Goal: Task Accomplishment & Management: Use online tool/utility

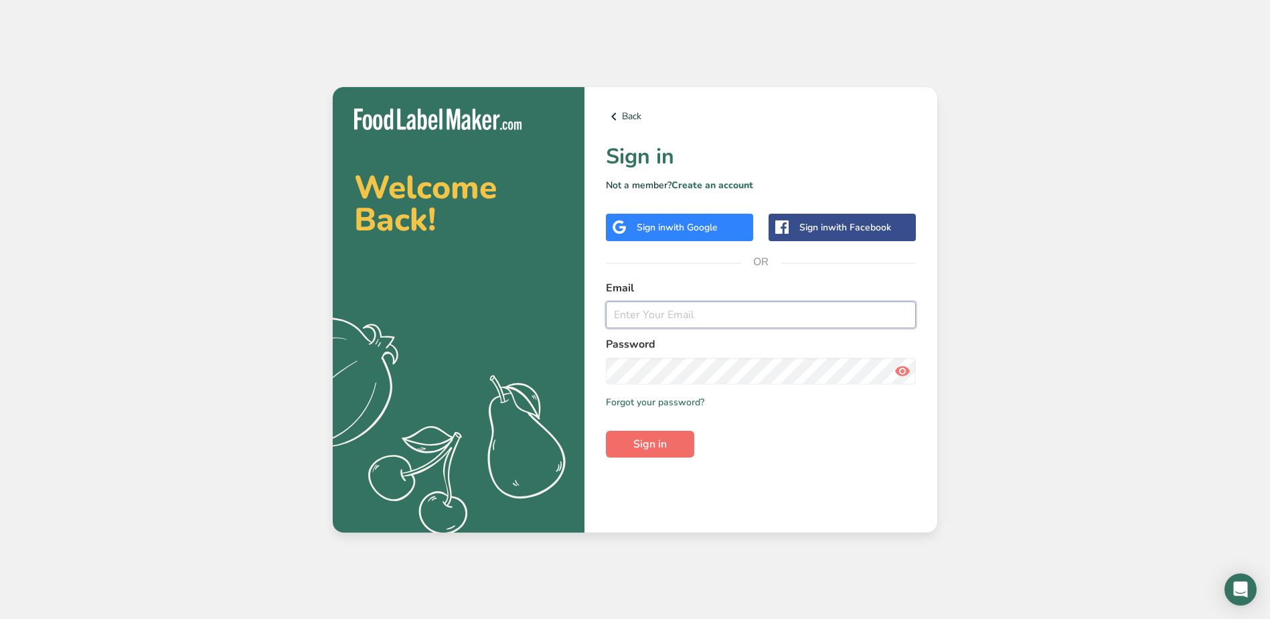
type input "[EMAIL_ADDRESS][DOMAIN_NAME]"
click at [664, 438] on span "Sign in" at bounding box center [649, 444] width 33 height 16
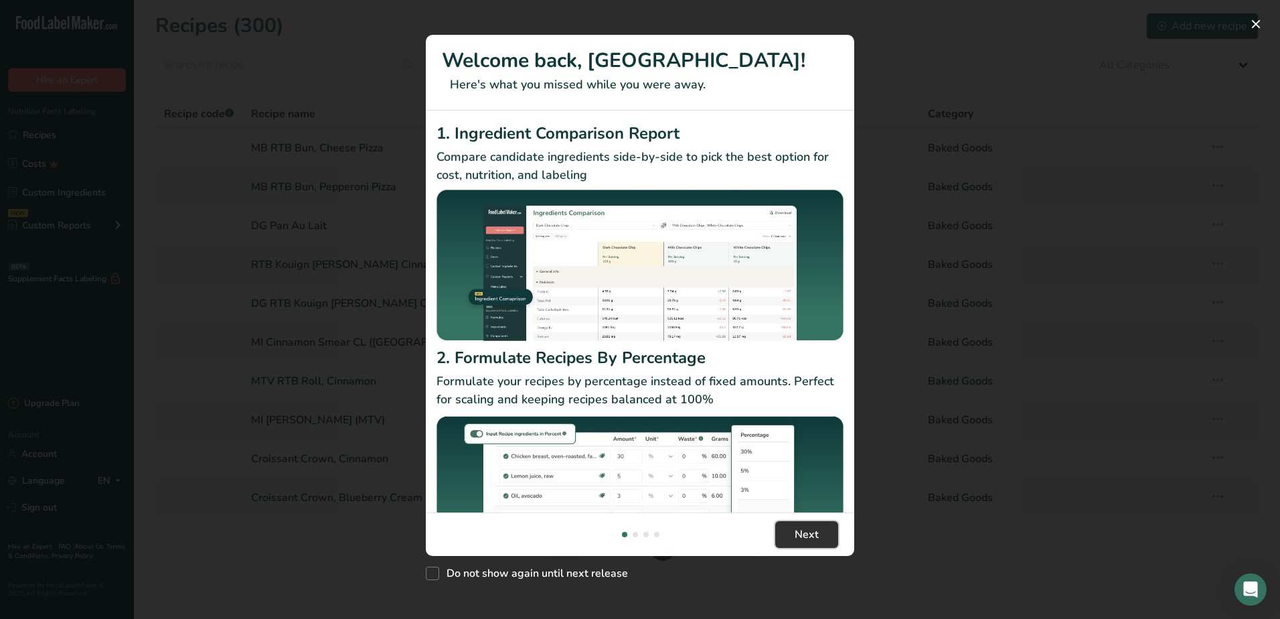
click at [803, 526] on span "Next" at bounding box center [807, 534] width 24 height 16
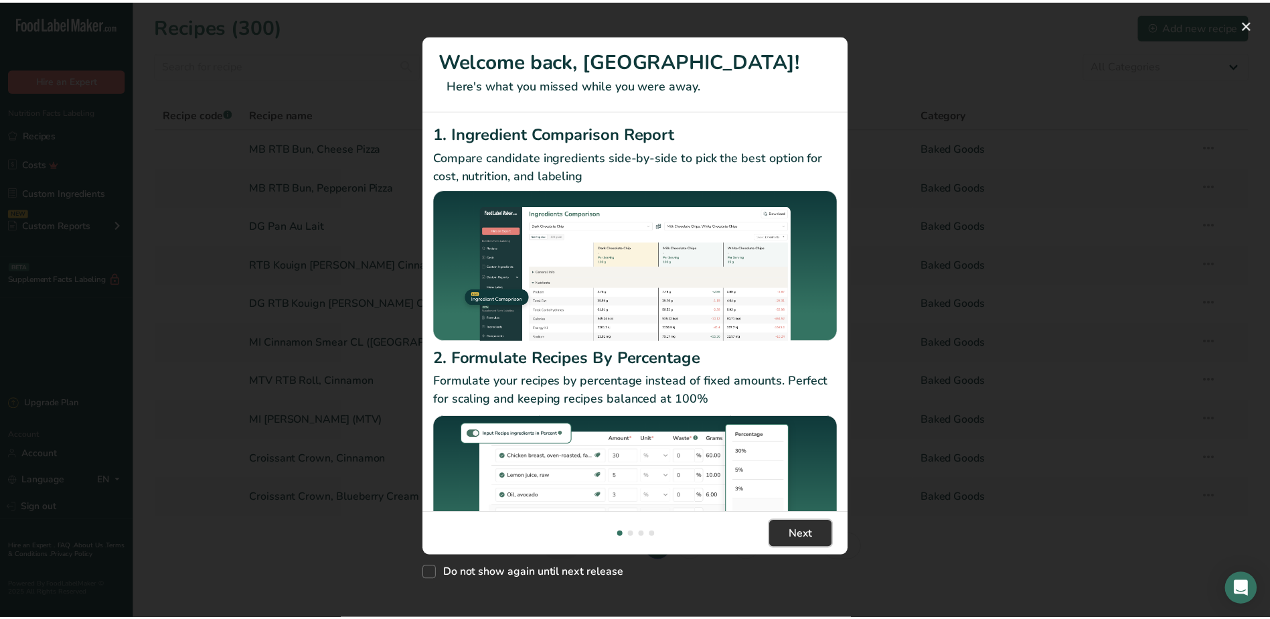
scroll to position [0, 429]
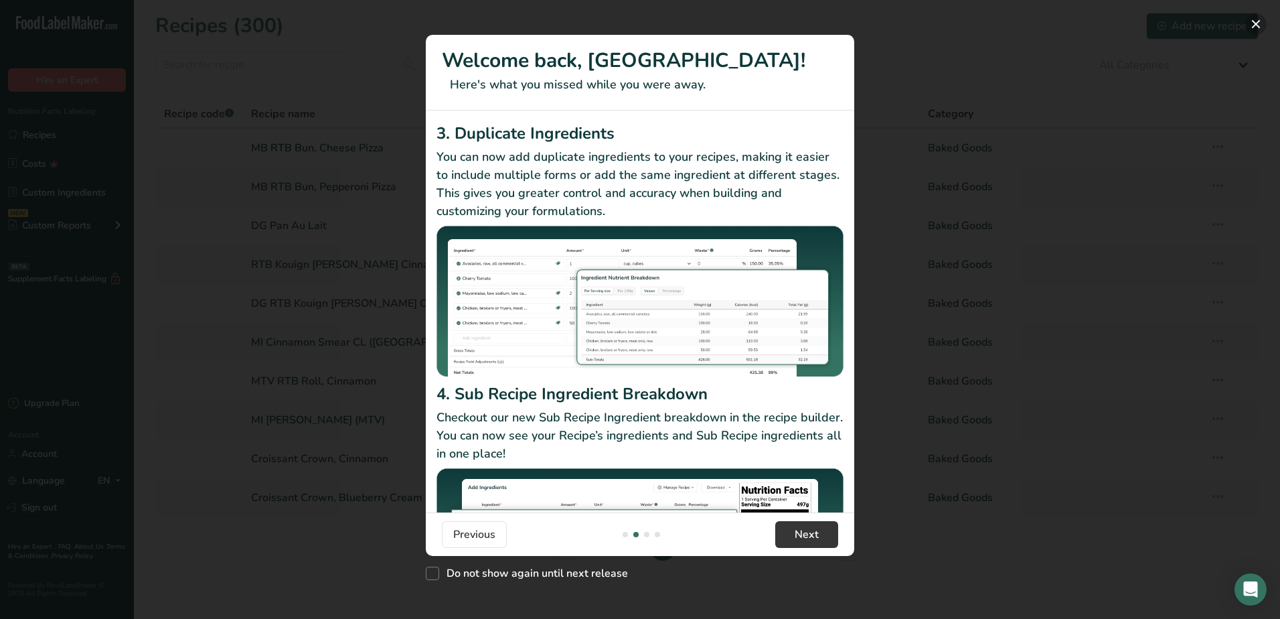
click at [1252, 25] on button "New Features" at bounding box center [1255, 23] width 21 height 21
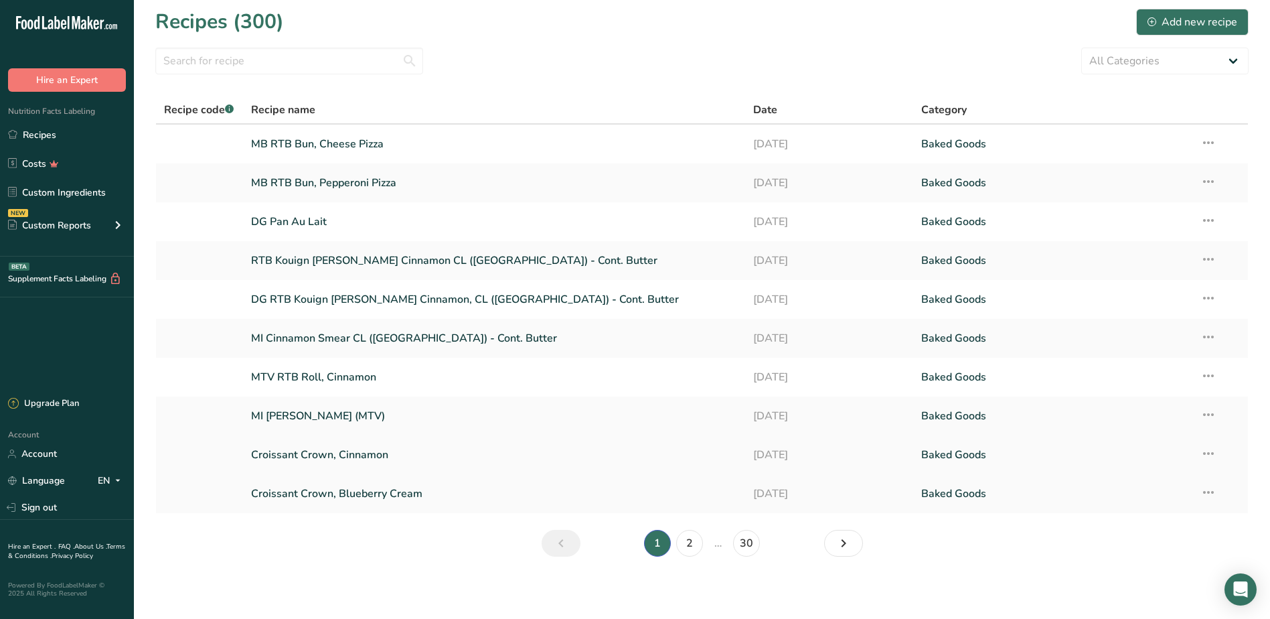
scroll to position [6, 0]
click at [832, 538] on link "Next page" at bounding box center [843, 541] width 39 height 27
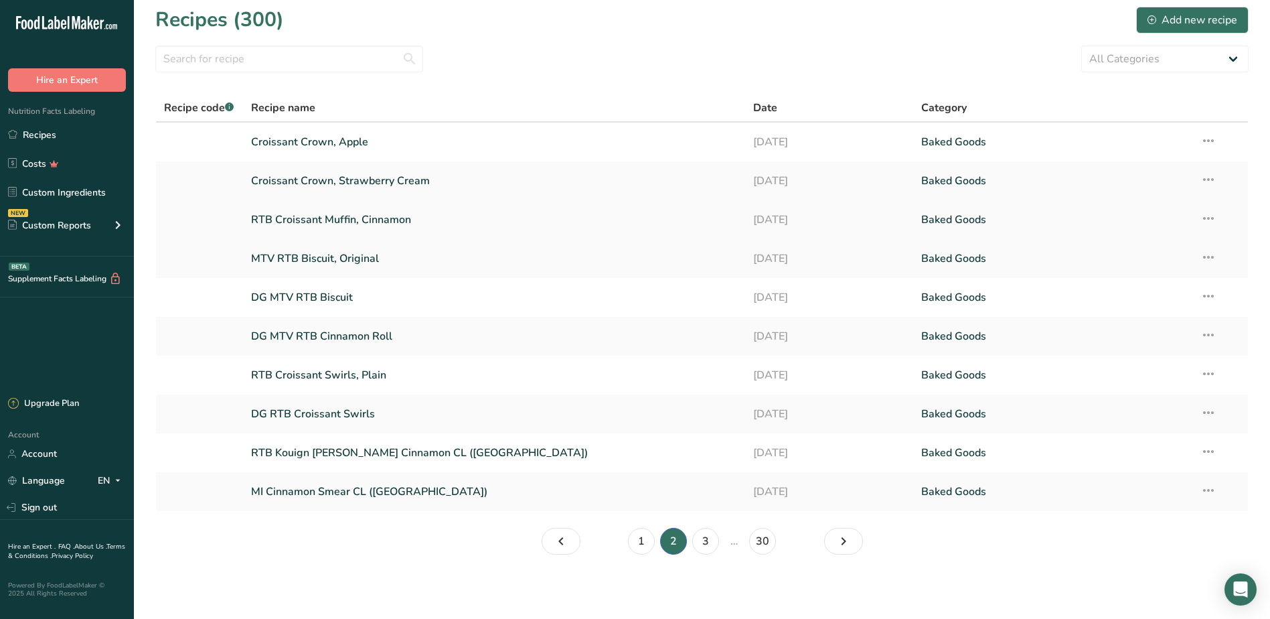
click at [369, 218] on link "RTB Croissant Muffin, Cinnamon" at bounding box center [494, 220] width 487 height 28
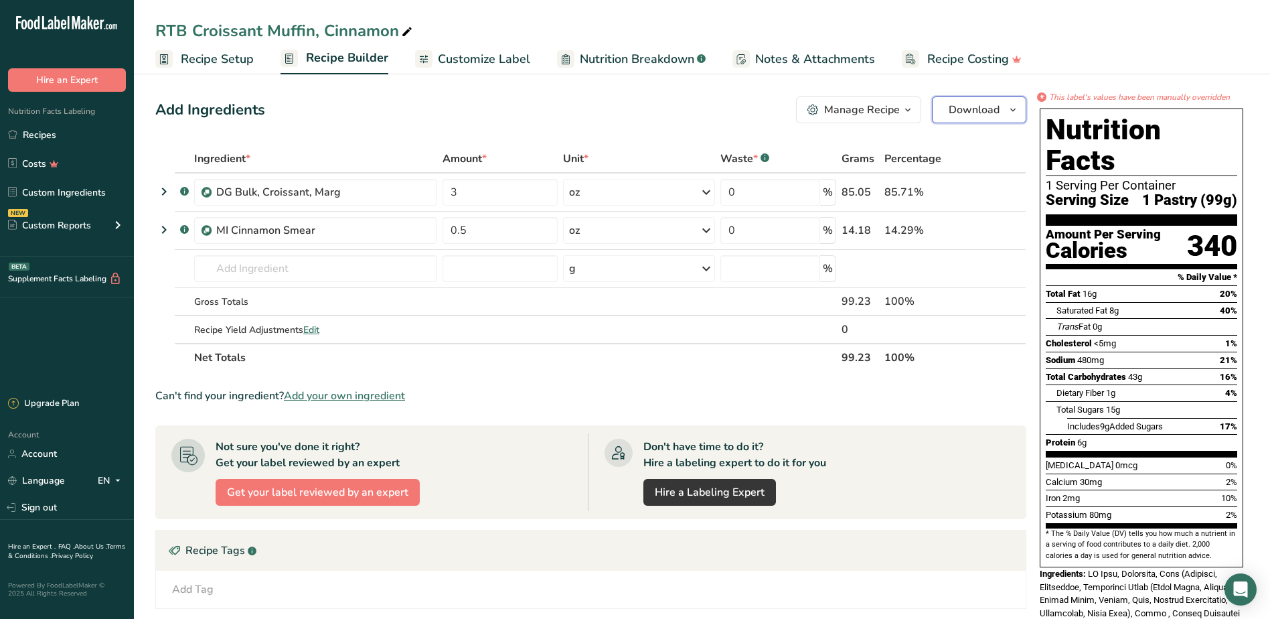
click at [974, 118] on button "Download" at bounding box center [979, 109] width 94 height 27
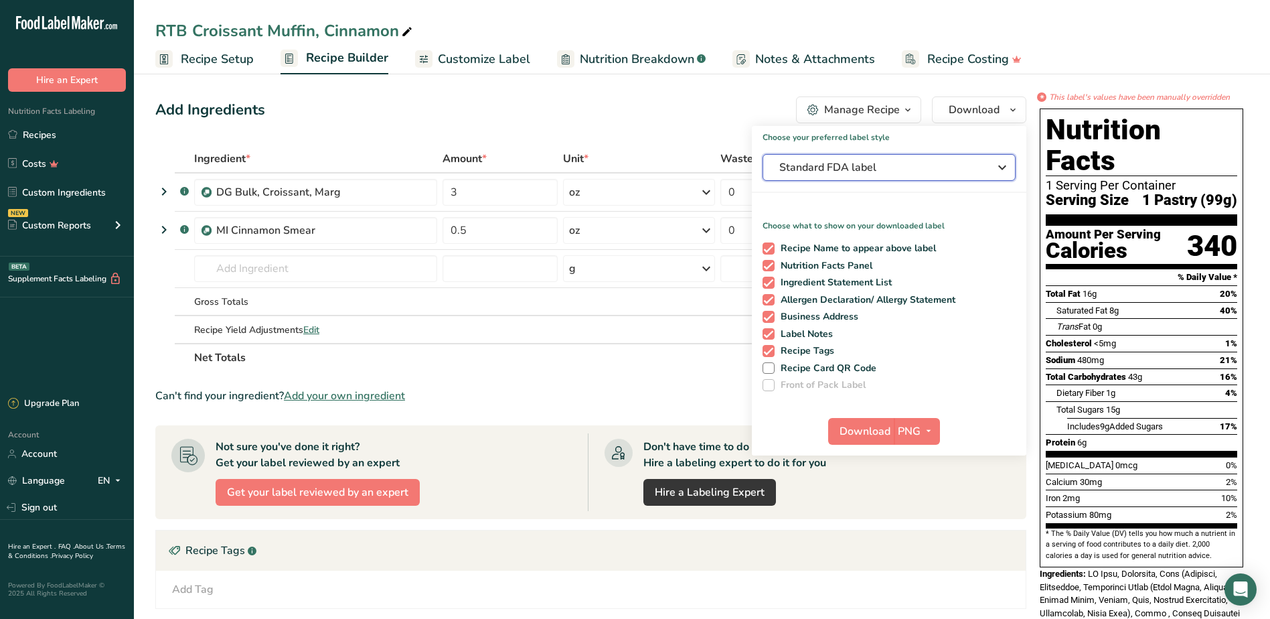
click at [948, 164] on span "Standard FDA label" at bounding box center [879, 167] width 201 height 16
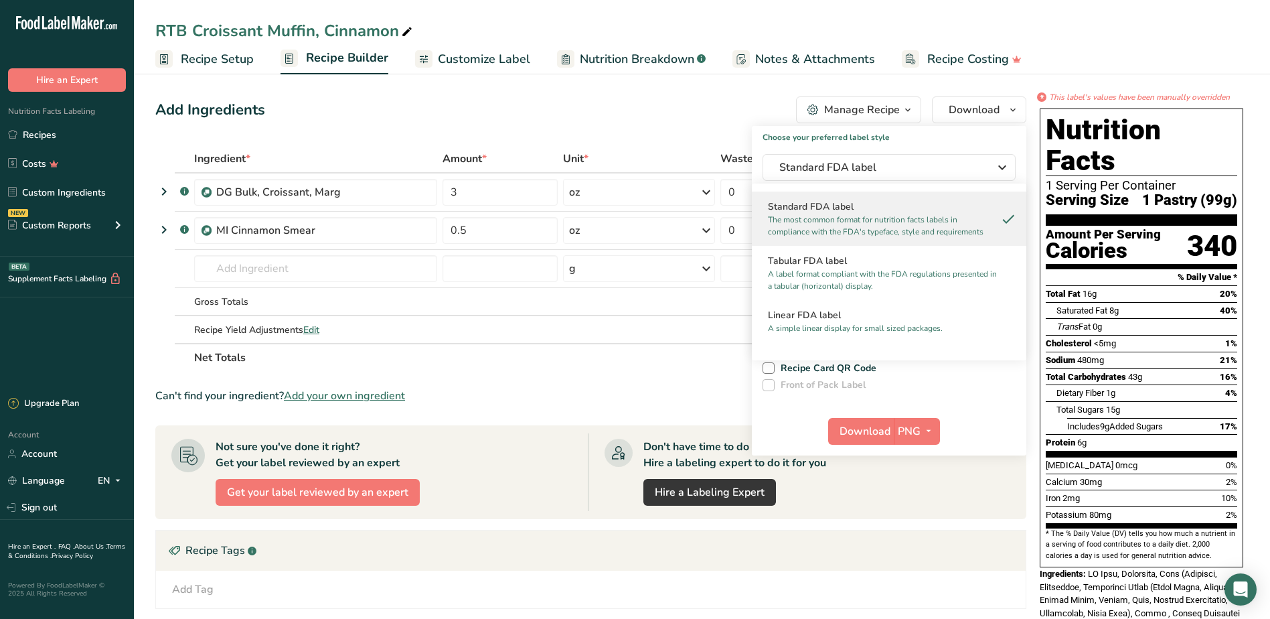
click at [646, 106] on div "Add Ingredients Manage Recipe Delete Recipe Duplicate Recipe Scale Recipe Save …" at bounding box center [590, 109] width 871 height 27
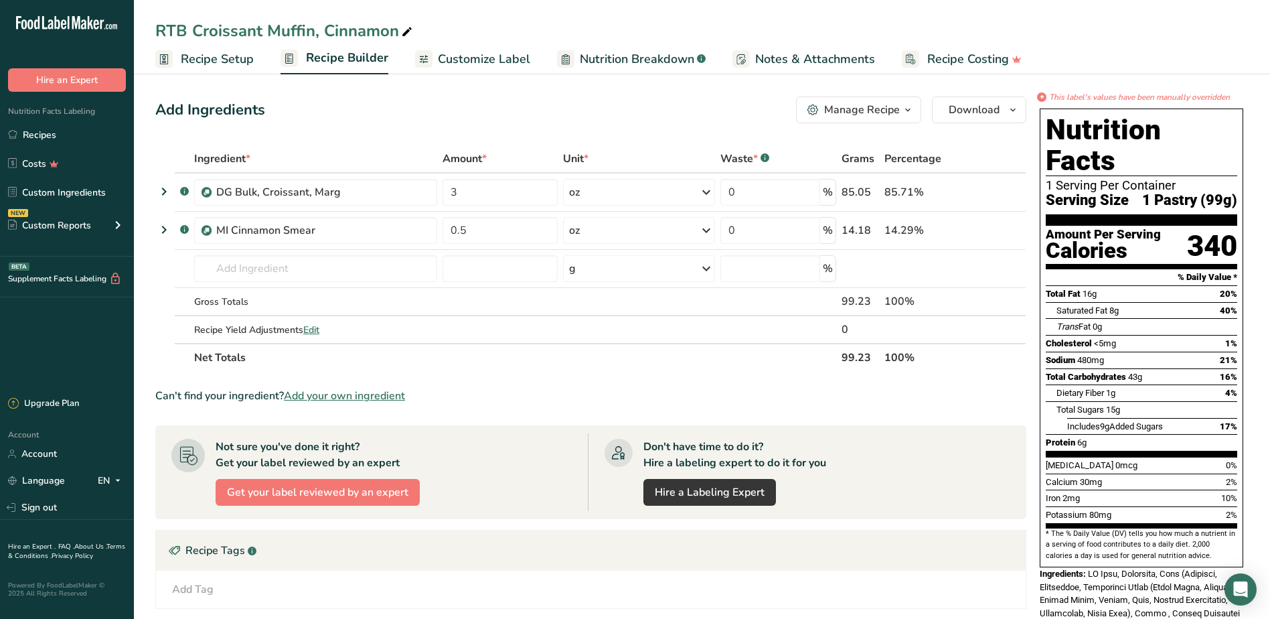
click at [222, 57] on span "Recipe Setup" at bounding box center [217, 59] width 73 height 18
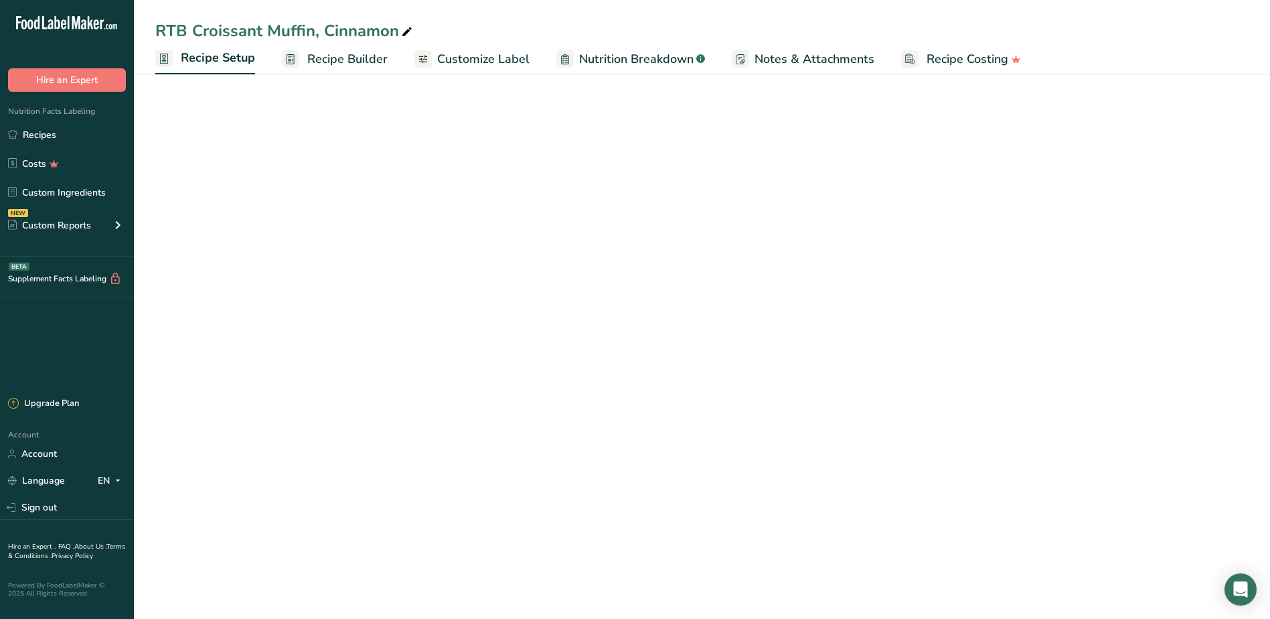
select select "5"
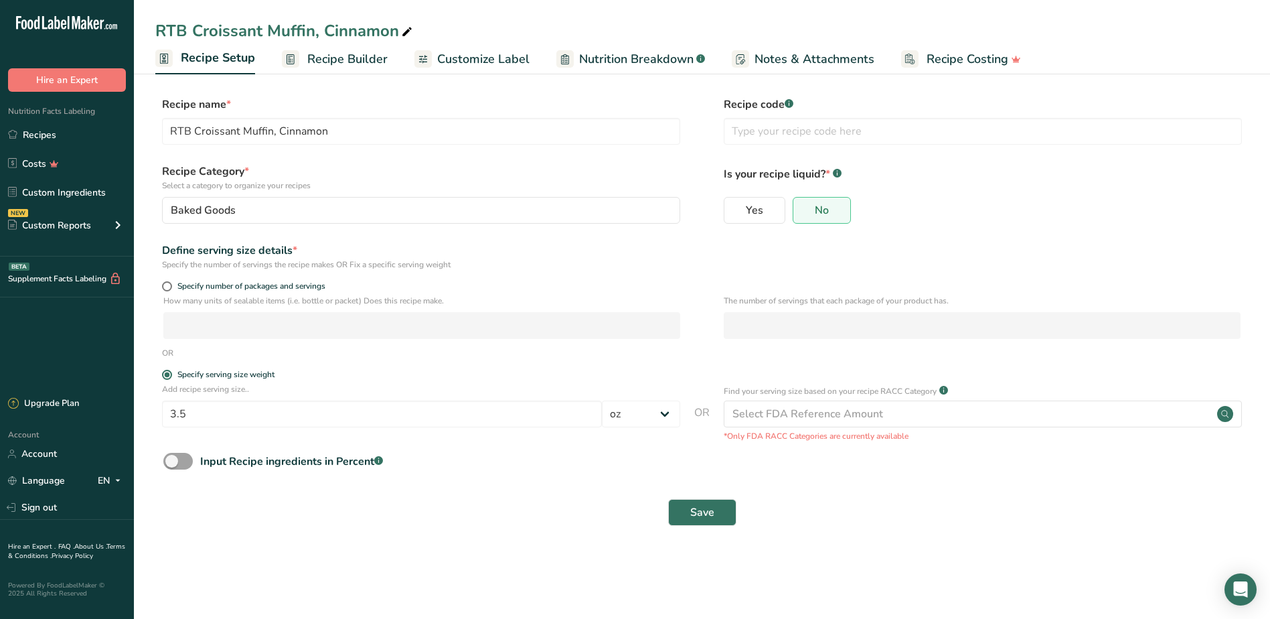
click at [332, 44] on link "Recipe Builder" at bounding box center [335, 59] width 106 height 30
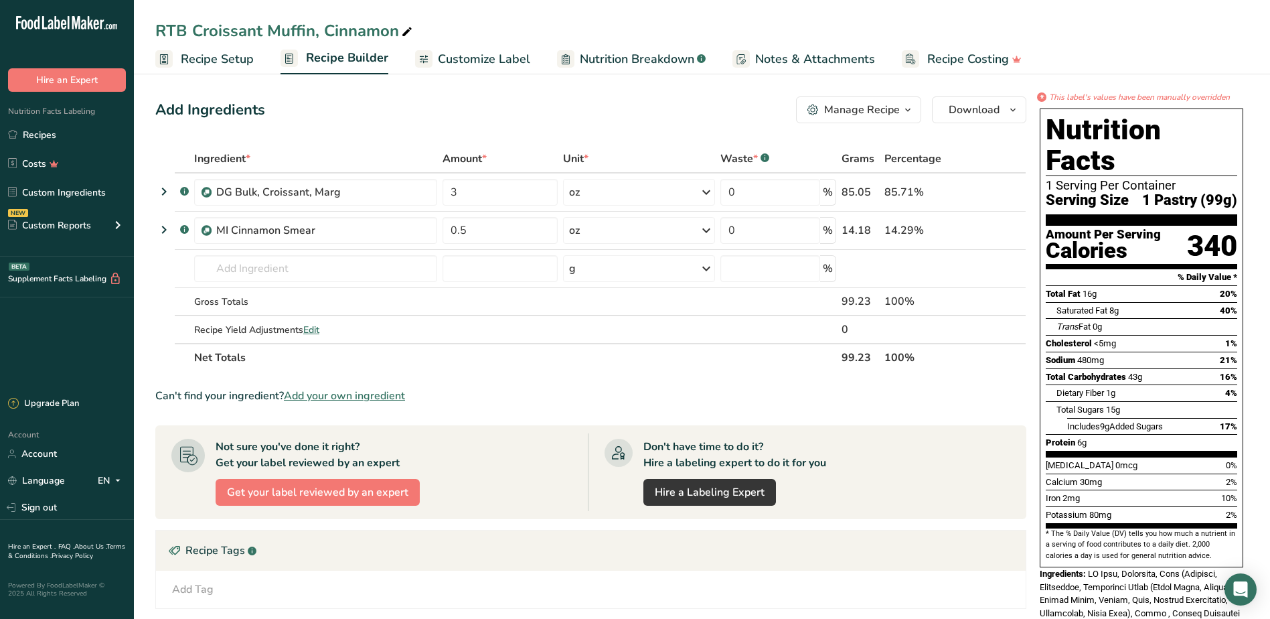
click at [461, 64] on span "Customize Label" at bounding box center [484, 59] width 92 height 18
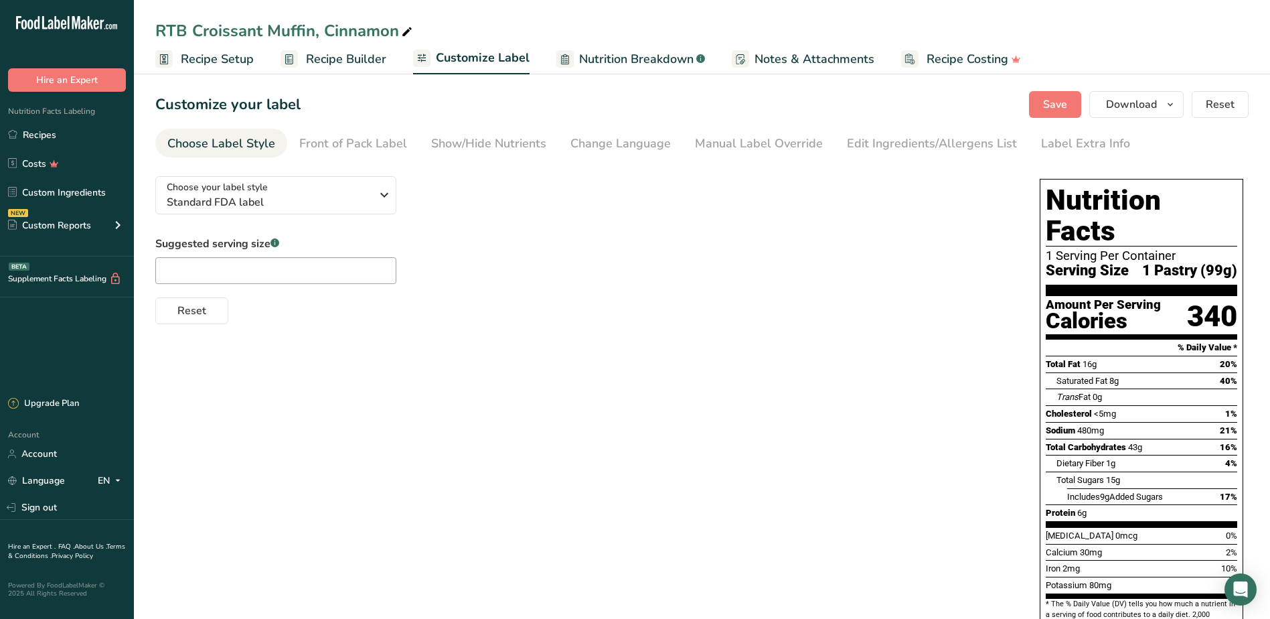
click at [593, 63] on span "Nutrition Breakdown" at bounding box center [636, 59] width 115 height 18
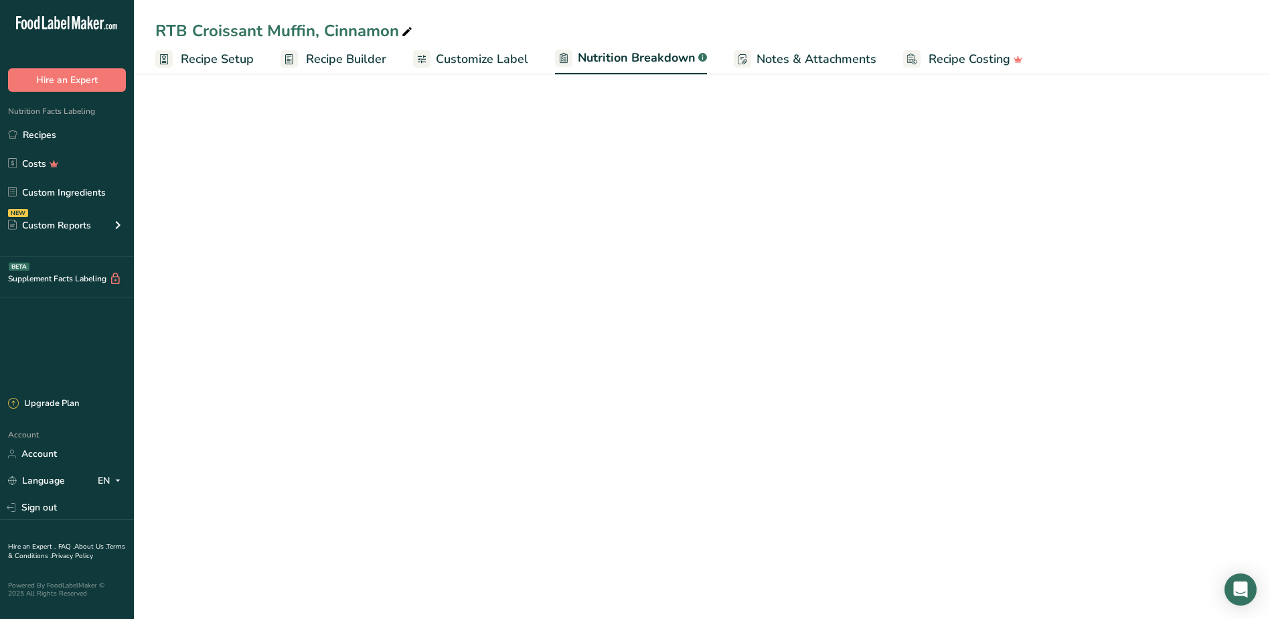
select select "Calories"
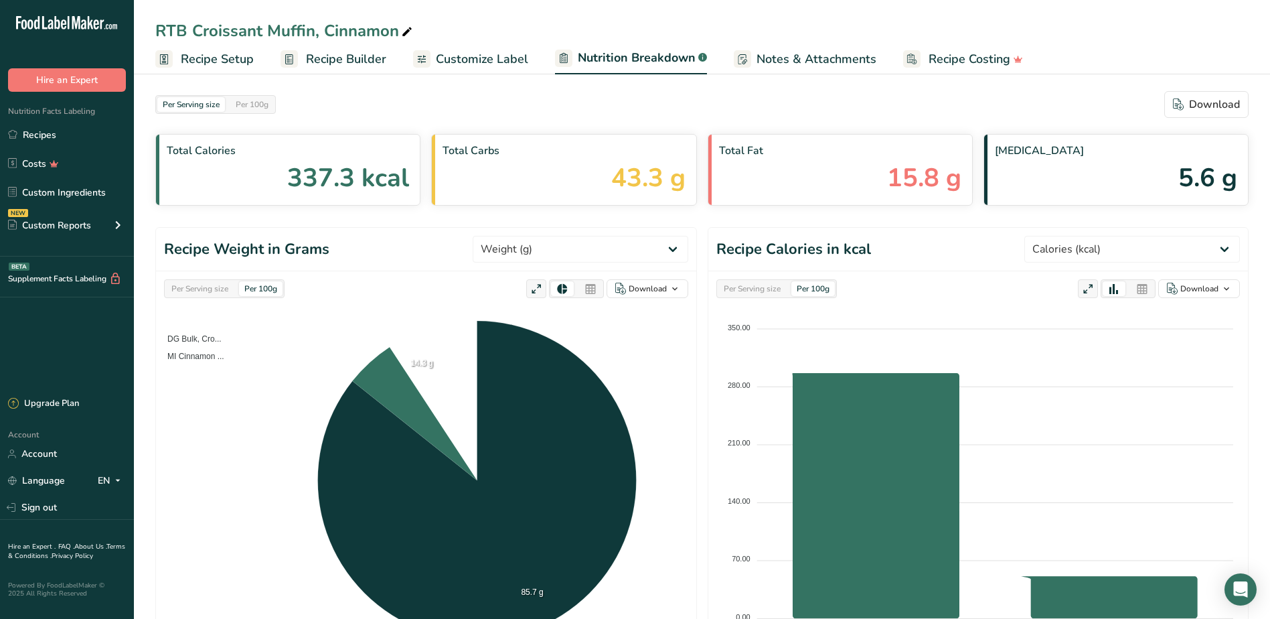
click at [508, 64] on span "Customize Label" at bounding box center [482, 59] width 92 height 18
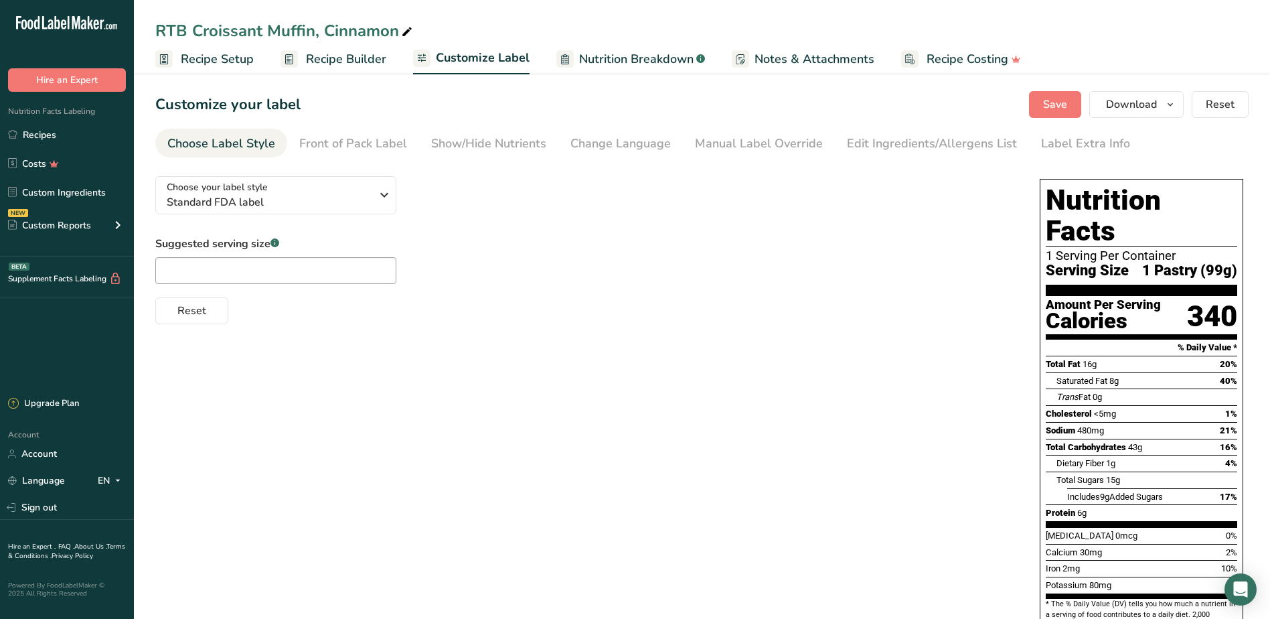
click at [372, 60] on span "Recipe Builder" at bounding box center [346, 59] width 80 height 18
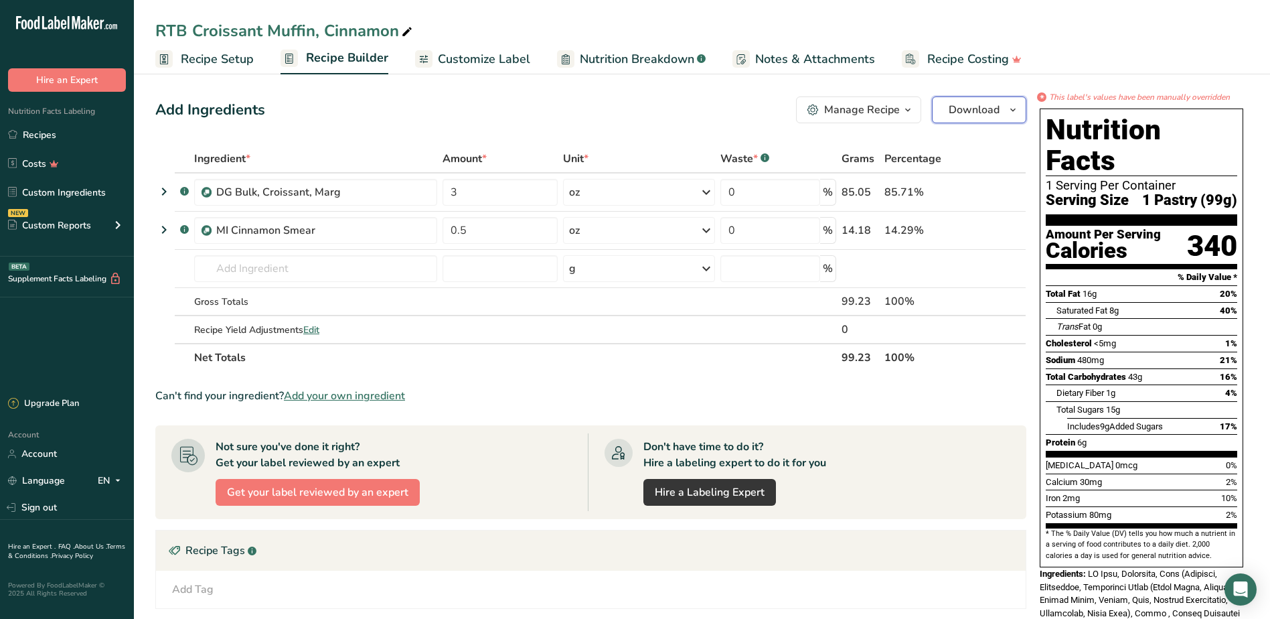
click at [972, 115] on span "Download" at bounding box center [974, 110] width 51 height 16
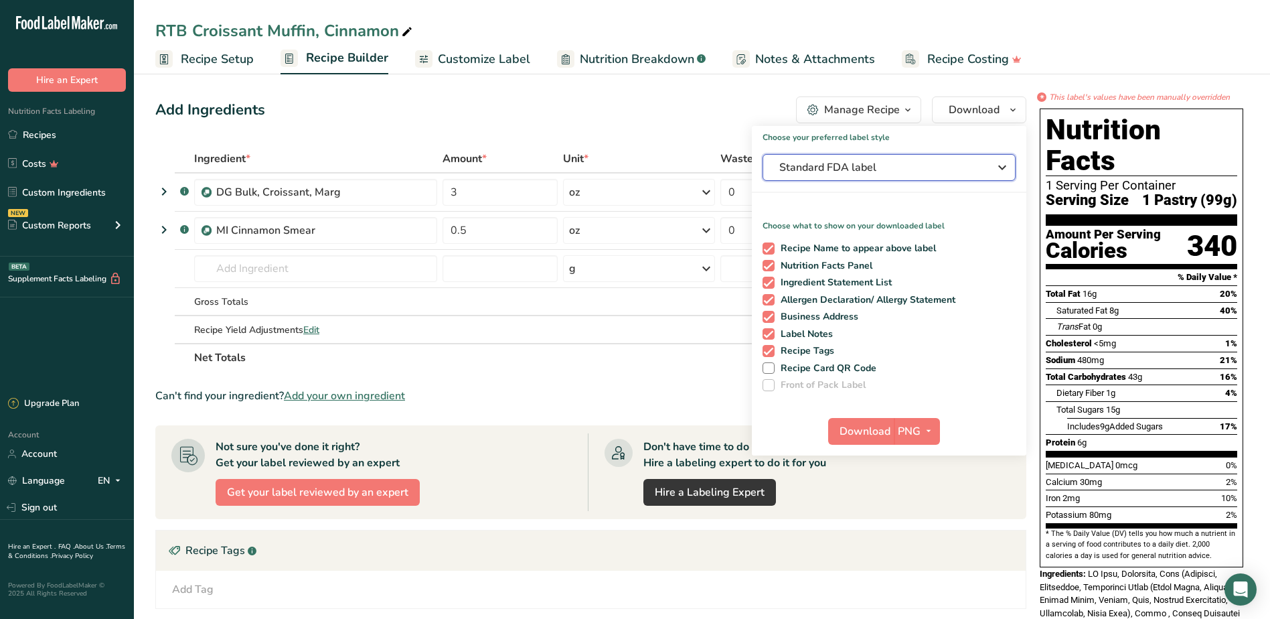
click at [924, 165] on span "Standard FDA label" at bounding box center [879, 167] width 201 height 16
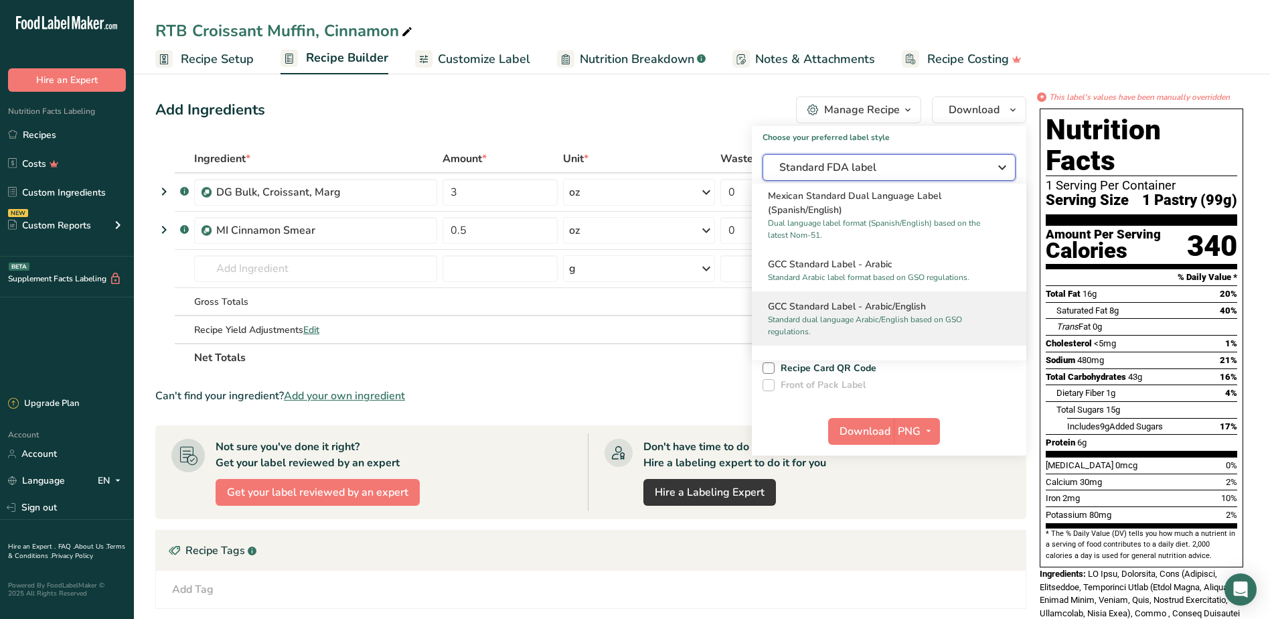
scroll to position [1006, 0]
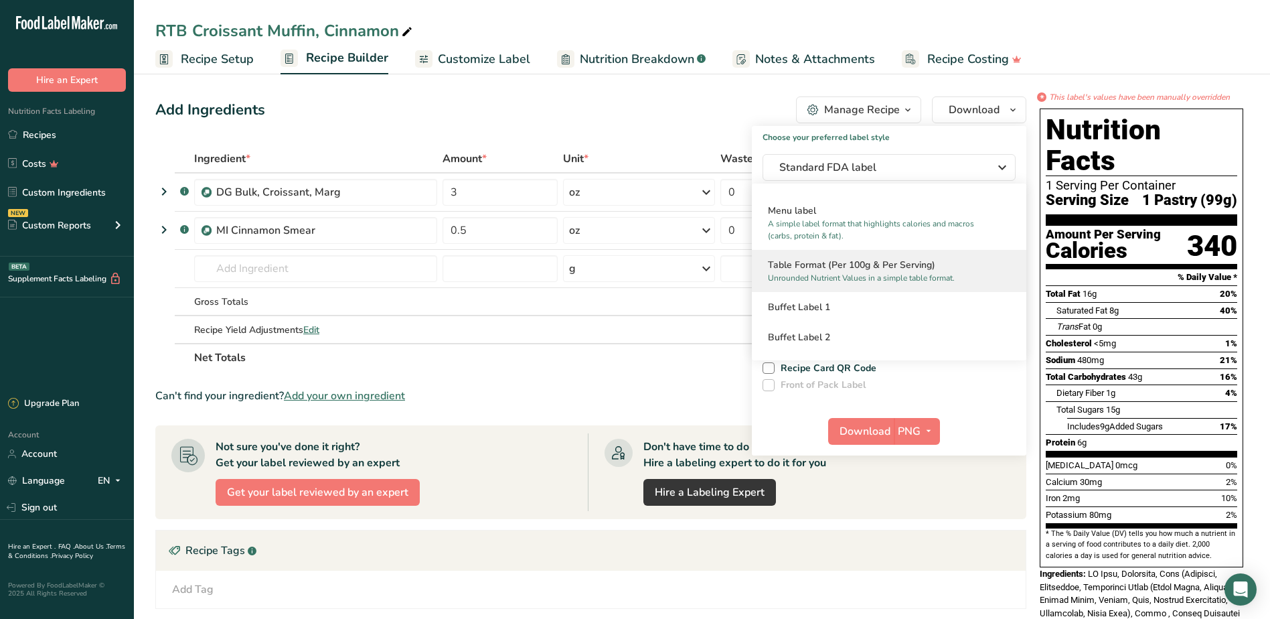
click at [866, 269] on h2 "Table Format (Per 100g & Per Serving)" at bounding box center [889, 265] width 242 height 14
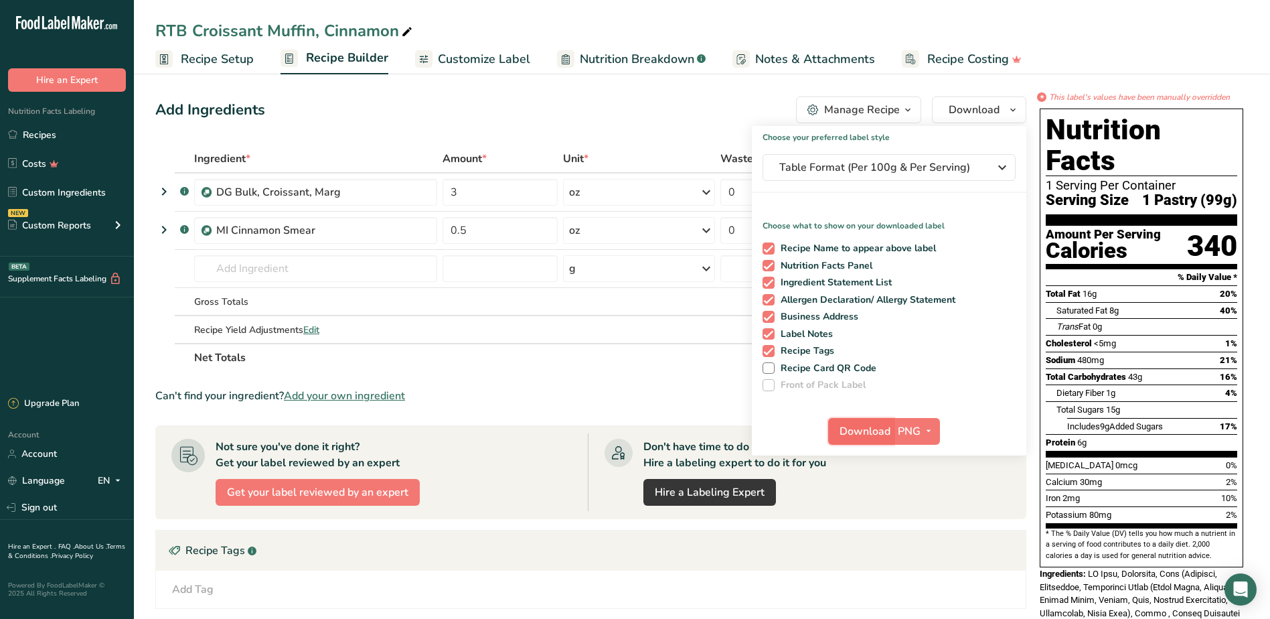
click at [868, 427] on span "Download" at bounding box center [865, 431] width 51 height 16
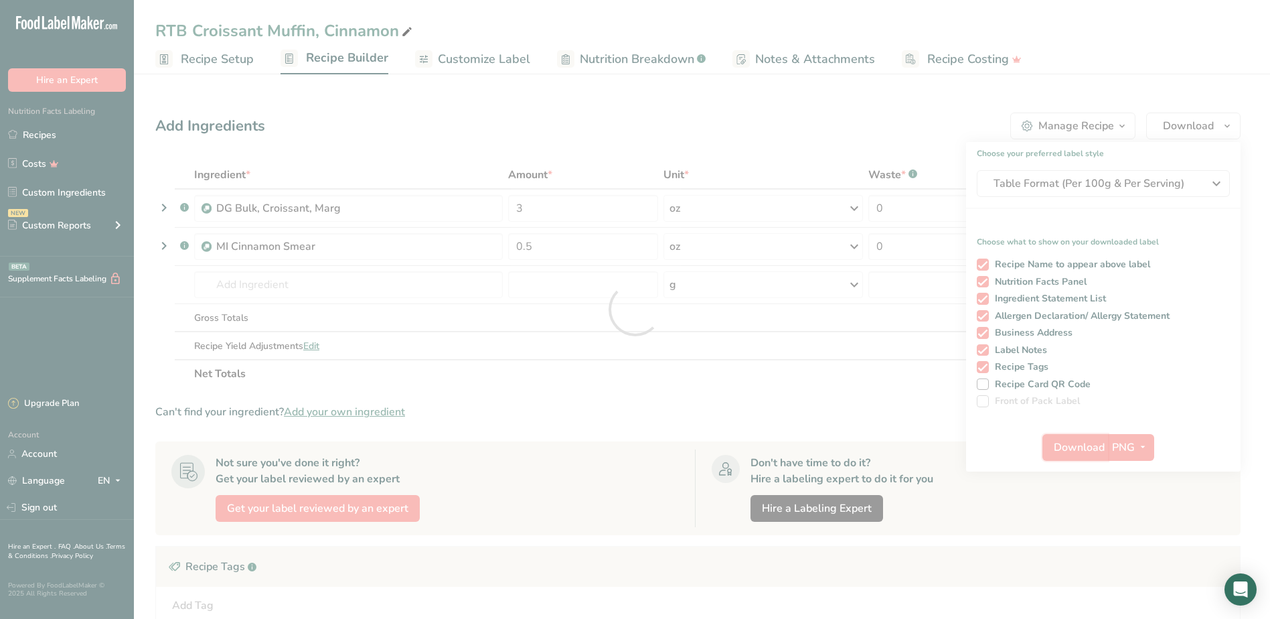
scroll to position [0, 0]
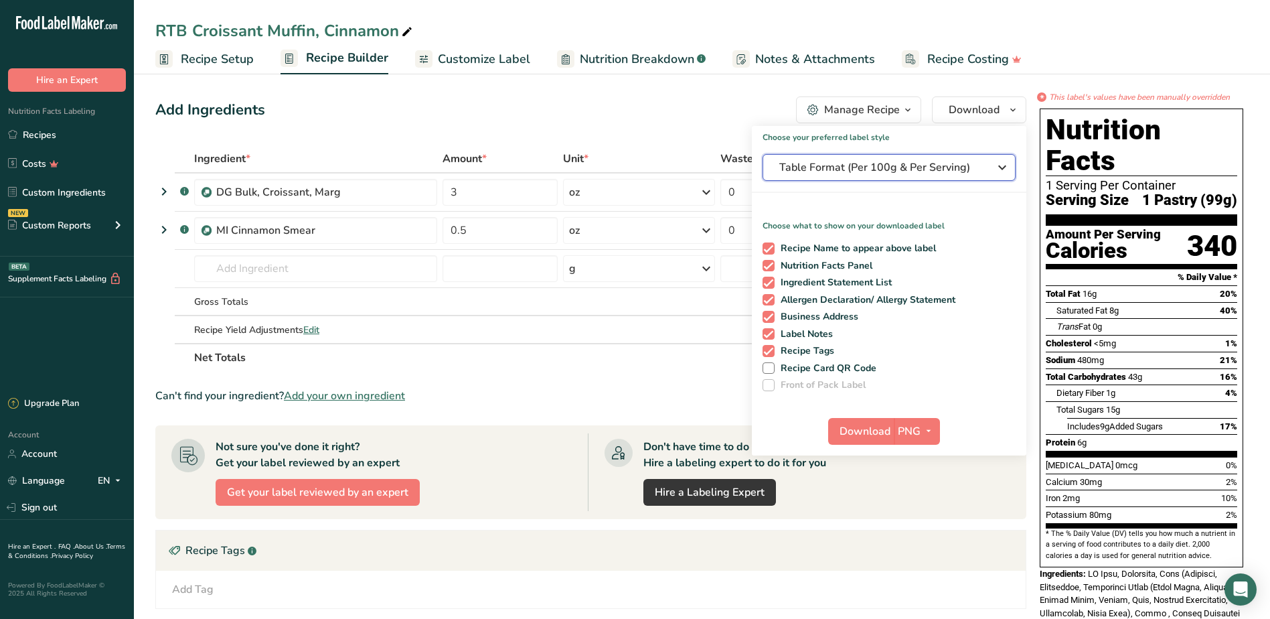
click at [910, 169] on span "Table Format (Per 100g & Per Serving)" at bounding box center [879, 167] width 201 height 16
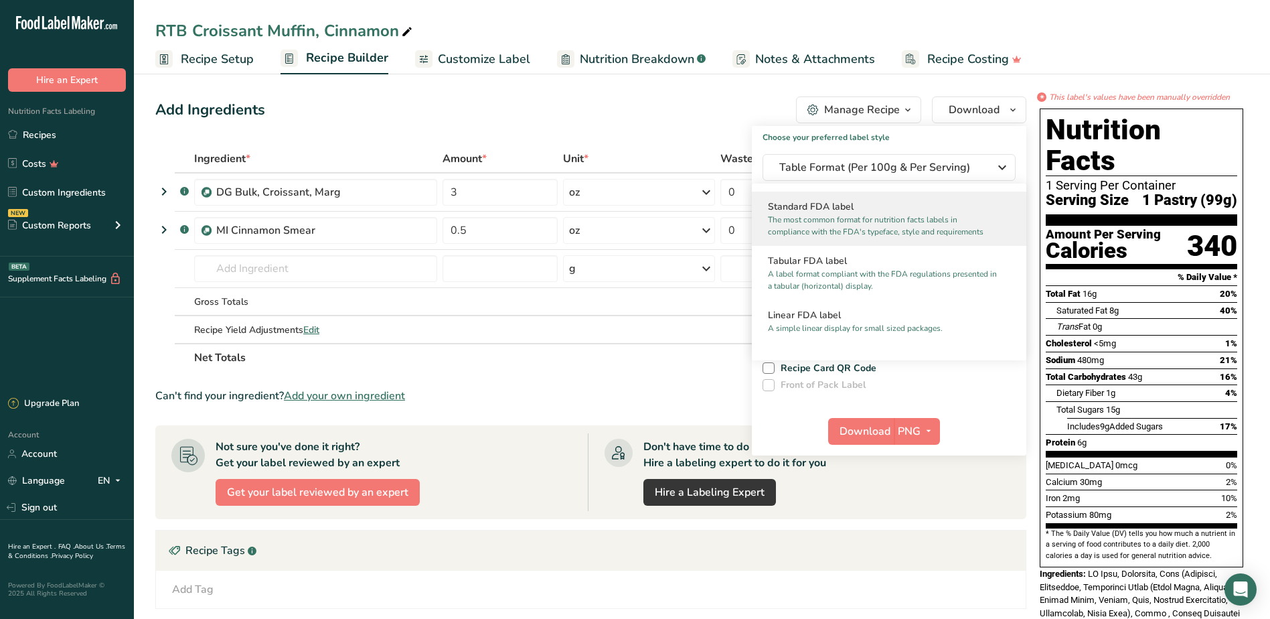
click at [863, 224] on p "The most common format for nutrition facts labels in compliance with the FDA's …" at bounding box center [883, 226] width 230 height 24
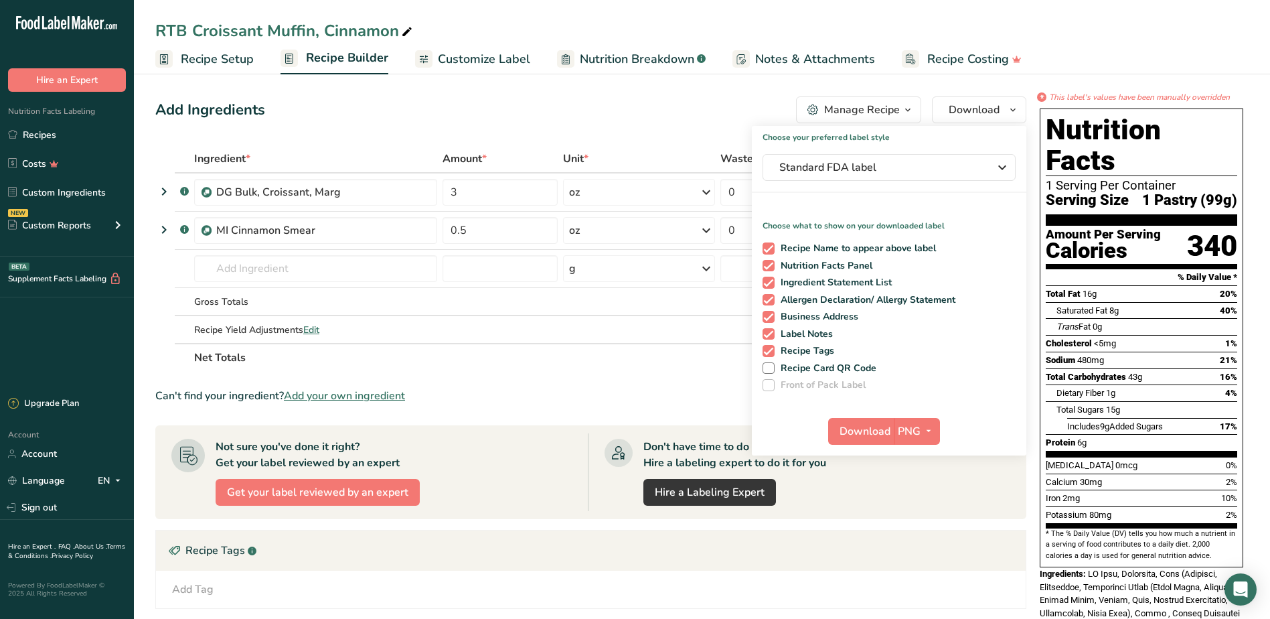
click at [686, 101] on div "Add Ingredients Manage Recipe Delete Recipe Duplicate Recipe Scale Recipe Save …" at bounding box center [590, 109] width 871 height 27
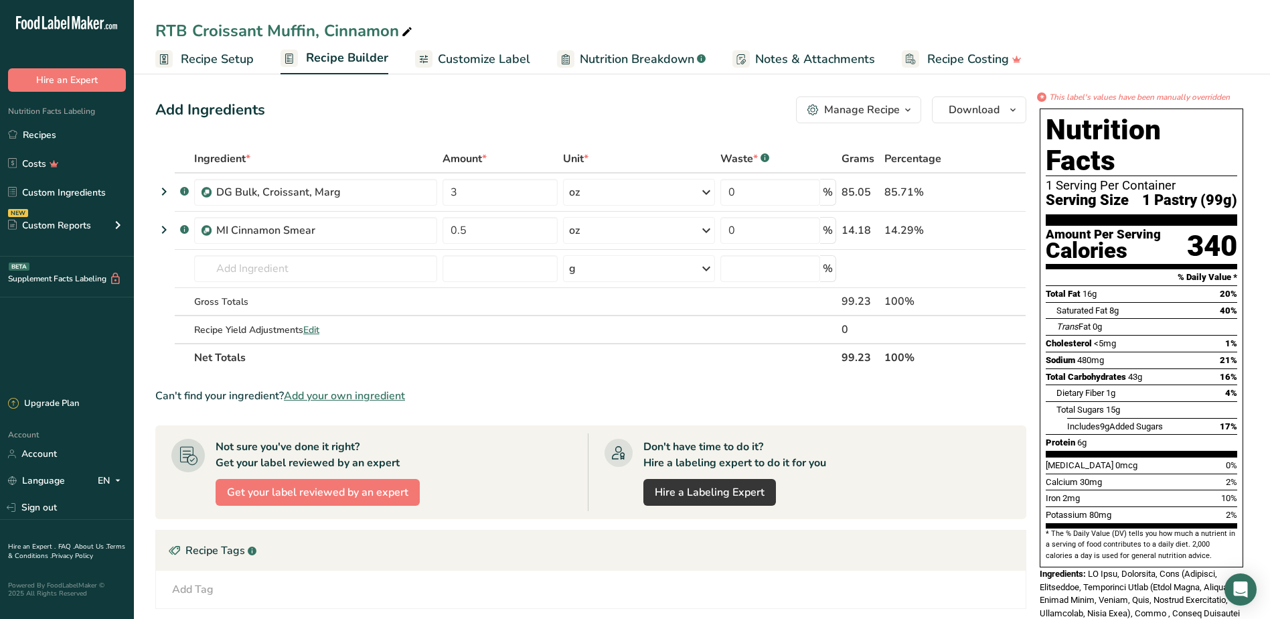
click at [492, 67] on span "Customize Label" at bounding box center [484, 59] width 92 height 18
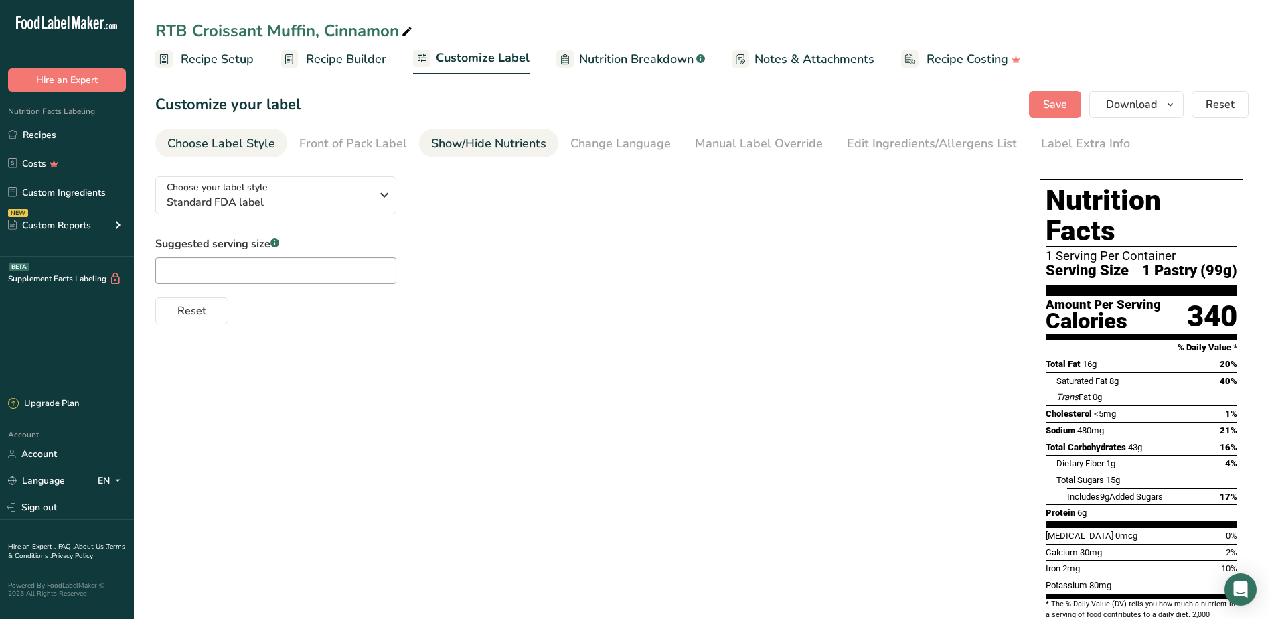
click at [477, 146] on div "Show/Hide Nutrients" at bounding box center [488, 144] width 115 height 18
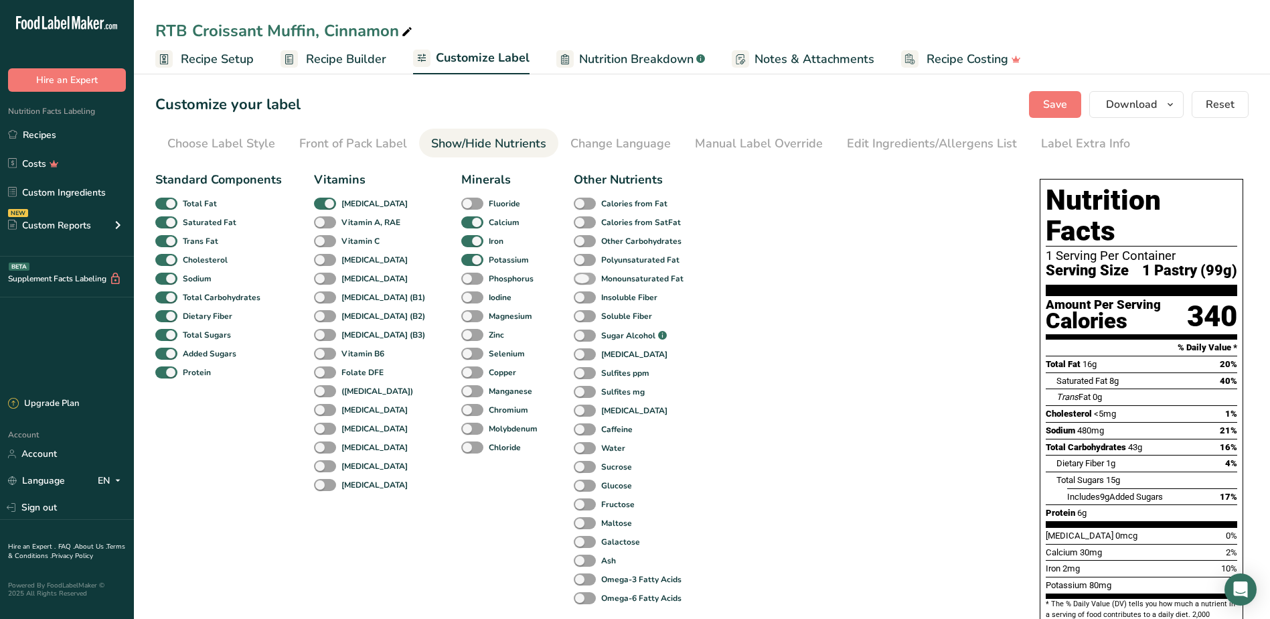
click at [574, 279] on span at bounding box center [585, 279] width 22 height 13
click at [574, 279] on input "Monounsaturated Fat" at bounding box center [578, 278] width 9 height 9
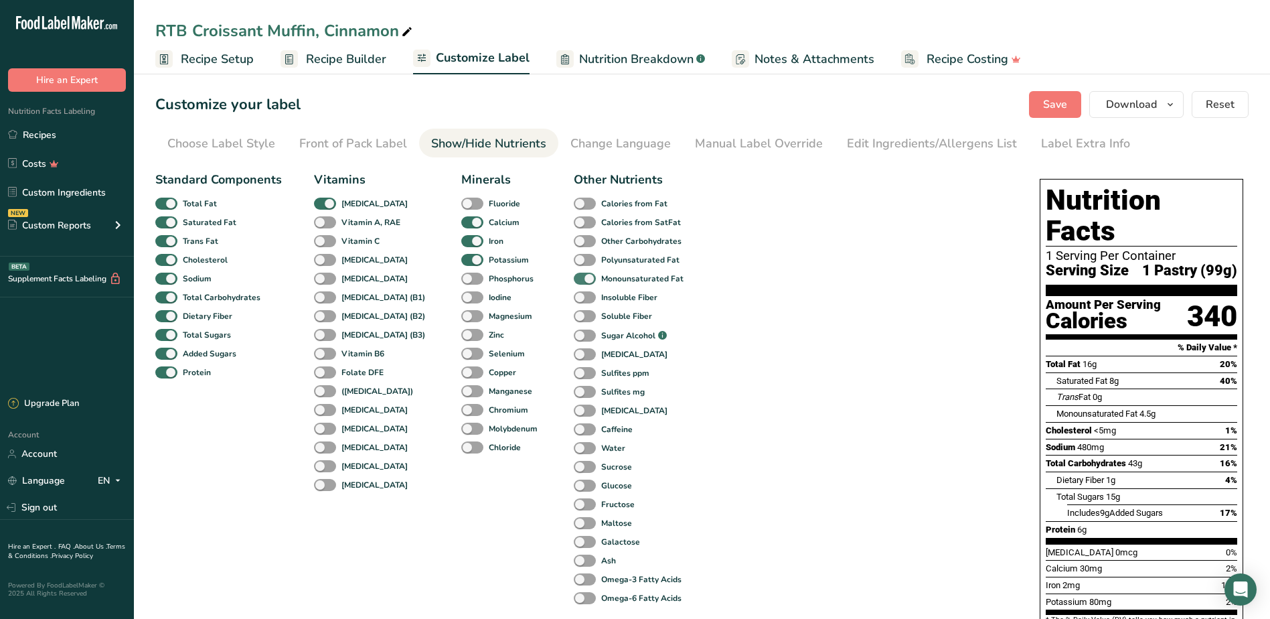
click at [574, 275] on span at bounding box center [585, 279] width 22 height 13
click at [574, 275] on input "Monounsaturated Fat" at bounding box center [578, 278] width 9 height 9
checkbox input "false"
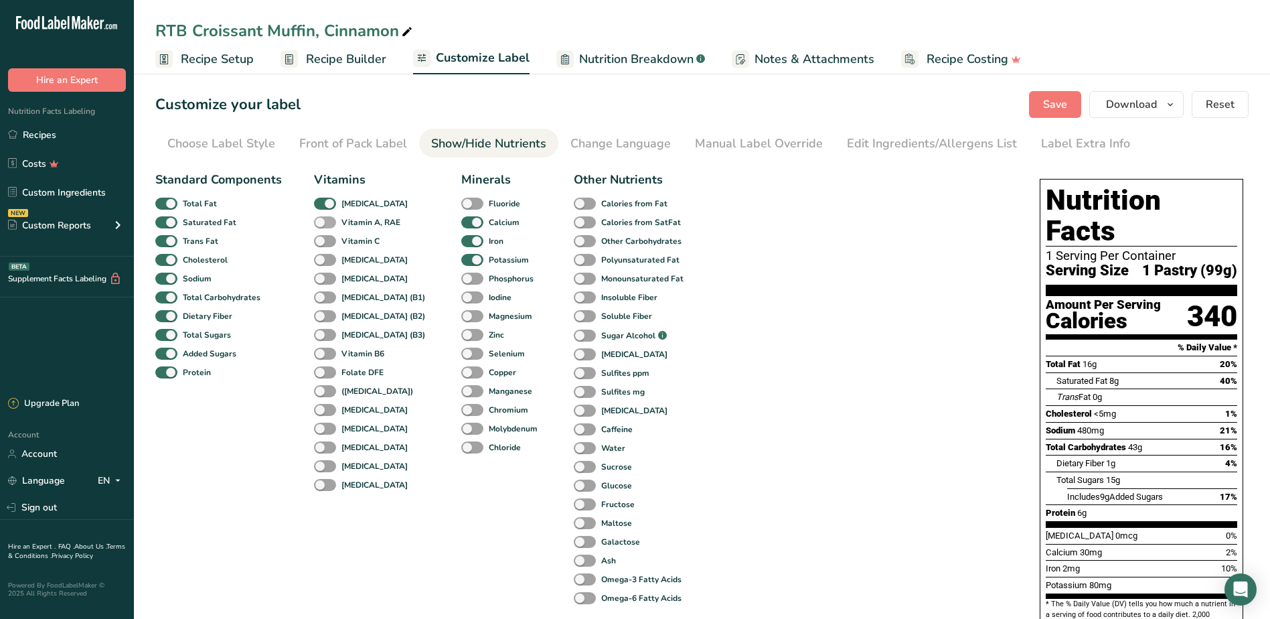
click at [333, 224] on span at bounding box center [325, 222] width 22 height 13
click at [323, 224] on input "Vitamin A, RAE" at bounding box center [318, 222] width 9 height 9
checkbox input "true"
click at [332, 244] on span at bounding box center [325, 241] width 22 height 13
click at [323, 244] on input "Vitamin C" at bounding box center [318, 240] width 9 height 9
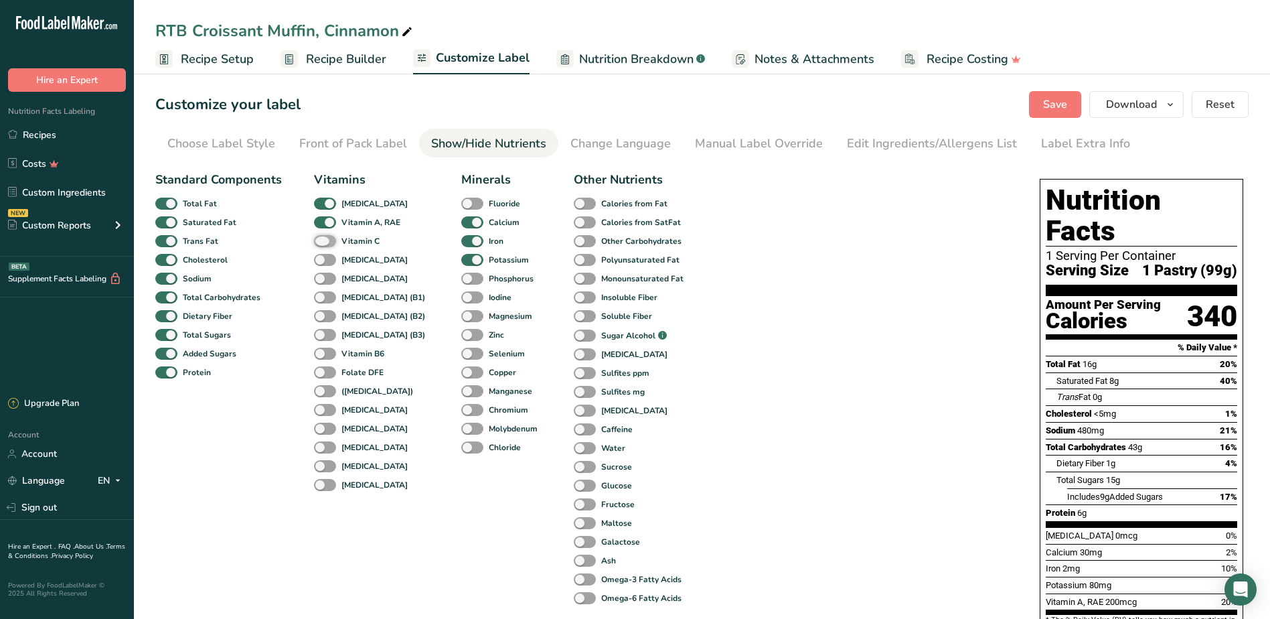
checkbox input "true"
click at [325, 262] on span at bounding box center [325, 260] width 22 height 13
click at [323, 262] on input "[MEDICAL_DATA]" at bounding box center [318, 259] width 9 height 9
checkbox input "true"
click at [334, 277] on span at bounding box center [325, 279] width 22 height 13
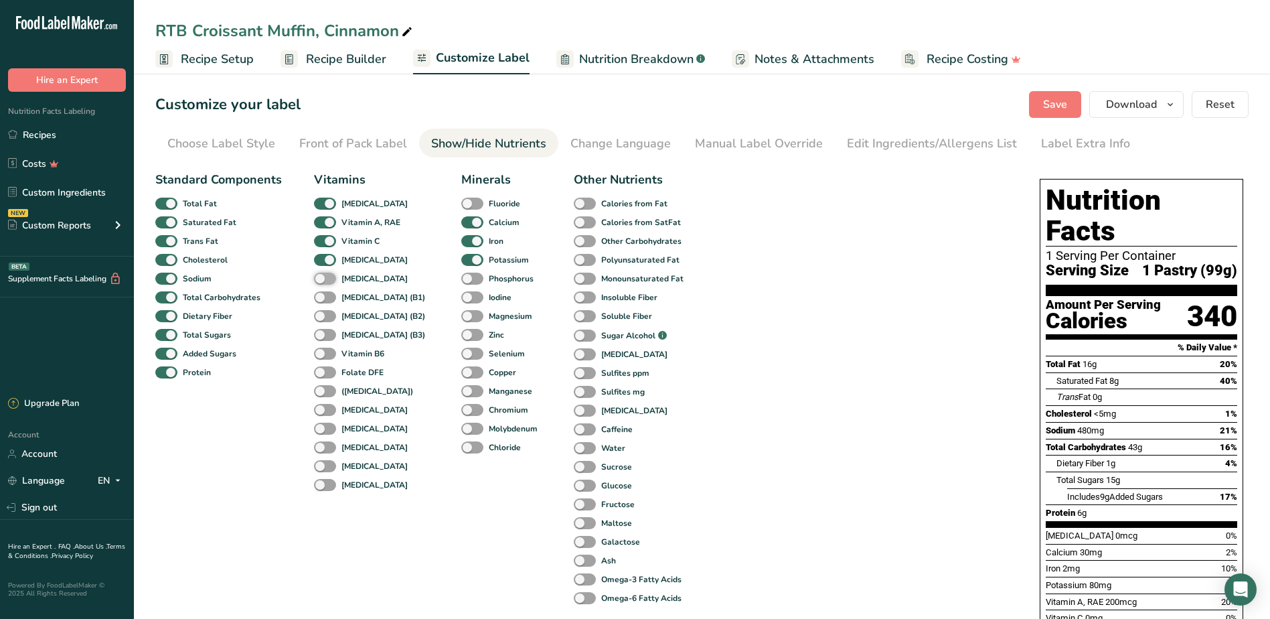
click at [323, 277] on input "[MEDICAL_DATA]" at bounding box center [318, 278] width 9 height 9
checkbox input "true"
click at [325, 294] on span at bounding box center [325, 297] width 22 height 13
click at [323, 294] on input "[MEDICAL_DATA] (B1)" at bounding box center [318, 297] width 9 height 9
checkbox input "true"
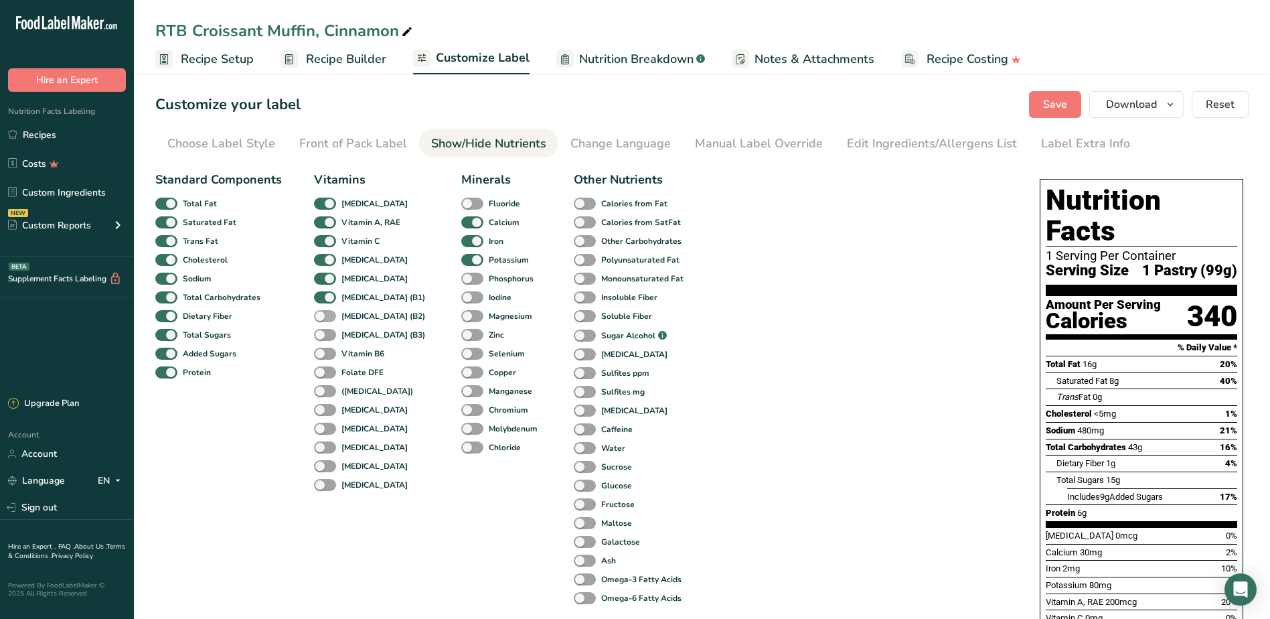
click at [327, 319] on span at bounding box center [325, 316] width 22 height 13
click at [323, 319] on input "[MEDICAL_DATA] (B2)" at bounding box center [318, 315] width 9 height 9
checkbox input "true"
click at [327, 330] on span at bounding box center [325, 335] width 22 height 13
click at [323, 330] on input "[MEDICAL_DATA] (B3)" at bounding box center [318, 334] width 9 height 9
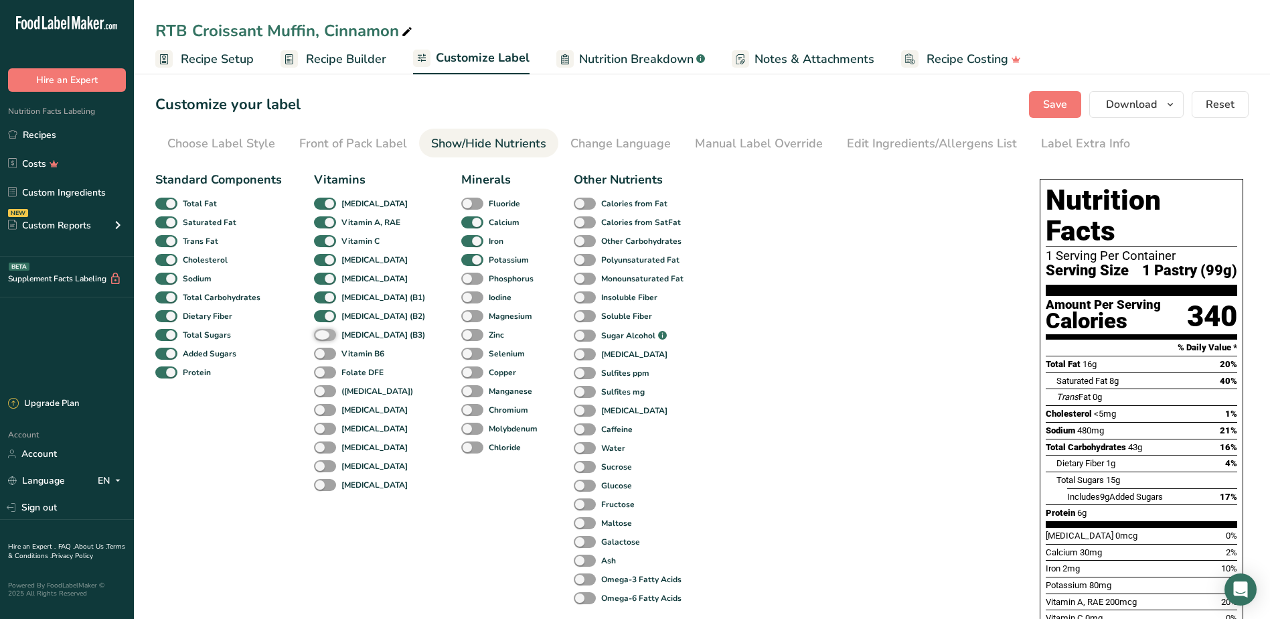
checkbox input "true"
click at [327, 345] on div "Vitamin B6" at bounding box center [328, 353] width 29 height 19
click at [327, 356] on span at bounding box center [325, 354] width 22 height 13
click at [323, 356] on input "Vitamin B6" at bounding box center [318, 353] width 9 height 9
checkbox input "true"
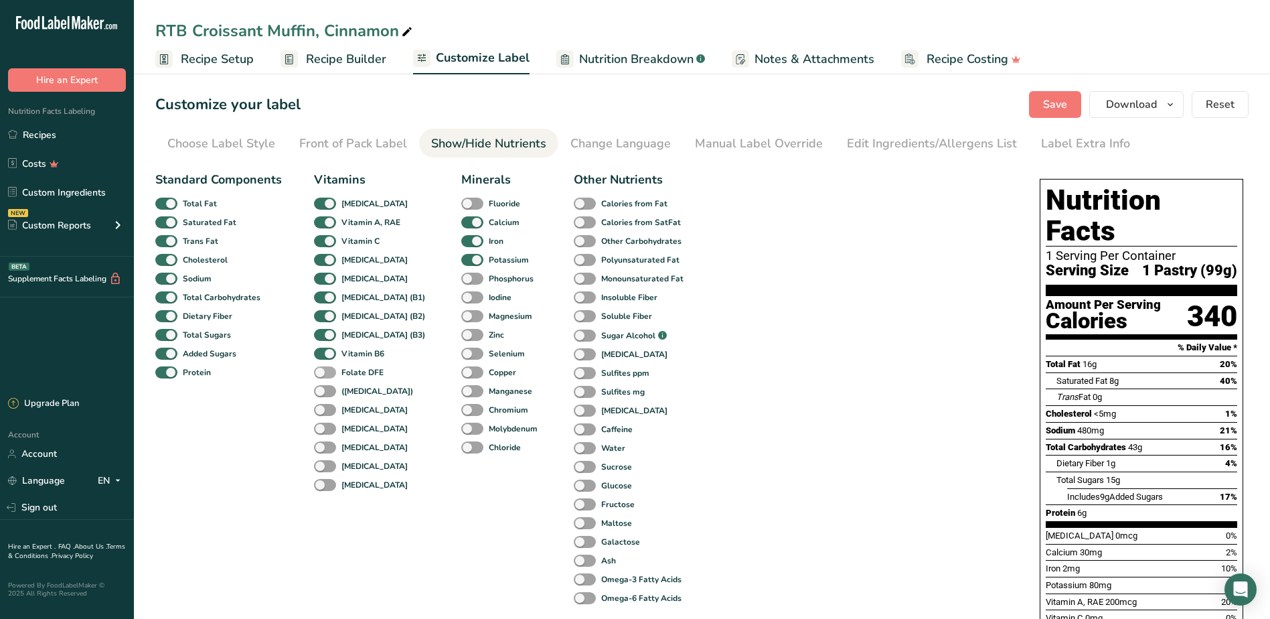
click at [325, 373] on span at bounding box center [325, 372] width 22 height 13
click at [323, 373] on input "Folate DFE" at bounding box center [318, 372] width 9 height 9
checkbox input "true"
click at [324, 394] on span at bounding box center [325, 391] width 22 height 13
click at [323, 394] on input "([MEDICAL_DATA])" at bounding box center [318, 390] width 9 height 9
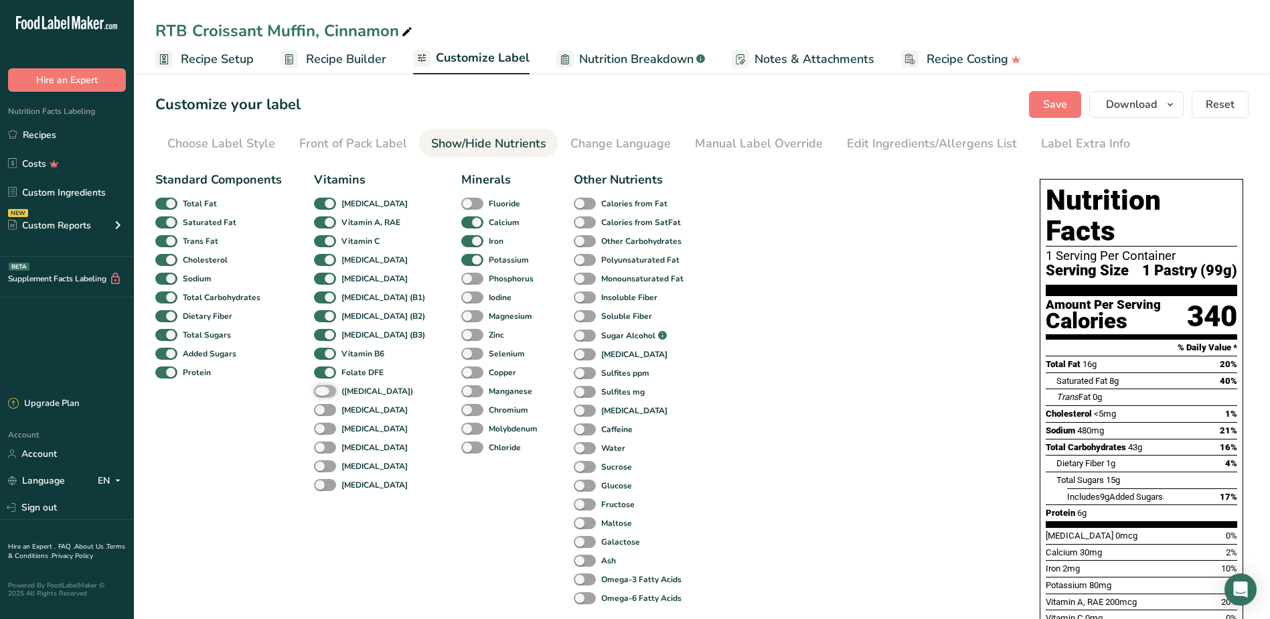
checkbox input "true"
click at [324, 410] on span at bounding box center [325, 410] width 22 height 13
click at [323, 410] on input "[MEDICAL_DATA]" at bounding box center [318, 409] width 9 height 9
checkbox input "true"
click at [327, 425] on span at bounding box center [325, 429] width 22 height 13
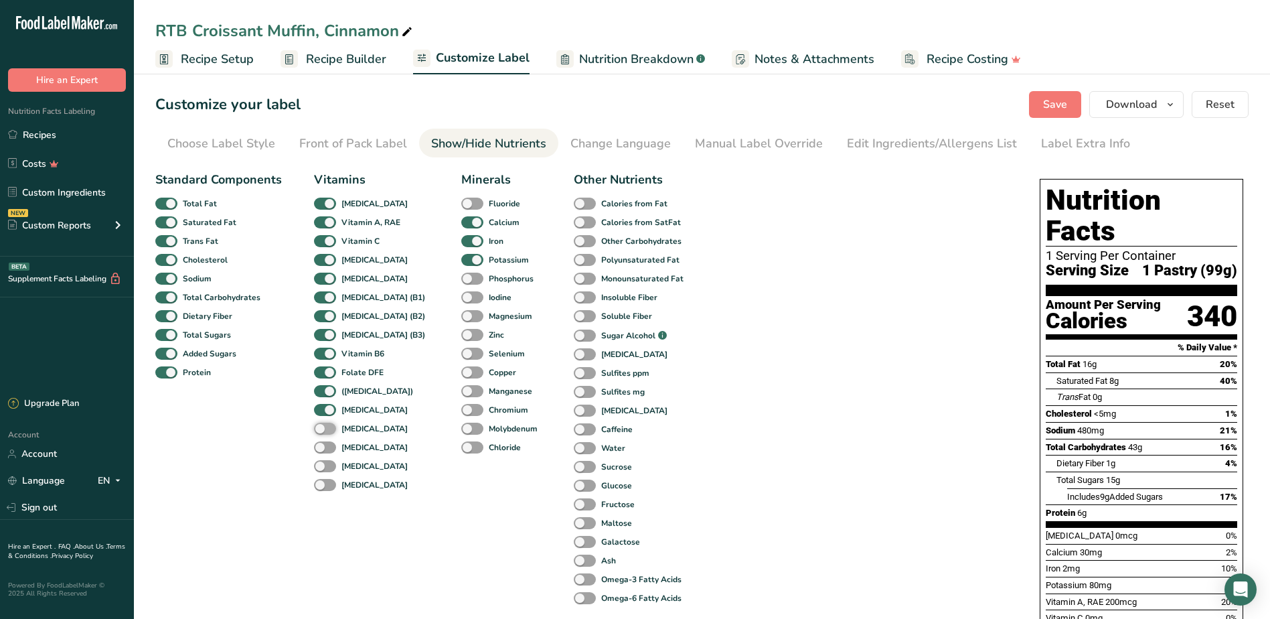
click at [323, 425] on input "[MEDICAL_DATA]" at bounding box center [318, 428] width 9 height 9
checkbox input "true"
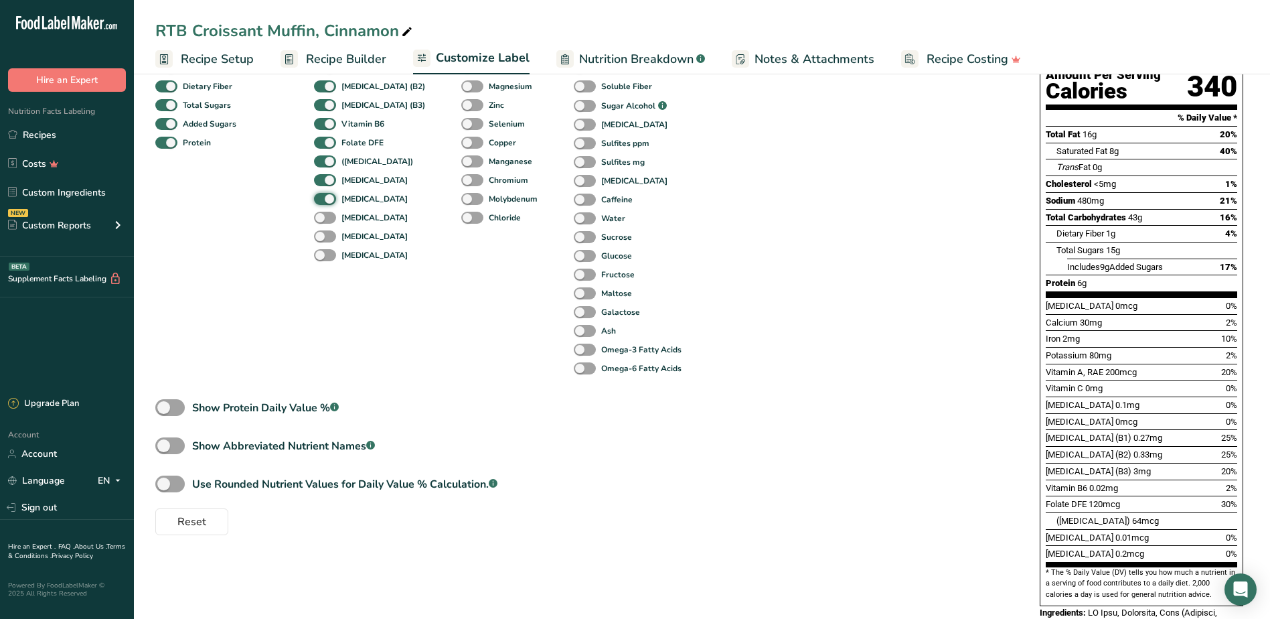
scroll to position [134, 0]
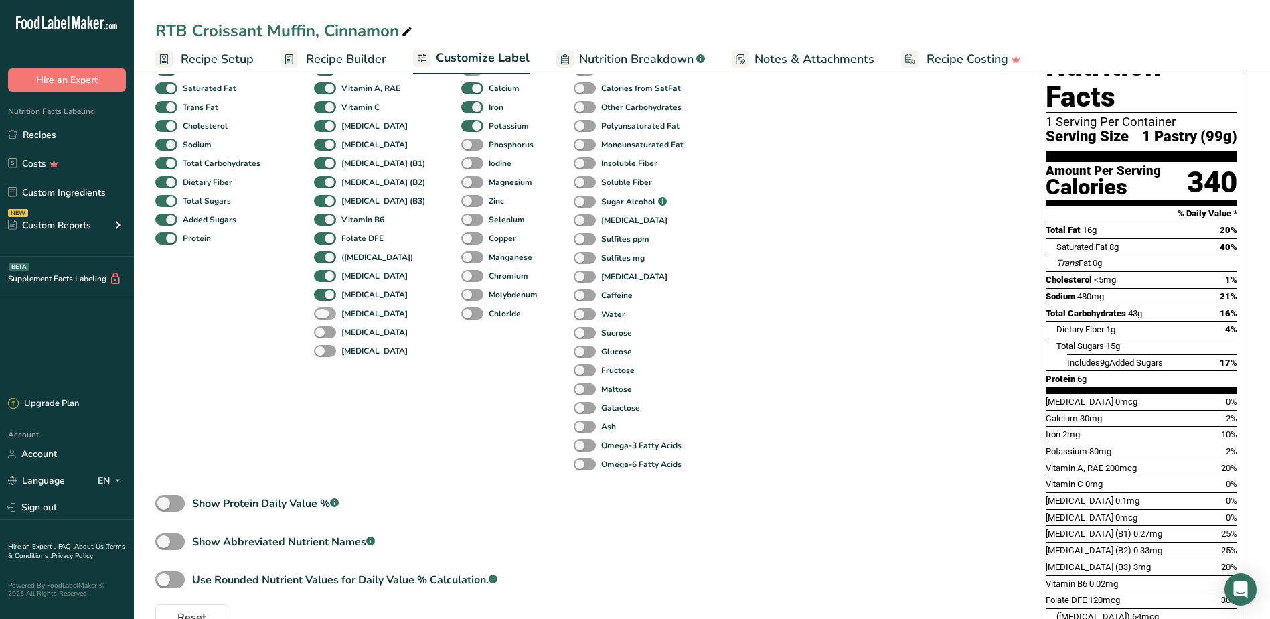
click at [323, 316] on span at bounding box center [325, 313] width 22 height 13
click at [323, 316] on input "[MEDICAL_DATA]" at bounding box center [318, 313] width 9 height 9
checkbox input "true"
click at [325, 336] on span at bounding box center [325, 332] width 22 height 13
click at [323, 336] on input "[MEDICAL_DATA]" at bounding box center [318, 331] width 9 height 9
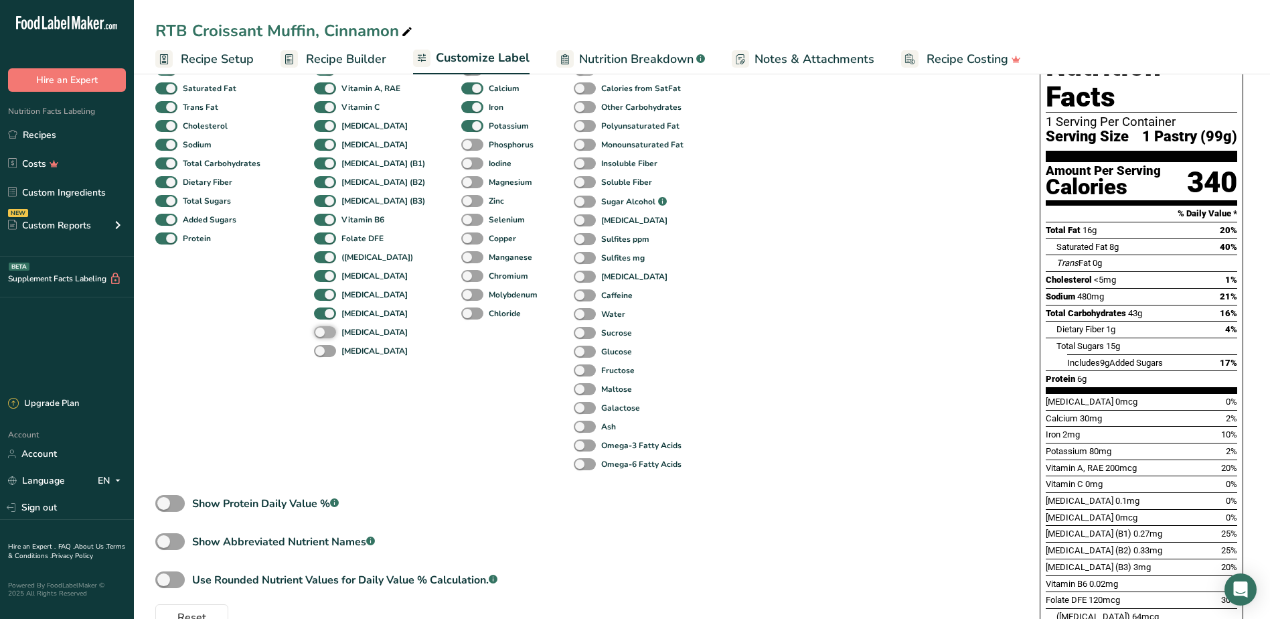
checkbox input "true"
click at [320, 352] on span at bounding box center [325, 351] width 22 height 13
click at [320, 352] on input "[MEDICAL_DATA]" at bounding box center [318, 350] width 9 height 9
checkbox input "true"
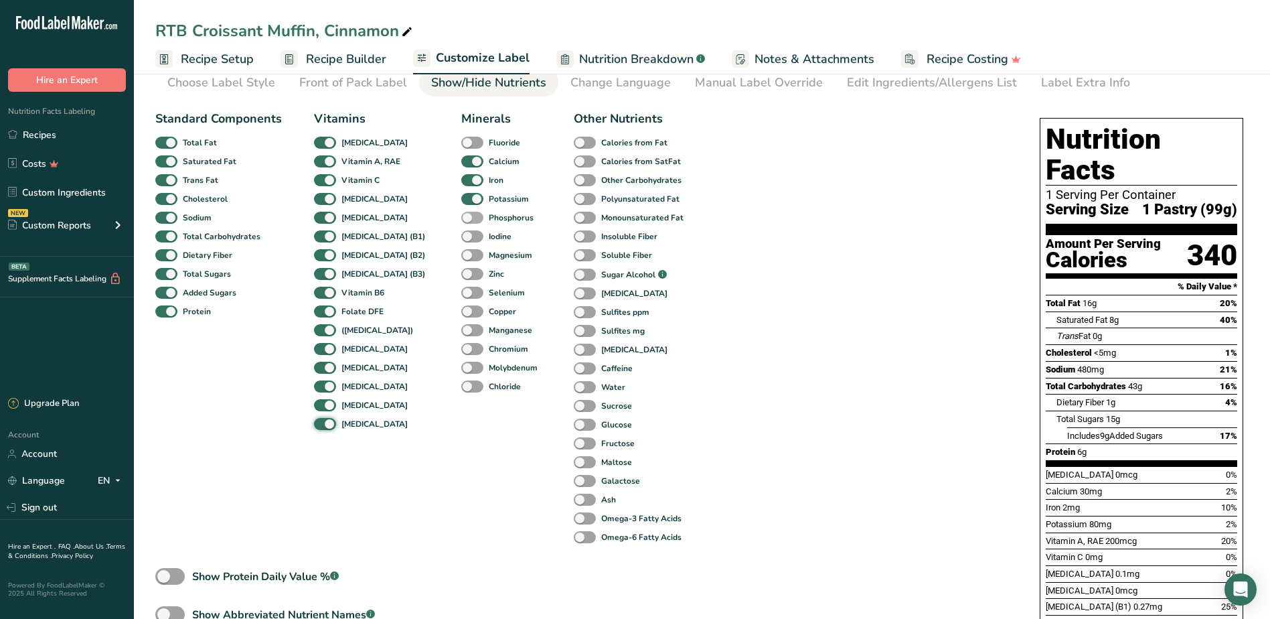
scroll to position [0, 0]
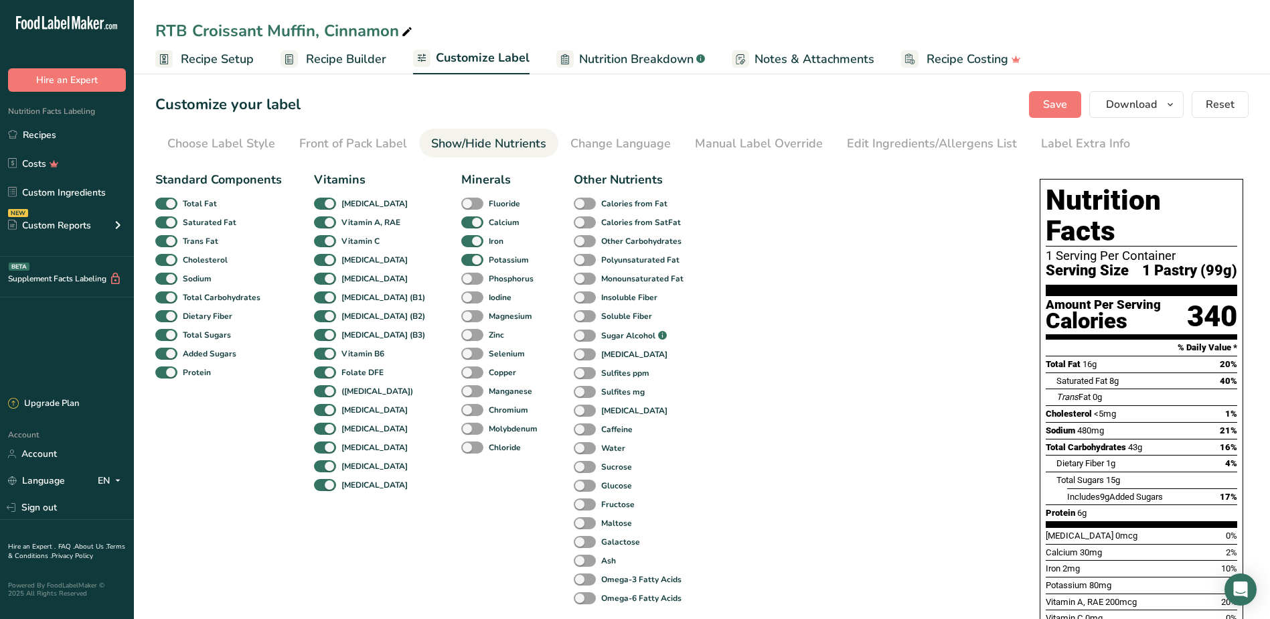
click at [461, 285] on div "Phosphorus" at bounding box center [471, 278] width 20 height 19
click at [461, 276] on span at bounding box center [472, 279] width 22 height 13
click at [461, 276] on input "Phosphorus" at bounding box center [465, 278] width 9 height 9
checkbox input "true"
click at [461, 208] on span at bounding box center [472, 204] width 22 height 13
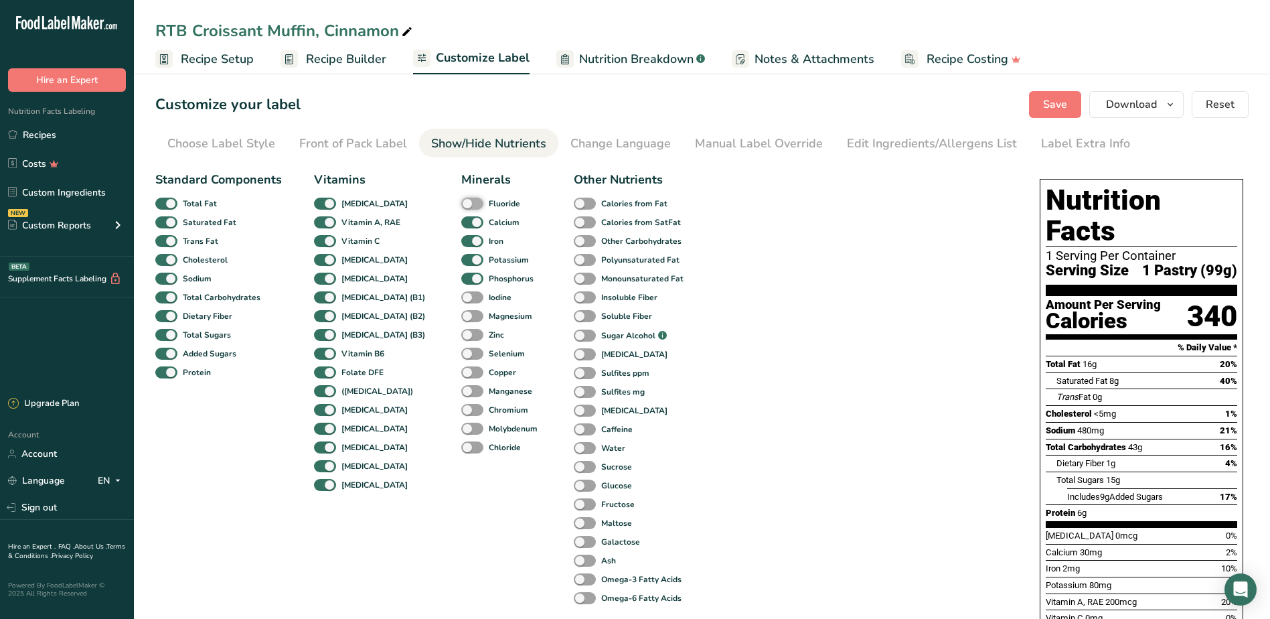
click at [461, 208] on input "Fluoride" at bounding box center [465, 203] width 9 height 9
checkbox input "true"
click at [461, 300] on span at bounding box center [472, 297] width 22 height 13
click at [461, 300] on input "Iodine" at bounding box center [465, 297] width 9 height 9
checkbox input "true"
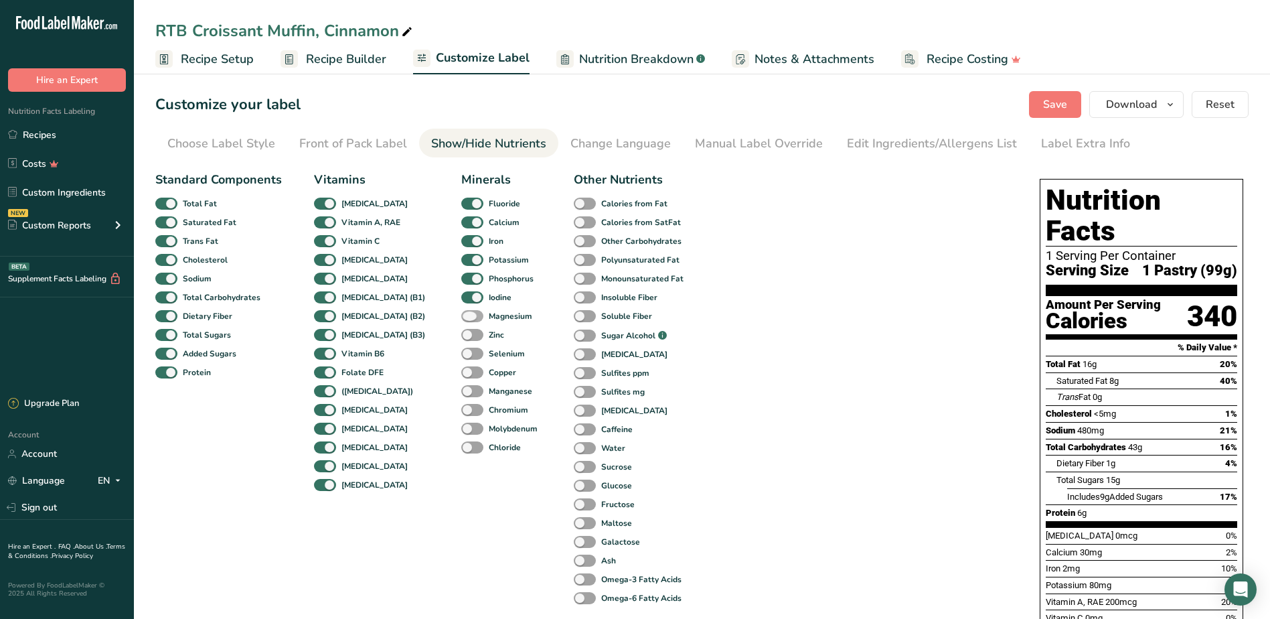
click at [461, 316] on span at bounding box center [472, 316] width 22 height 13
click at [461, 316] on input "Magnesium" at bounding box center [465, 315] width 9 height 9
checkbox input "true"
click at [461, 335] on span at bounding box center [472, 335] width 22 height 13
click at [461, 335] on input "Zinc" at bounding box center [465, 334] width 9 height 9
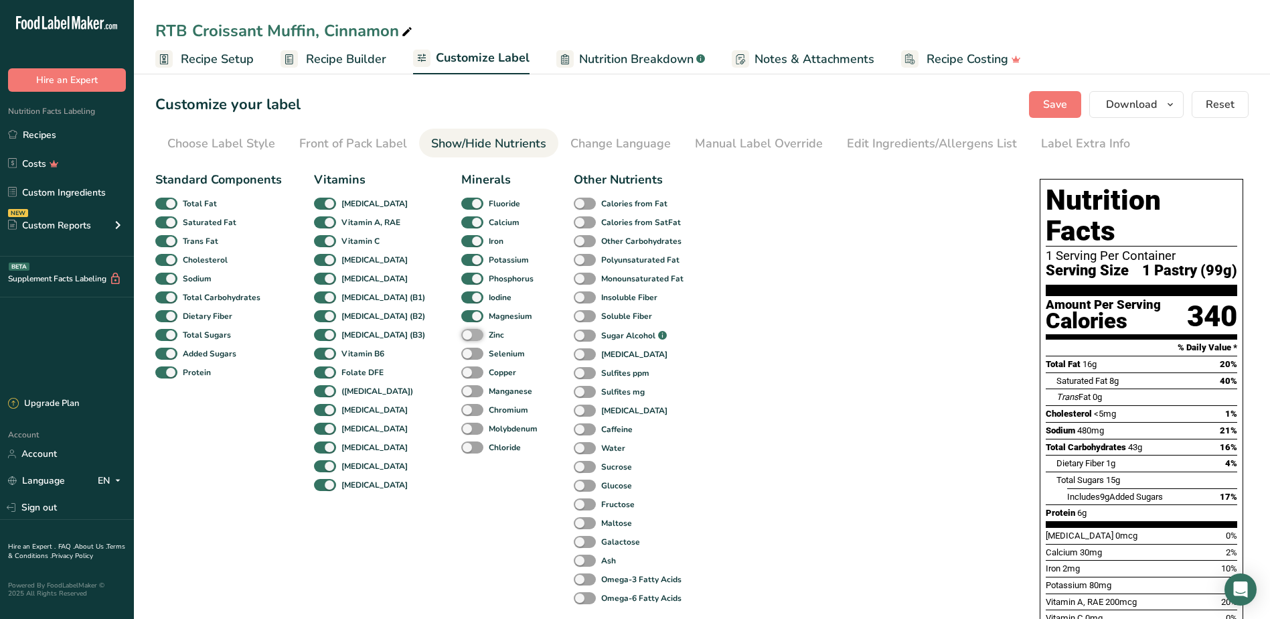
checkbox input "true"
click at [461, 350] on span at bounding box center [472, 354] width 22 height 13
click at [461, 350] on input "Selenium" at bounding box center [465, 353] width 9 height 9
checkbox input "true"
click at [461, 363] on div "Copper" at bounding box center [471, 372] width 20 height 19
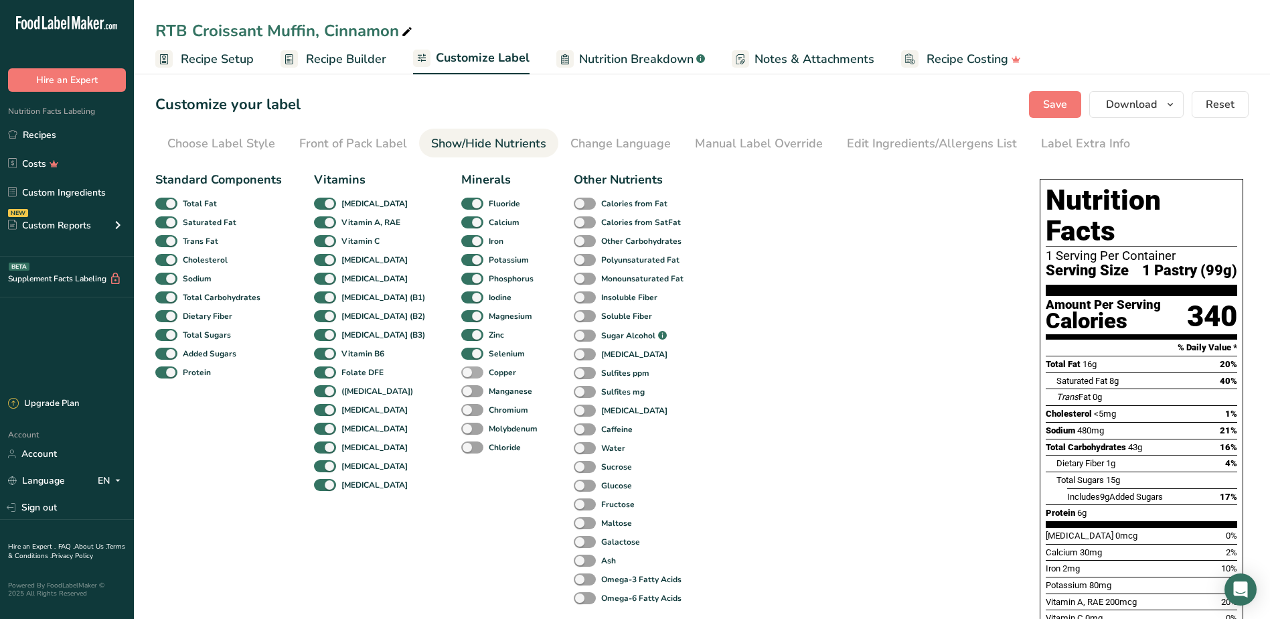
click at [461, 378] on span at bounding box center [472, 372] width 22 height 13
click at [461, 376] on input "Copper" at bounding box center [465, 372] width 9 height 9
checkbox input "true"
click at [461, 388] on span at bounding box center [472, 391] width 22 height 13
click at [461, 388] on input "Manganese" at bounding box center [465, 390] width 9 height 9
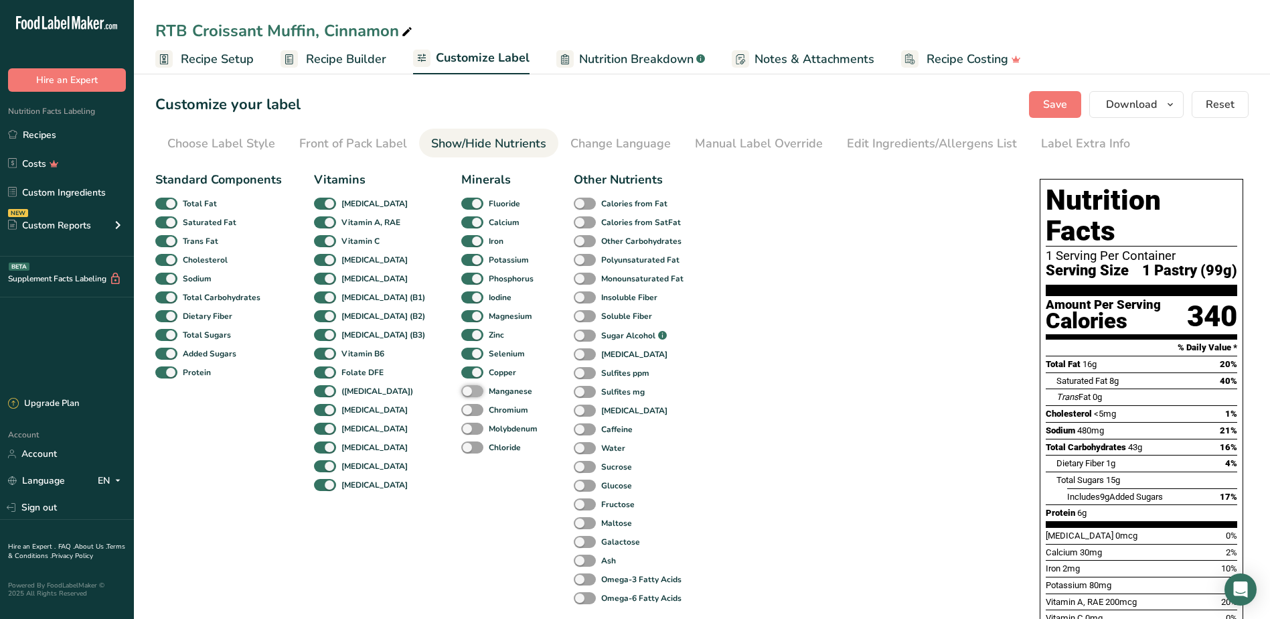
checkbox input "true"
click at [461, 410] on span at bounding box center [472, 410] width 22 height 13
click at [461, 410] on input "Chromium" at bounding box center [465, 409] width 9 height 9
checkbox input "true"
click at [461, 428] on span at bounding box center [472, 429] width 22 height 13
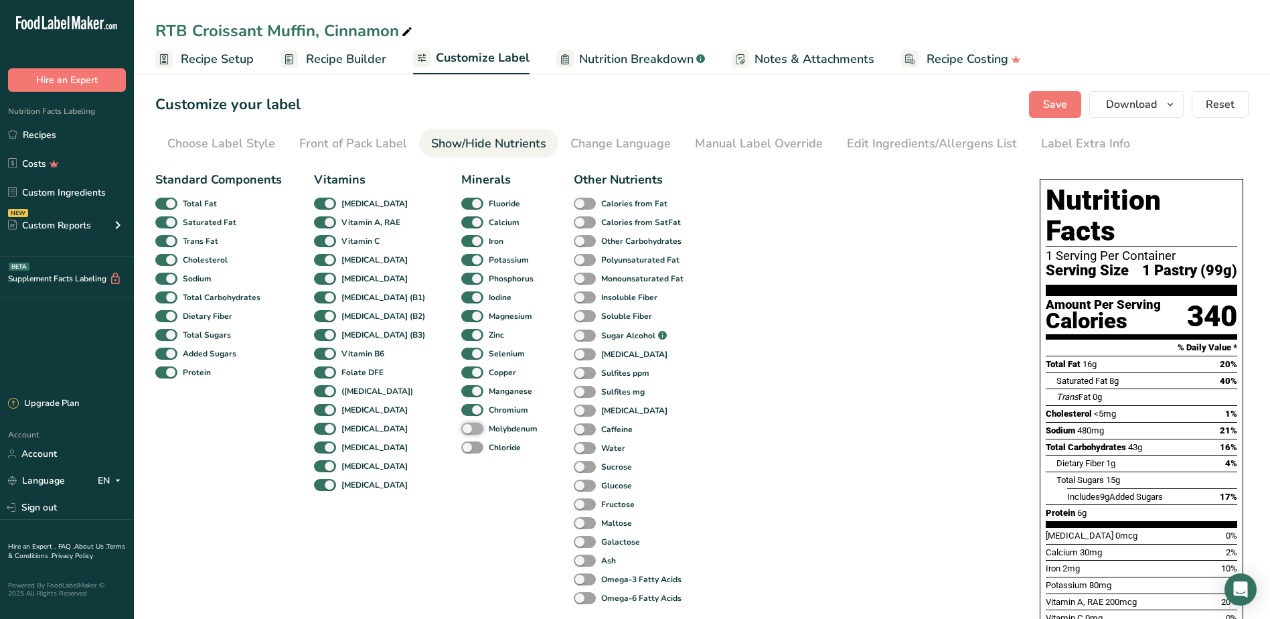
click at [461, 428] on input "Molybdenum" at bounding box center [465, 428] width 9 height 9
checkbox input "true"
click at [461, 447] on span at bounding box center [472, 447] width 22 height 13
click at [461, 447] on input "Chloride" at bounding box center [465, 447] width 9 height 9
checkbox input "true"
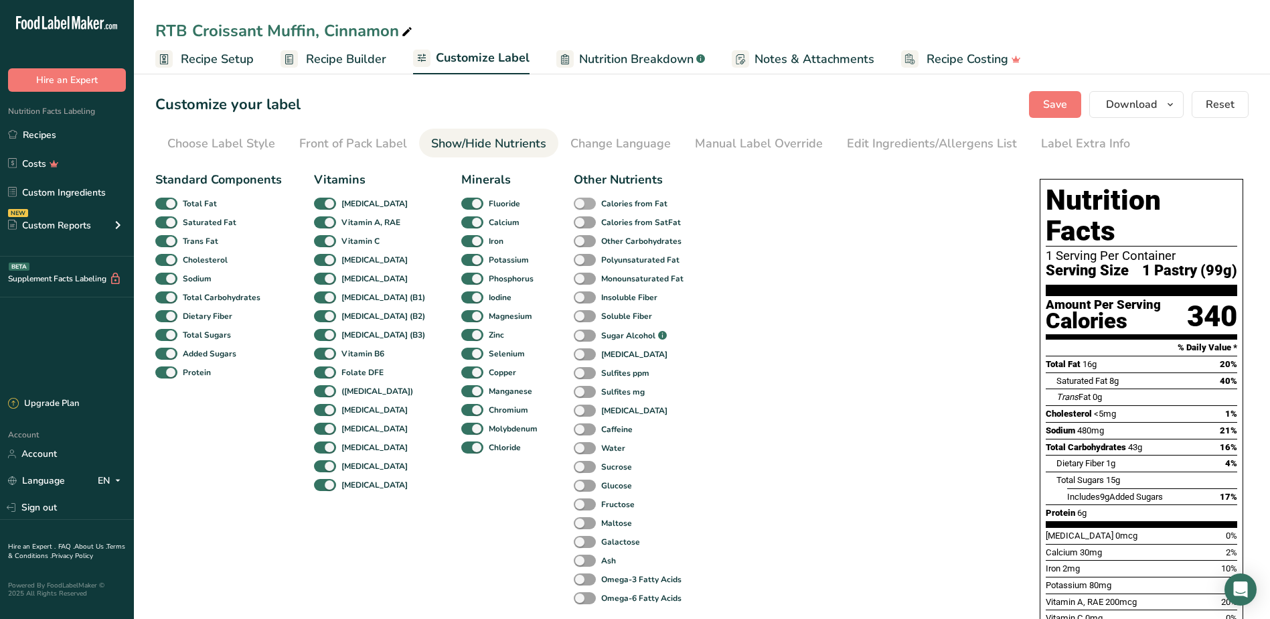
click at [574, 206] on span at bounding box center [585, 204] width 22 height 13
click at [574, 206] on input "Calories from Fat" at bounding box center [578, 203] width 9 height 9
checkbox input "true"
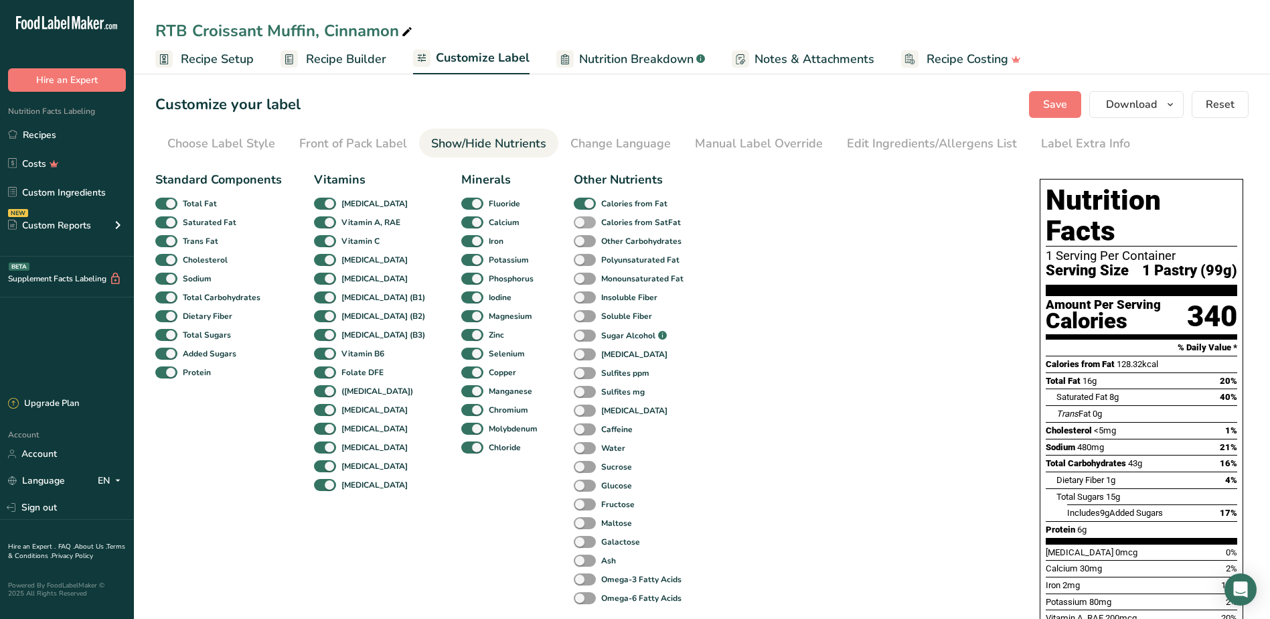
click at [574, 224] on span at bounding box center [585, 222] width 22 height 13
click at [574, 224] on input "Calories from SatFat" at bounding box center [578, 222] width 9 height 9
checkbox input "true"
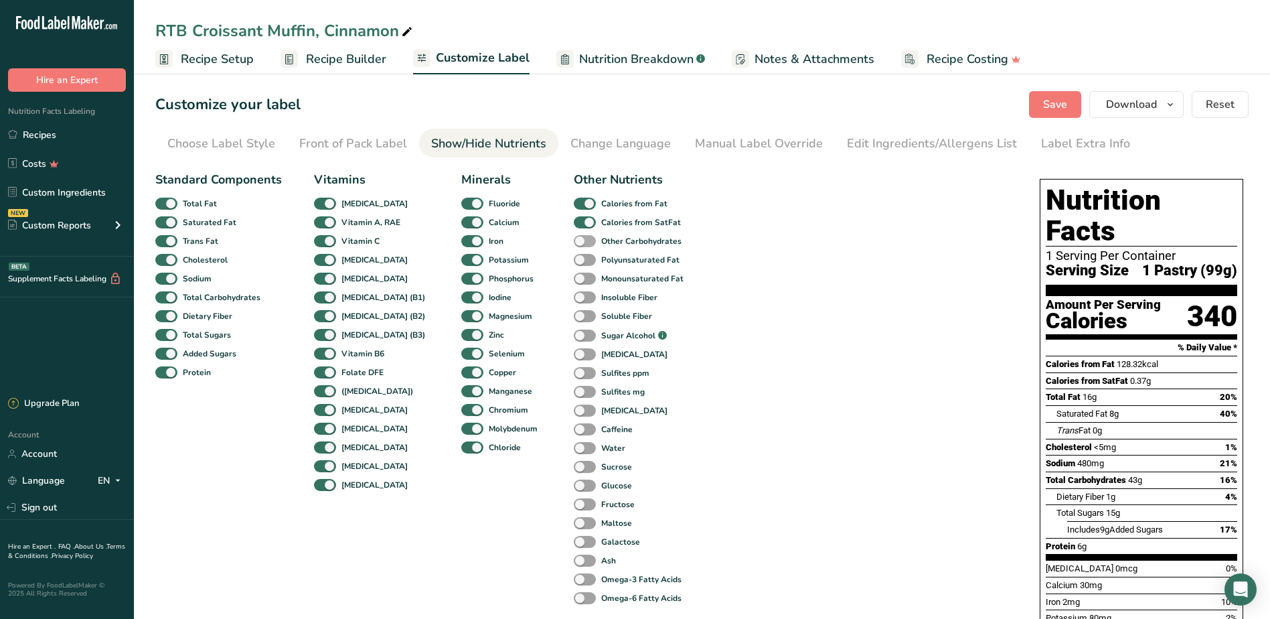
click at [574, 241] on span at bounding box center [585, 241] width 22 height 13
click at [574, 241] on input "Other Carbohydrates" at bounding box center [578, 240] width 9 height 9
checkbox input "true"
drag, startPoint x: 567, startPoint y: 262, endPoint x: 565, endPoint y: 271, distance: 8.9
click at [574, 262] on span at bounding box center [585, 260] width 22 height 13
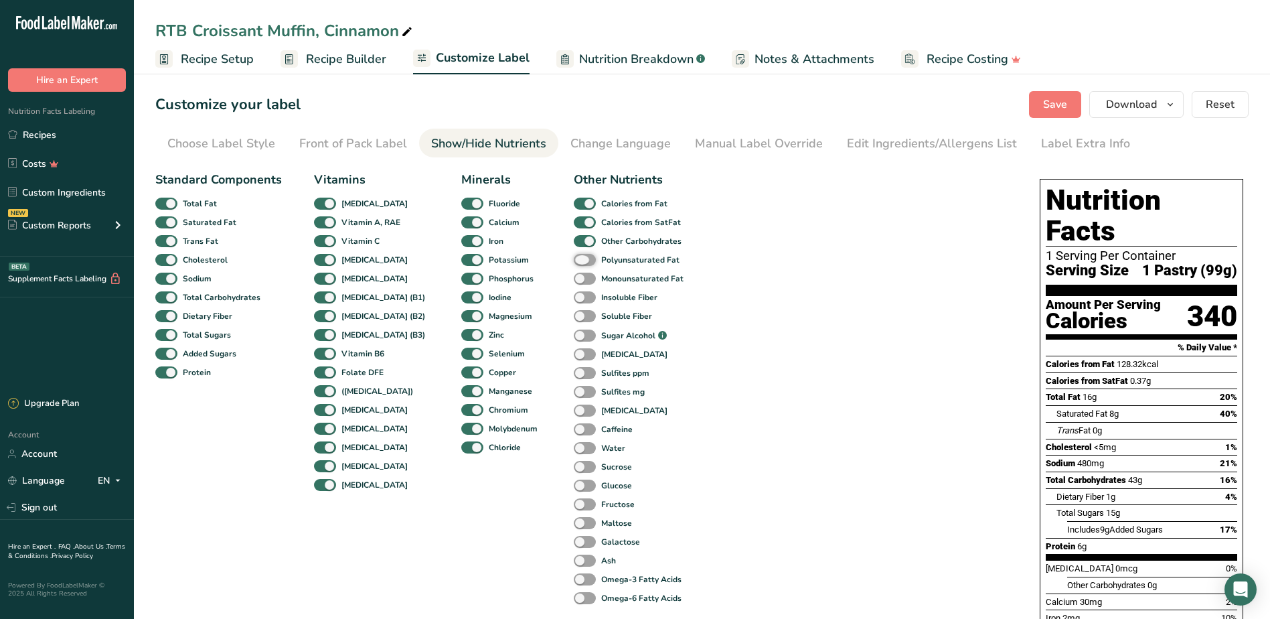
click at [574, 262] on input "Polyunsaturated Fat" at bounding box center [578, 259] width 9 height 9
checkbox input "true"
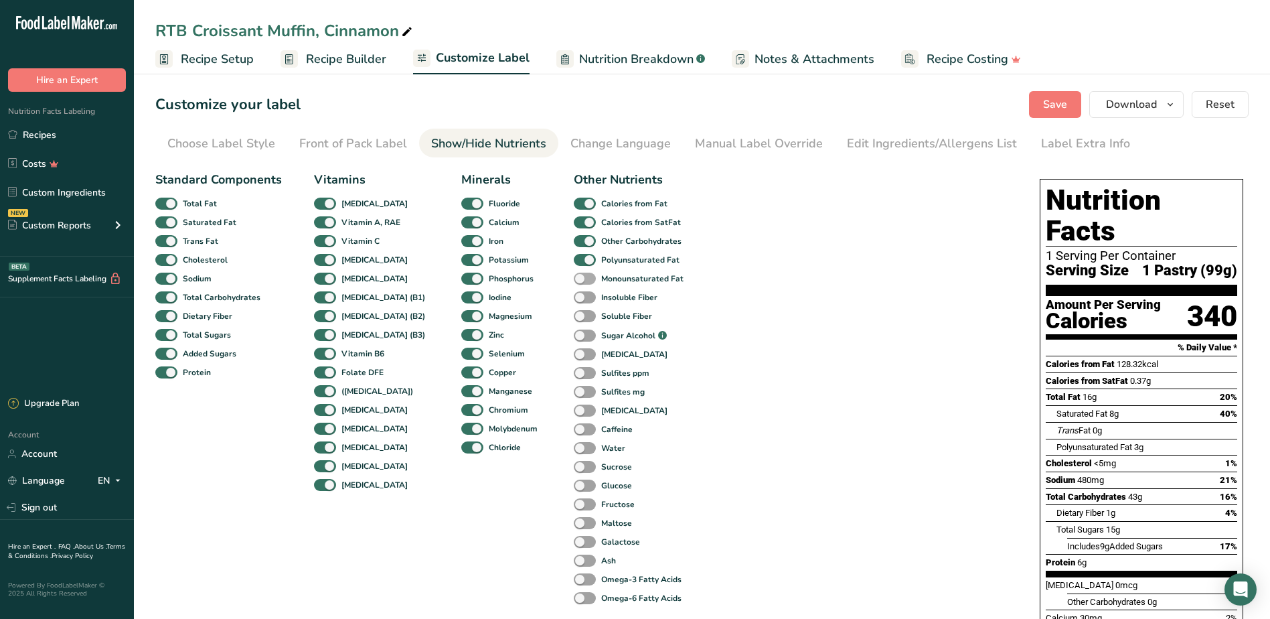
click at [574, 274] on span at bounding box center [585, 279] width 22 height 13
click at [574, 274] on input "Monounsaturated Fat" at bounding box center [578, 278] width 9 height 9
checkbox input "true"
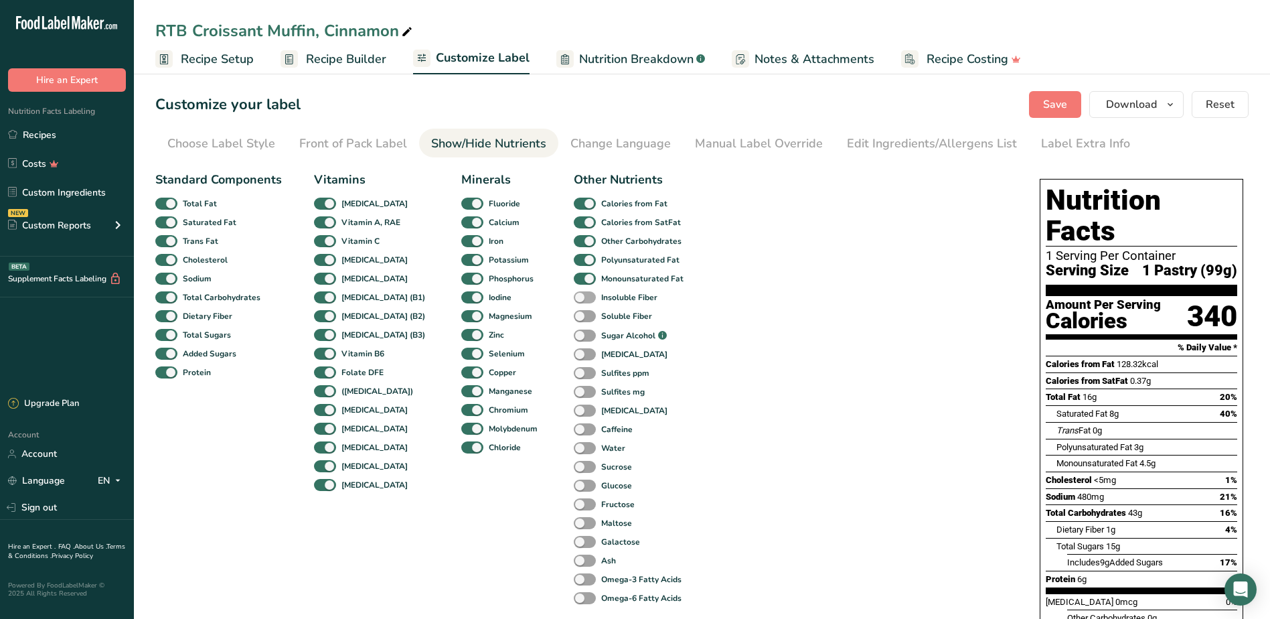
click at [574, 301] on span at bounding box center [585, 297] width 22 height 13
click at [574, 301] on input "Insoluble Fiber" at bounding box center [578, 297] width 9 height 9
checkbox input "true"
click at [574, 319] on span at bounding box center [585, 316] width 22 height 13
click at [574, 319] on input "Soluble Fiber" at bounding box center [578, 315] width 9 height 9
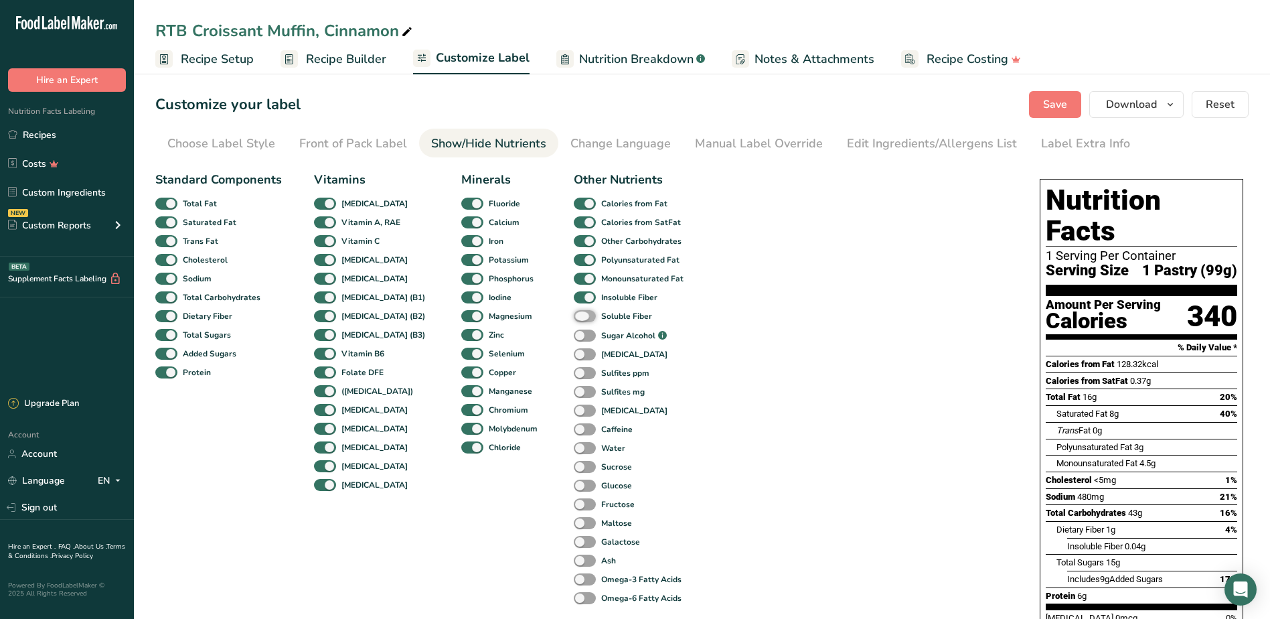
checkbox input "true"
click at [574, 338] on span at bounding box center [585, 335] width 22 height 13
click at [574, 338] on input "Sugar Alcohol .a-a{fill:#347362;}.b-a{fill:#fff;}" at bounding box center [578, 335] width 9 height 9
checkbox input "true"
click at [574, 350] on span at bounding box center [585, 354] width 22 height 13
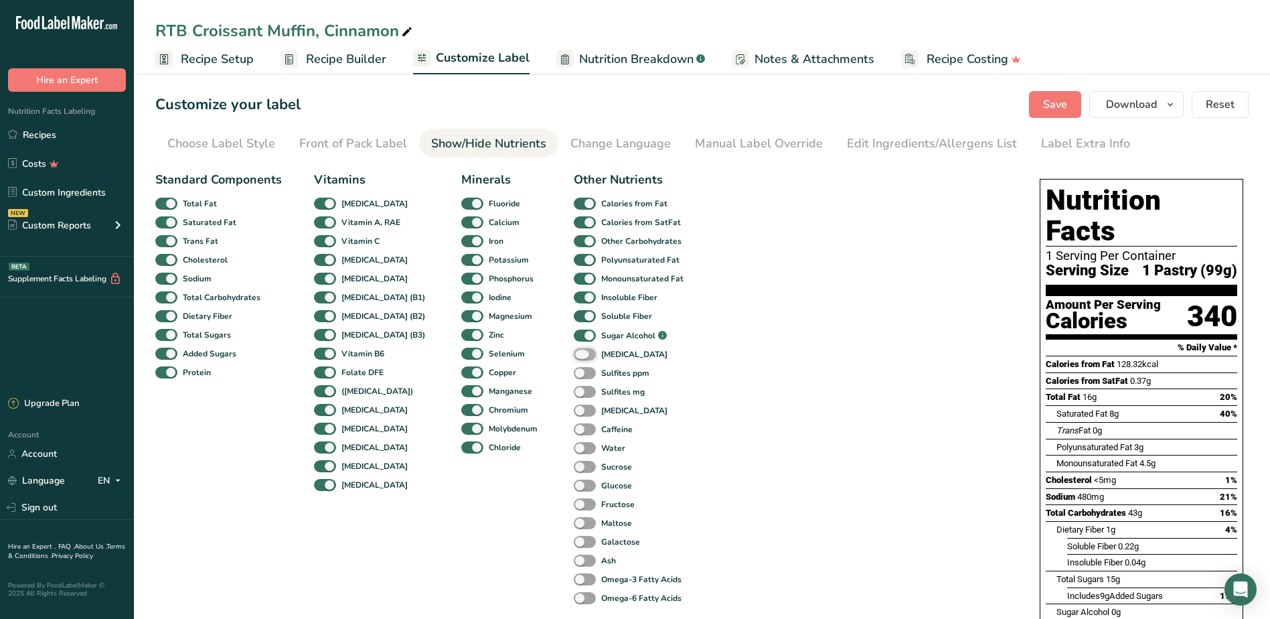
click at [574, 350] on input "[MEDICAL_DATA]" at bounding box center [578, 354] width 9 height 9
checkbox input "true"
click at [574, 374] on span at bounding box center [585, 373] width 22 height 13
click at [574, 374] on input "Sulfites ppm" at bounding box center [578, 372] width 9 height 9
checkbox input "true"
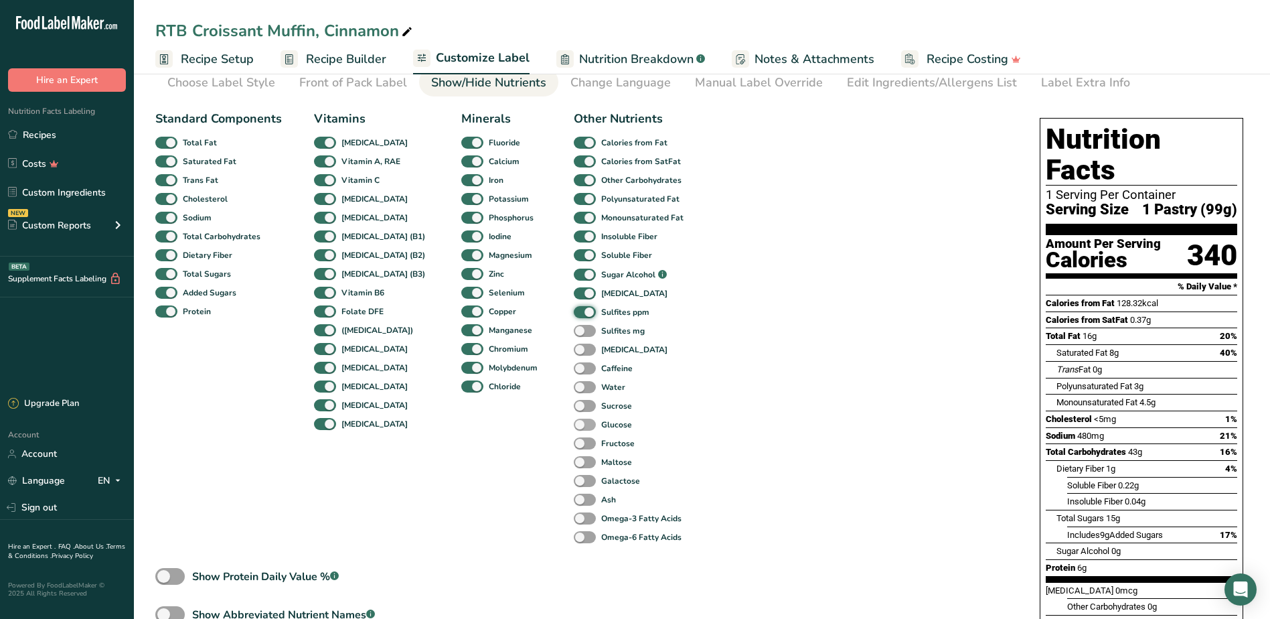
scroll to position [201, 0]
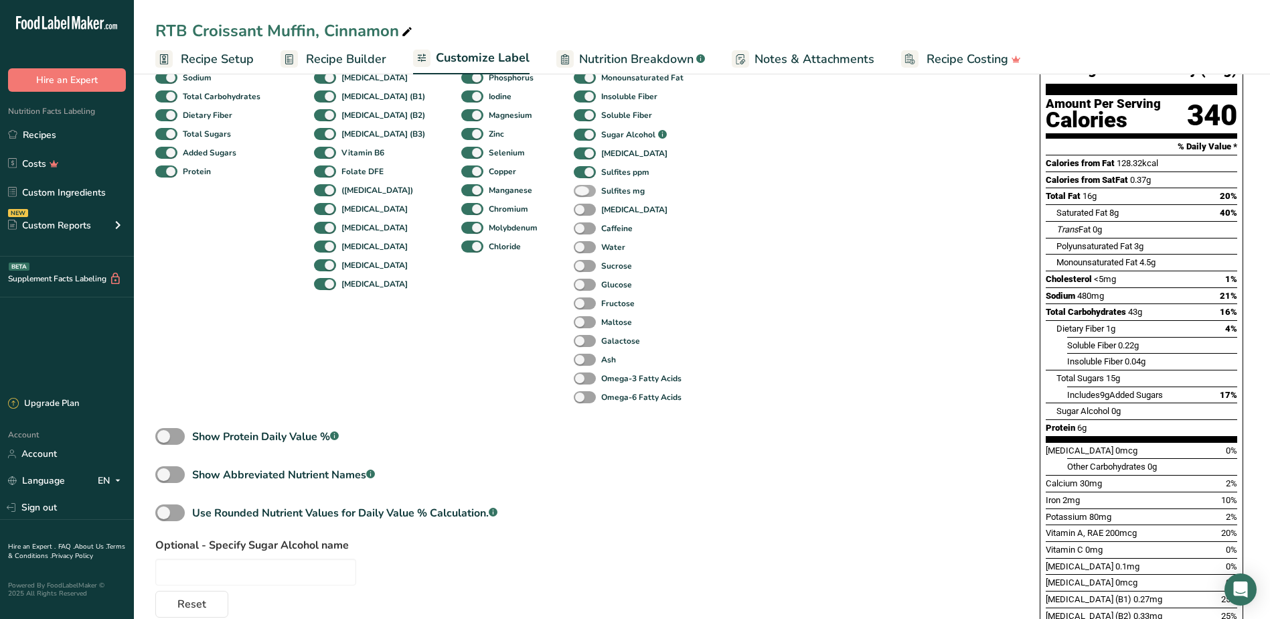
click at [574, 194] on span at bounding box center [585, 191] width 22 height 13
click at [574, 194] on input "Sulfites mg" at bounding box center [578, 190] width 9 height 9
checkbox input "true"
click at [574, 210] on span at bounding box center [585, 210] width 22 height 13
click at [574, 210] on input "[MEDICAL_DATA]" at bounding box center [578, 209] width 9 height 9
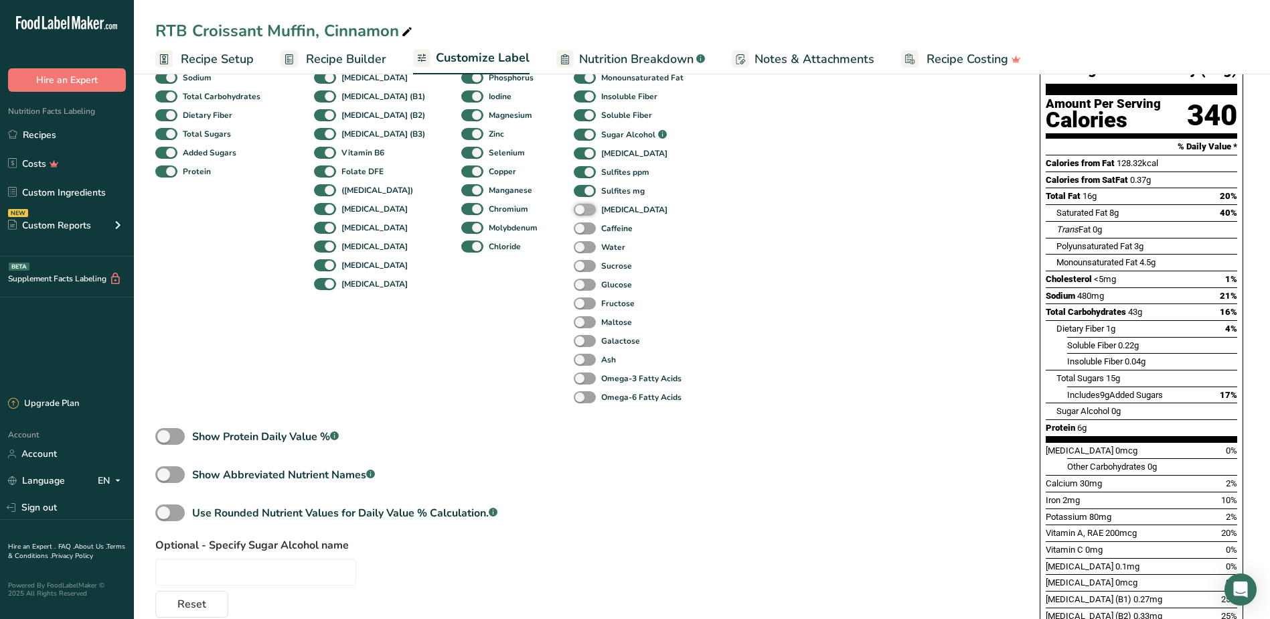
checkbox input "true"
click at [574, 228] on span at bounding box center [585, 228] width 22 height 13
click at [574, 228] on input "Caffeine" at bounding box center [578, 228] width 9 height 9
checkbox input "true"
click at [574, 247] on span at bounding box center [585, 247] width 22 height 13
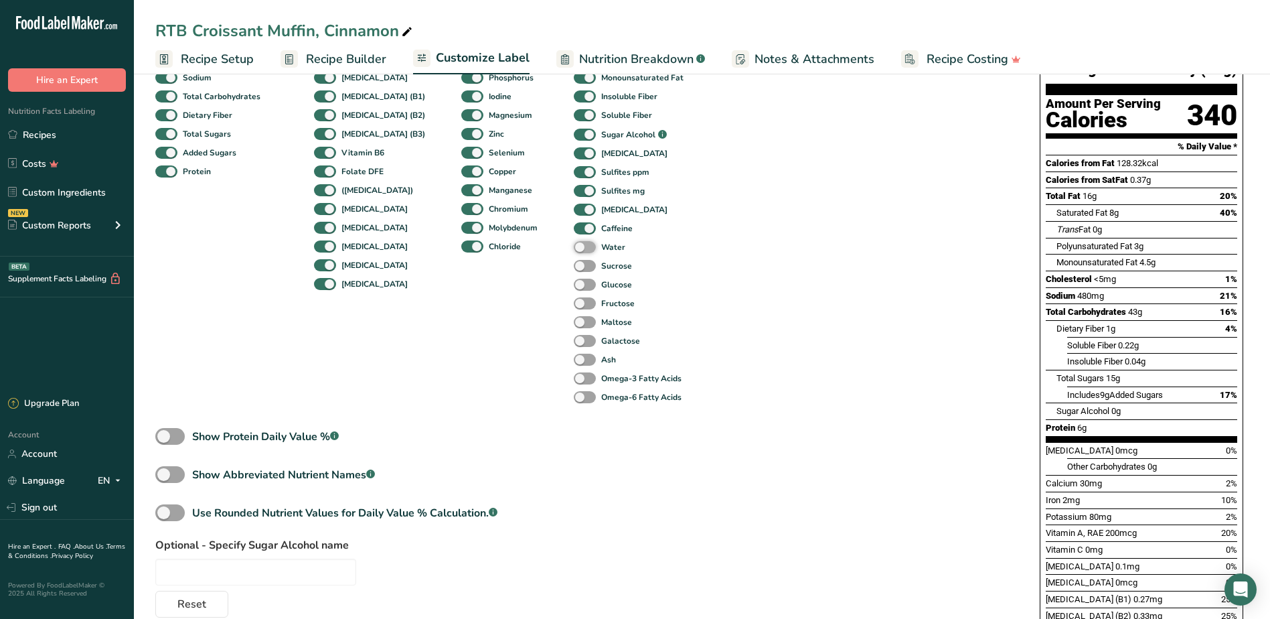
click at [574, 247] on input "Water" at bounding box center [578, 246] width 9 height 9
checkbox input "true"
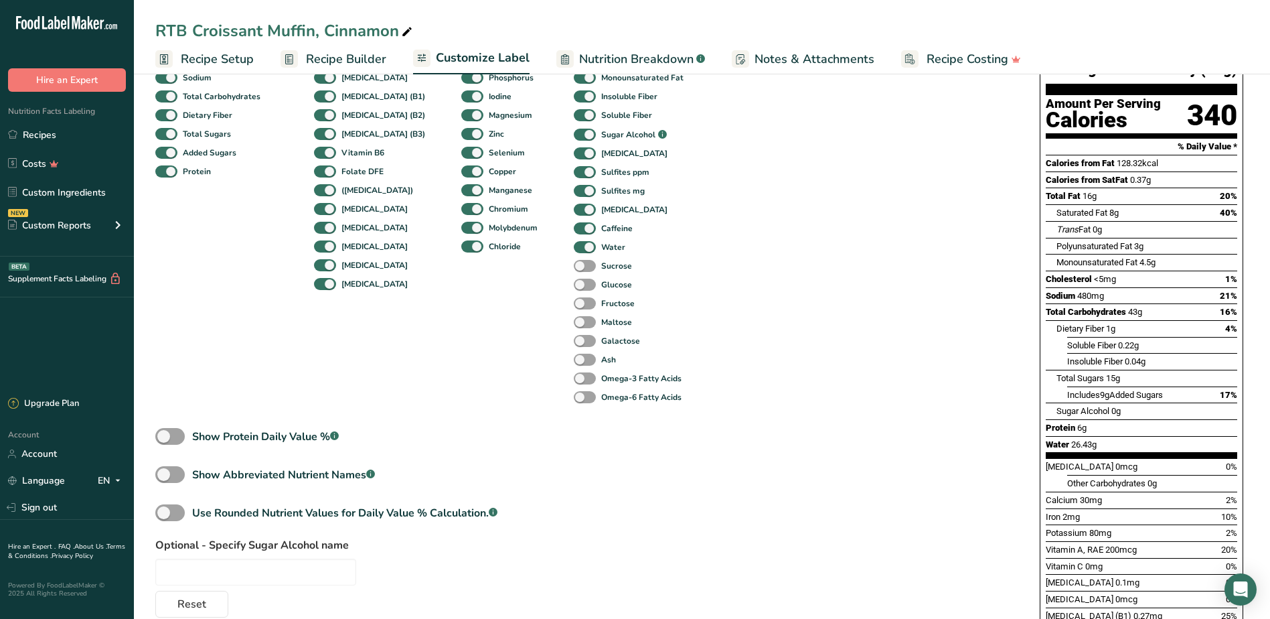
click at [574, 273] on div "Sucrose" at bounding box center [588, 265] width 29 height 19
click at [574, 268] on span at bounding box center [585, 266] width 22 height 13
click at [574, 268] on input "Sucrose" at bounding box center [578, 265] width 9 height 9
checkbox input "true"
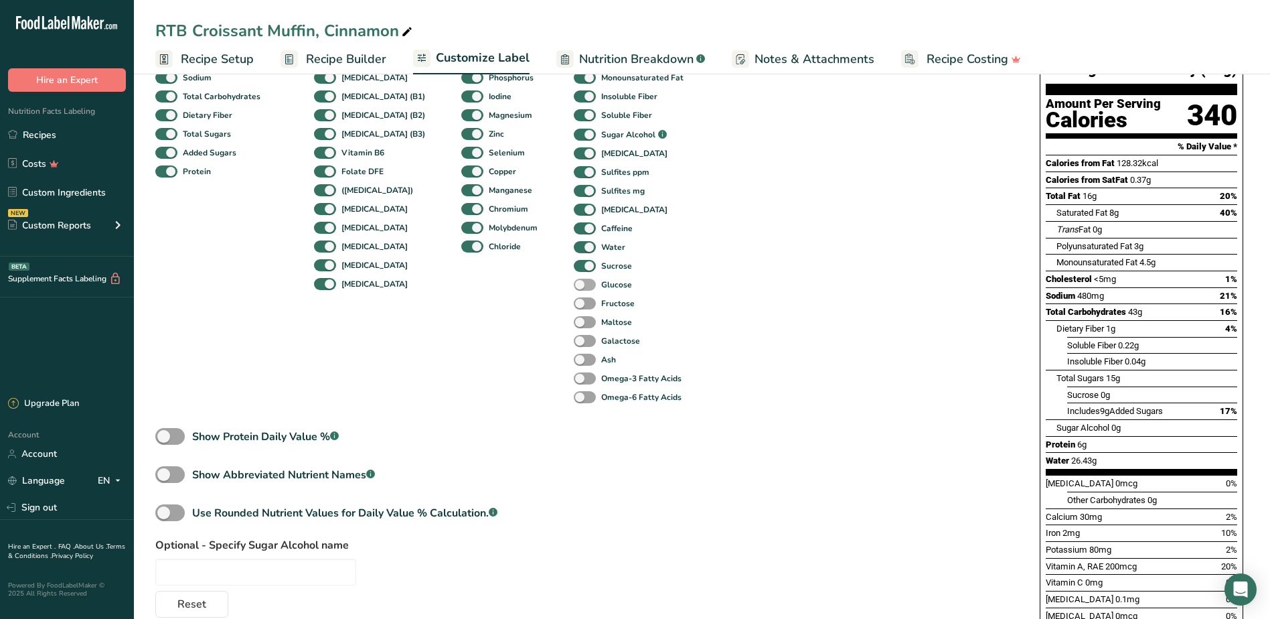
click at [574, 287] on span at bounding box center [585, 285] width 22 height 13
click at [574, 287] on input "Glucose" at bounding box center [578, 284] width 9 height 9
checkbox input "true"
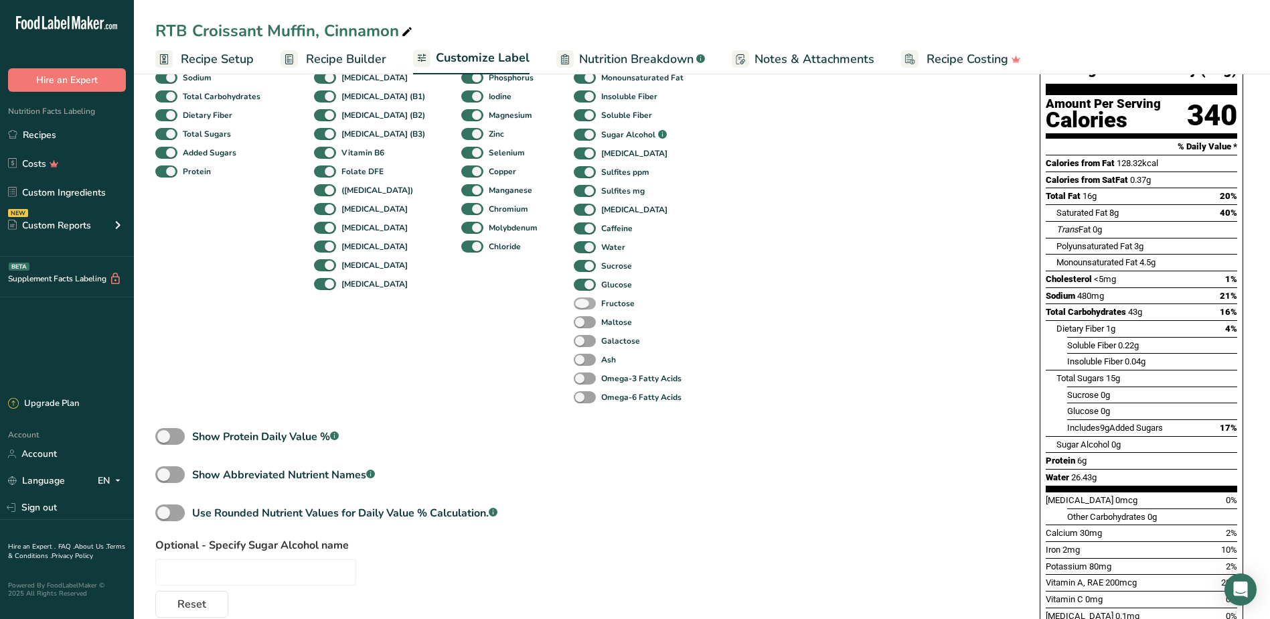
click at [574, 309] on span at bounding box center [585, 303] width 22 height 13
click at [574, 307] on input "Fructose" at bounding box center [578, 303] width 9 height 9
checkbox input "true"
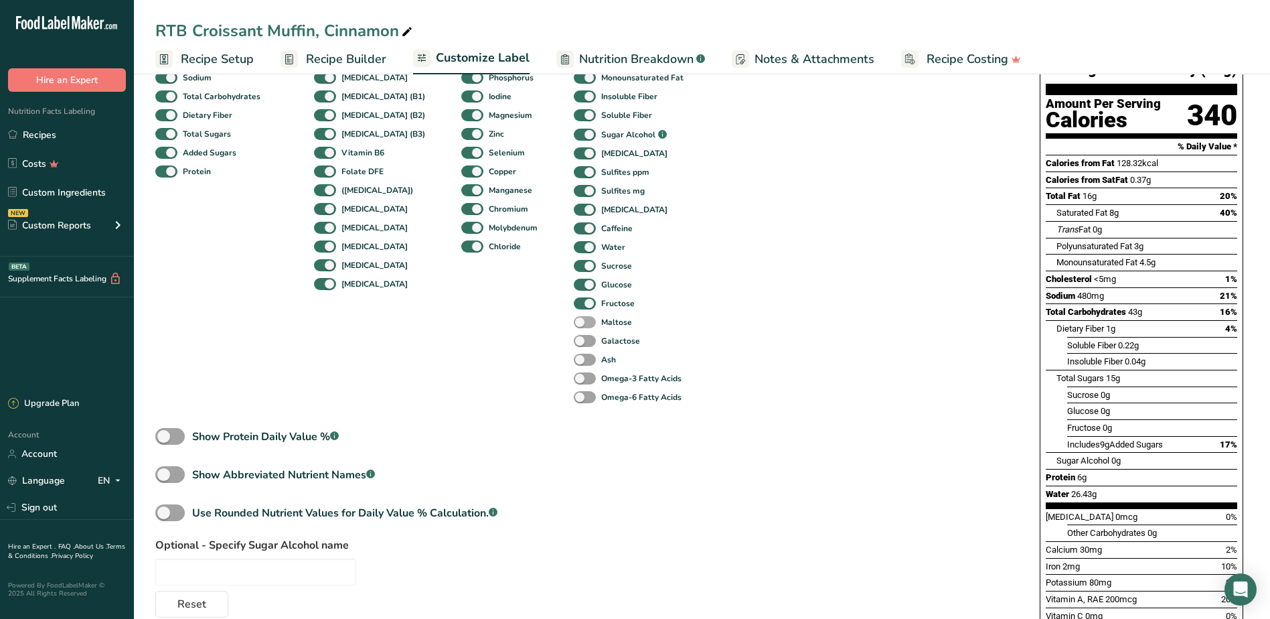
click at [574, 325] on span at bounding box center [585, 322] width 22 height 13
click at [574, 325] on input "Maltose" at bounding box center [578, 321] width 9 height 9
checkbox input "true"
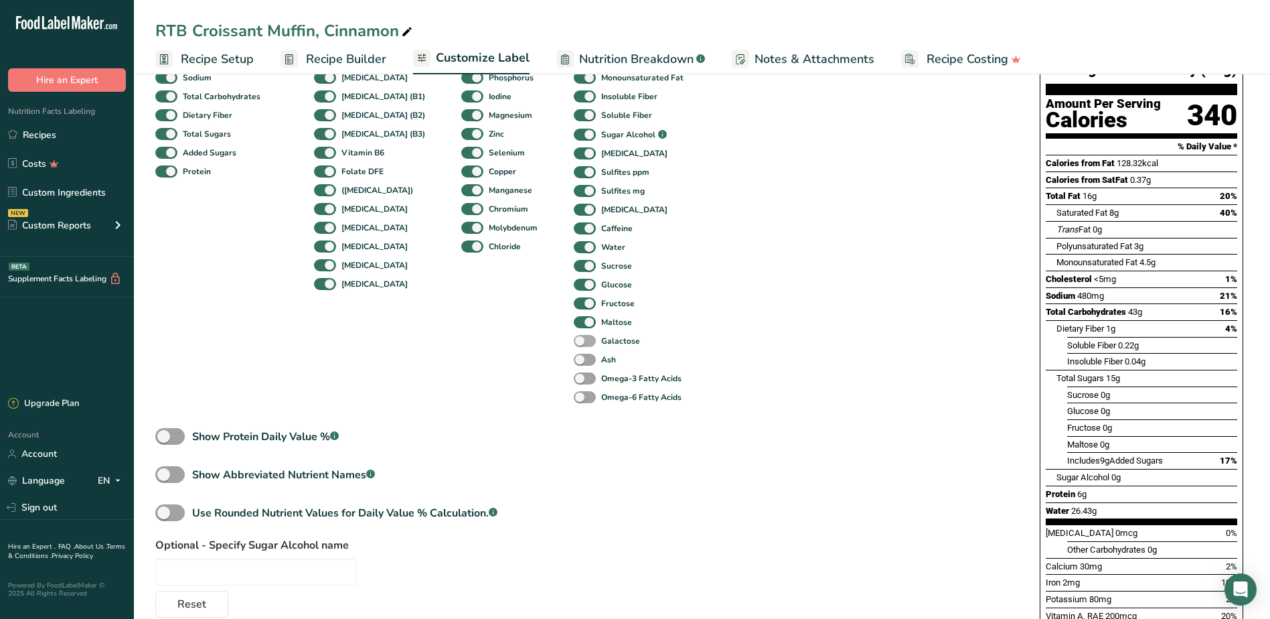
click at [574, 339] on span at bounding box center [585, 341] width 22 height 13
click at [574, 339] on input "Galactose" at bounding box center [578, 340] width 9 height 9
checkbox input "true"
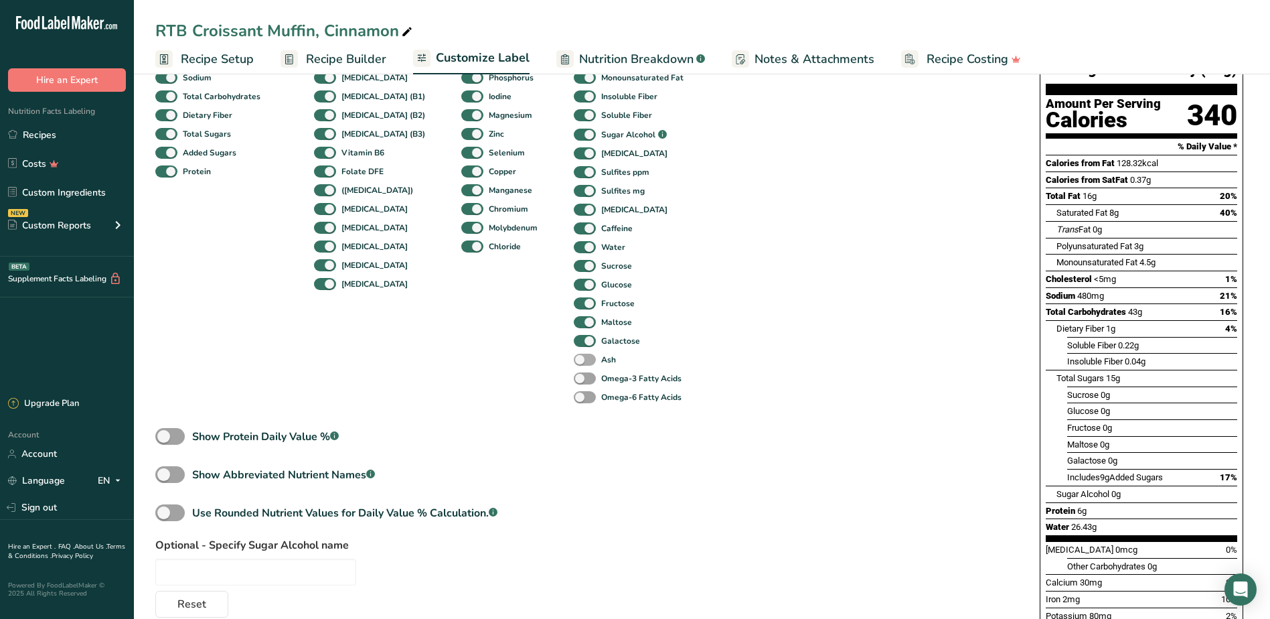
click at [574, 363] on span at bounding box center [585, 360] width 22 height 13
click at [574, 363] on input "Ash" at bounding box center [578, 359] width 9 height 9
checkbox input "true"
click at [574, 382] on span at bounding box center [585, 378] width 22 height 13
click at [574, 382] on input "Omega-3 Fatty Acids" at bounding box center [578, 378] width 9 height 9
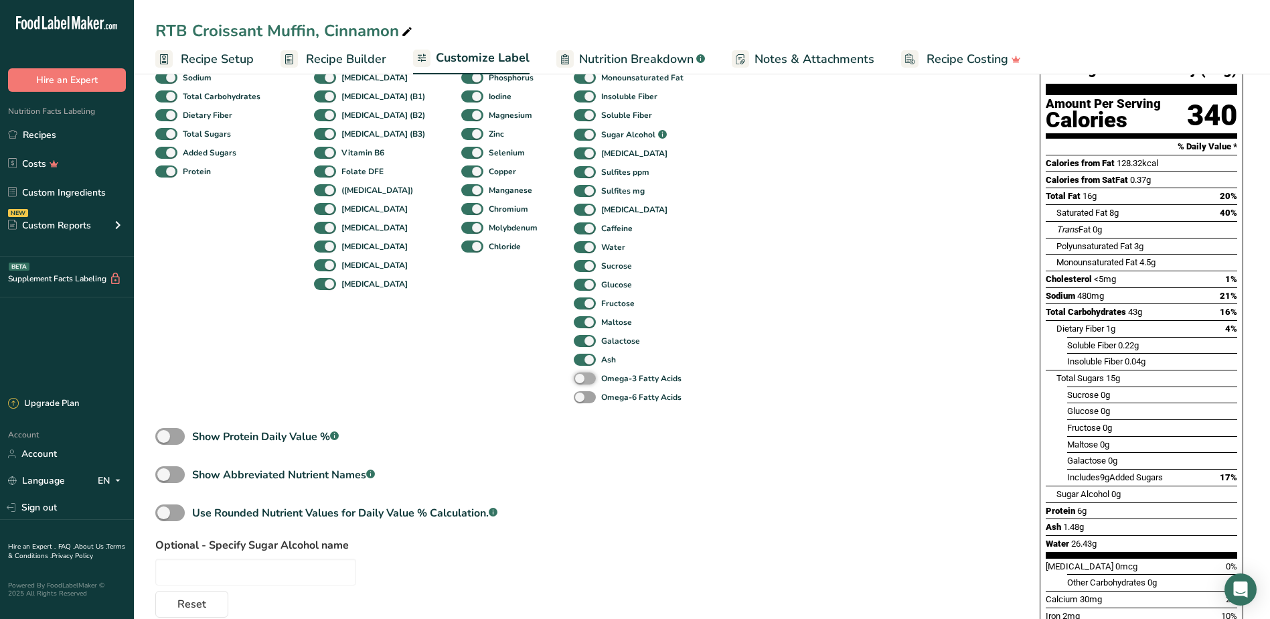
checkbox input "true"
click at [574, 398] on span at bounding box center [585, 397] width 22 height 13
click at [574, 398] on input "Omega-6 Fatty Acids" at bounding box center [578, 396] width 9 height 9
checkbox input "true"
click at [170, 441] on span at bounding box center [169, 436] width 29 height 17
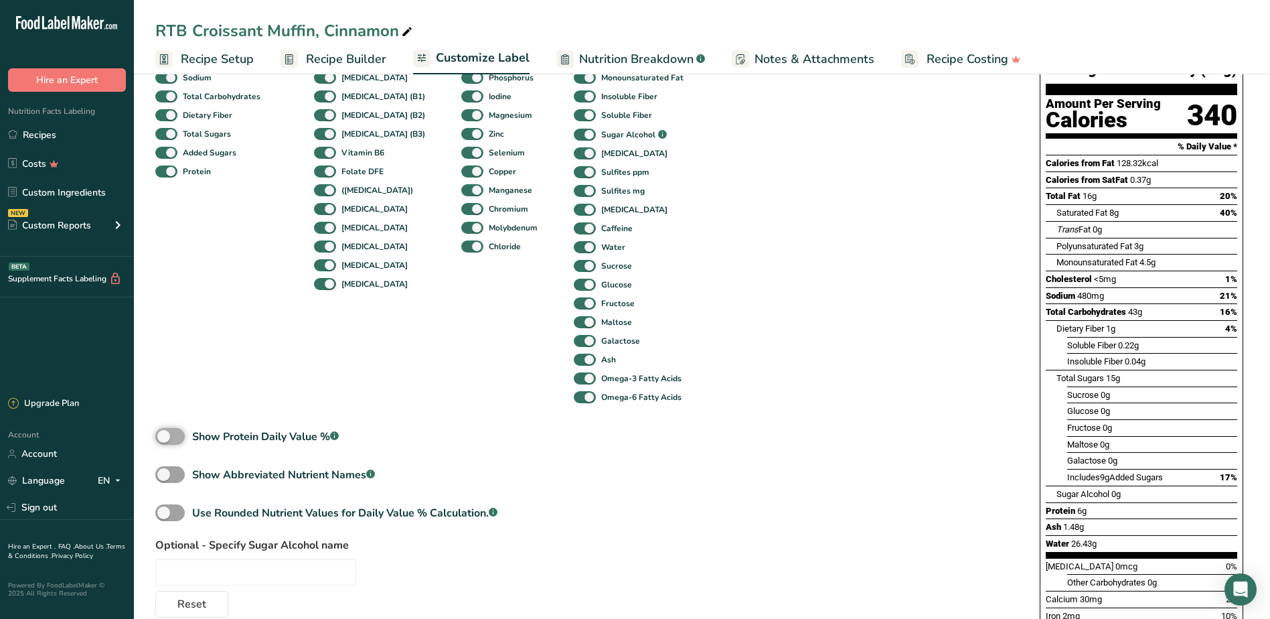
click at [164, 441] on input "Show Protein Daily Value % .a-a{fill:#347362;}.b-a{fill:#fff;}" at bounding box center [159, 436] width 9 height 9
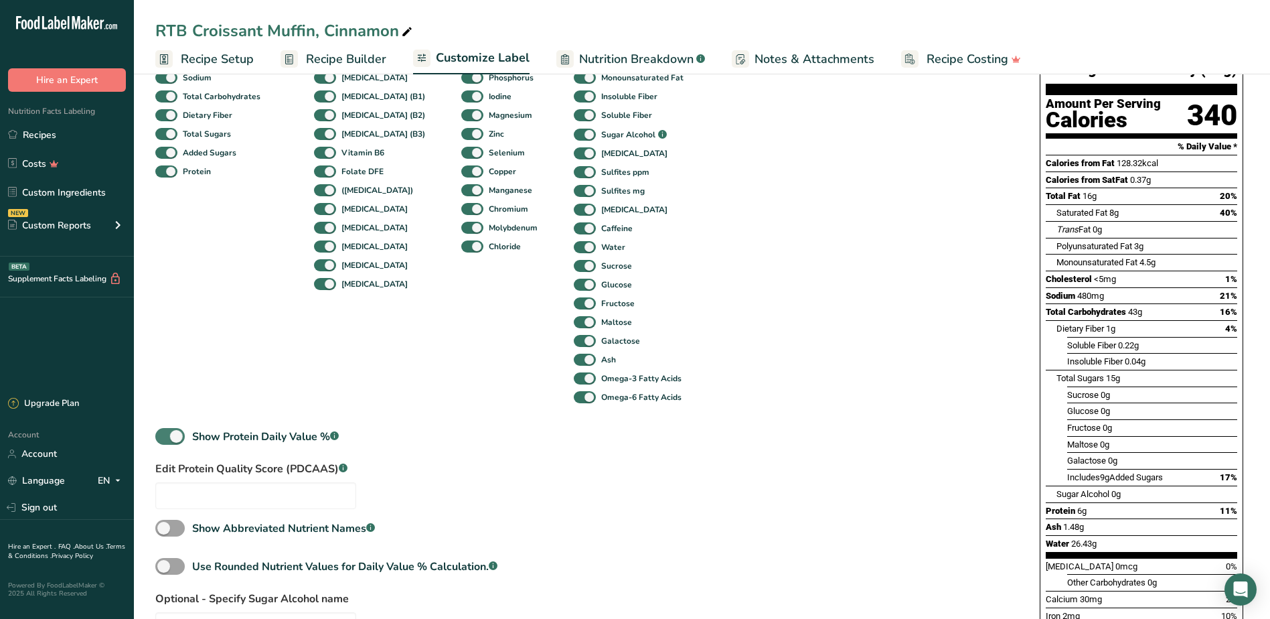
click at [179, 439] on span at bounding box center [169, 436] width 29 height 17
click at [164, 439] on input "Show Protein Daily Value % .a-a{fill:#347362;}.b-a{fill:#fff;}" at bounding box center [159, 436] width 9 height 9
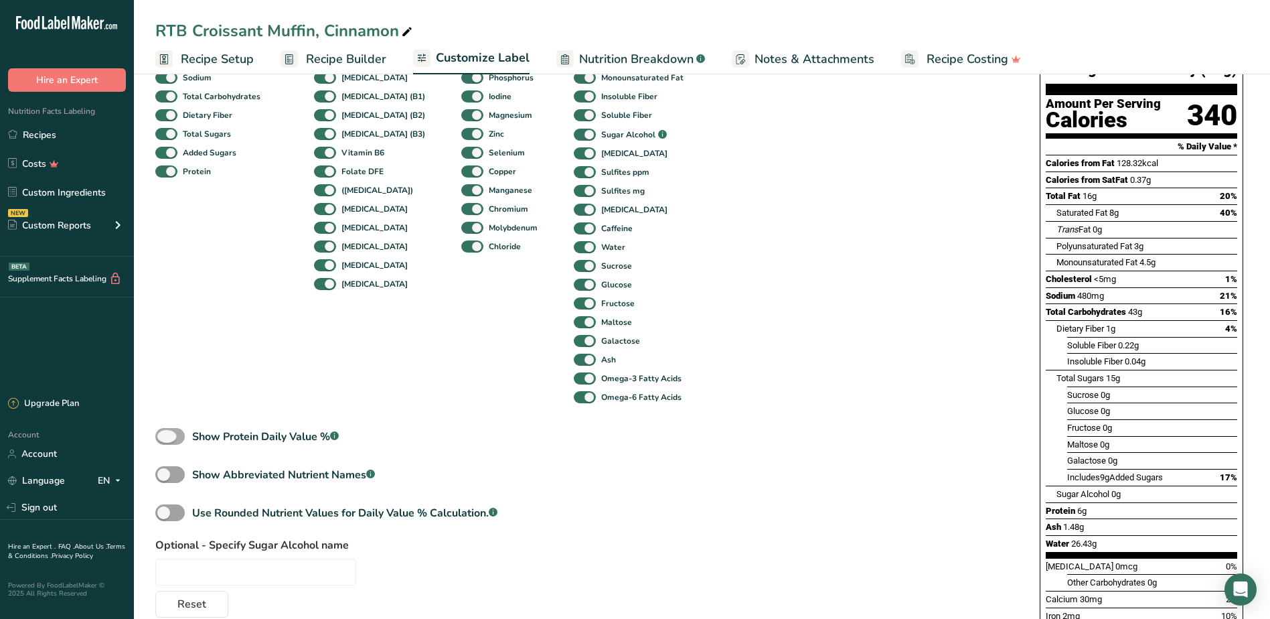
click at [173, 437] on span at bounding box center [169, 436] width 29 height 17
click at [164, 437] on input "Show Protein Daily Value % .a-a{fill:#347362;}.b-a{fill:#fff;}" at bounding box center [159, 436] width 9 height 9
checkbox input "true"
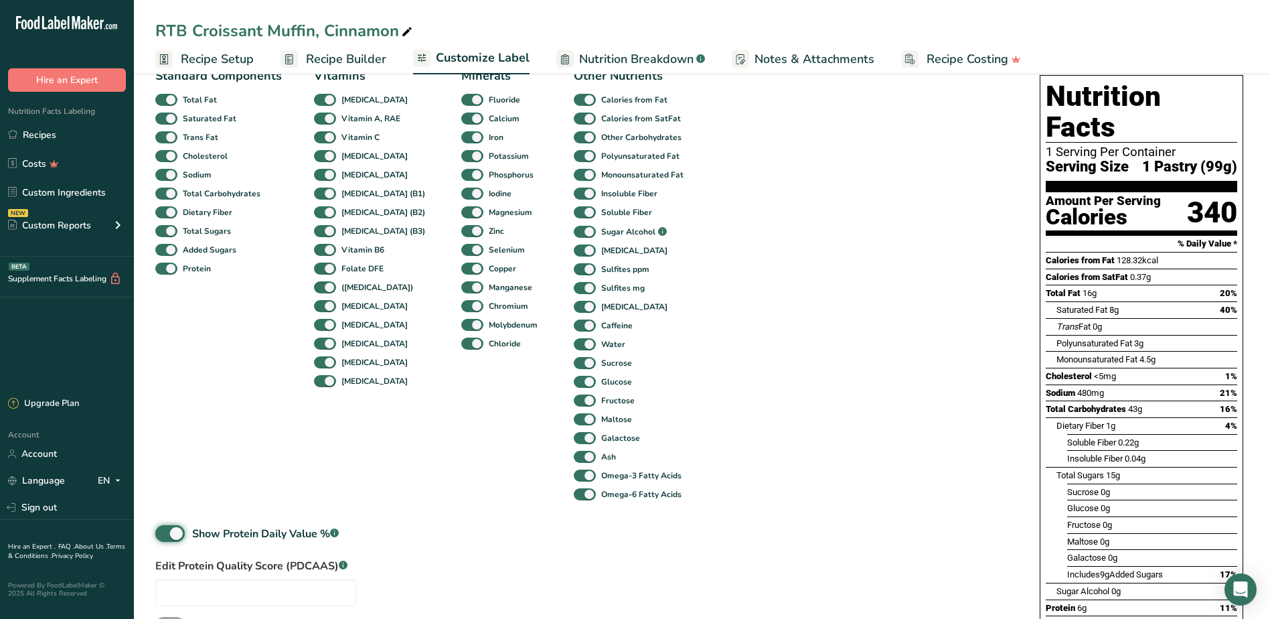
scroll to position [0, 0]
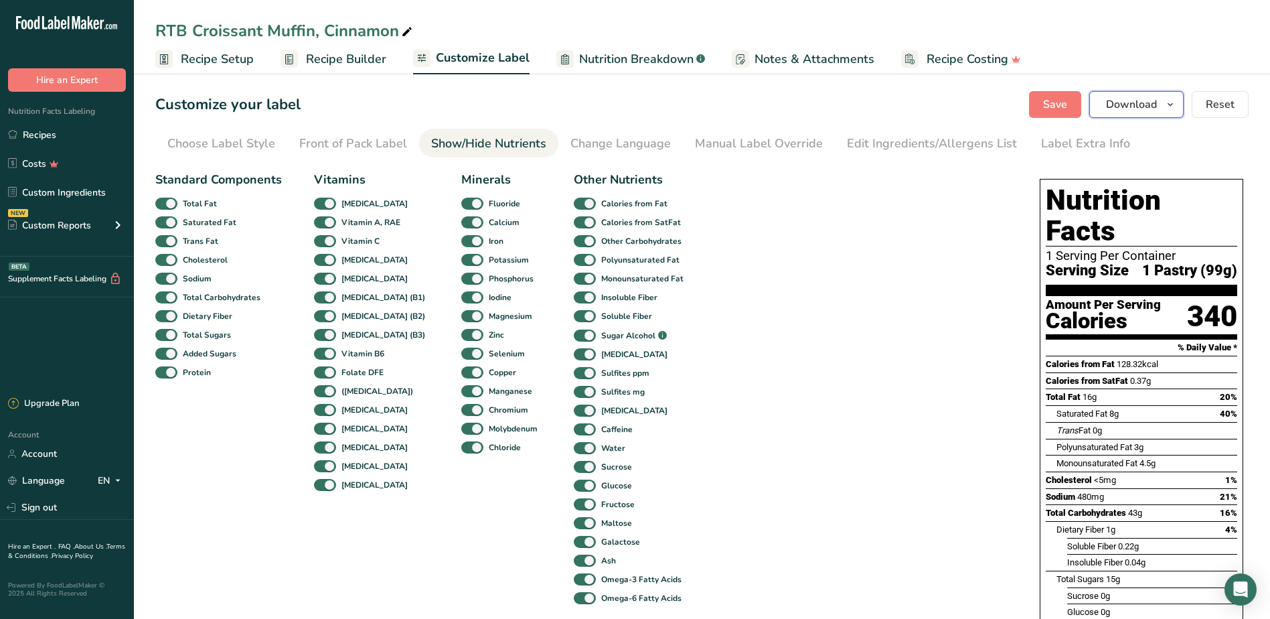
click at [1134, 112] on span "Download" at bounding box center [1131, 104] width 51 height 16
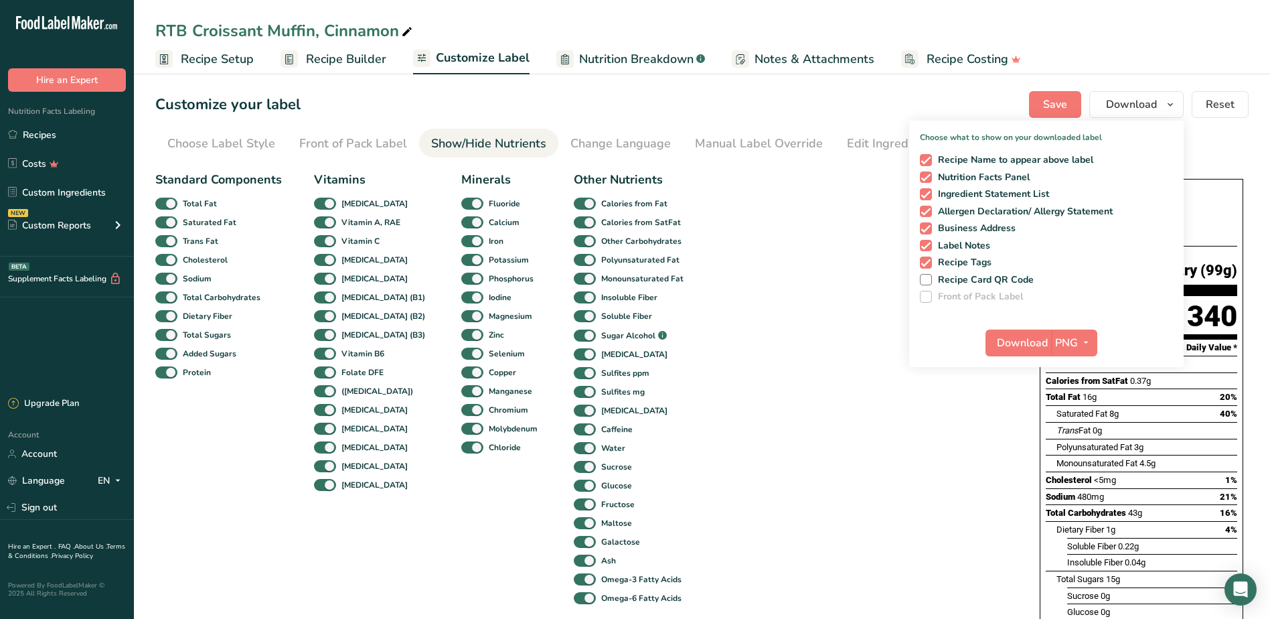
click at [814, 184] on div "Standard Components Total Fat Saturated Fat Trans Fat [MEDICAL_DATA] Sodium Tot…" at bounding box center [584, 518] width 858 height 706
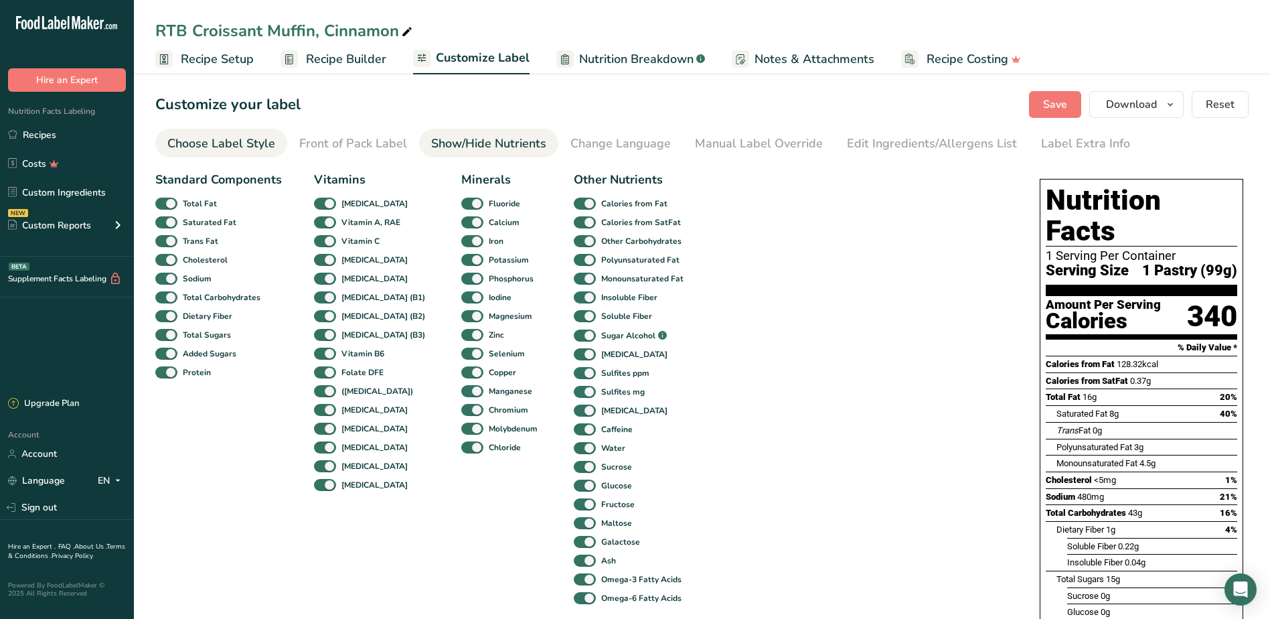
click at [248, 153] on link "Choose Label Style" at bounding box center [221, 144] width 108 height 30
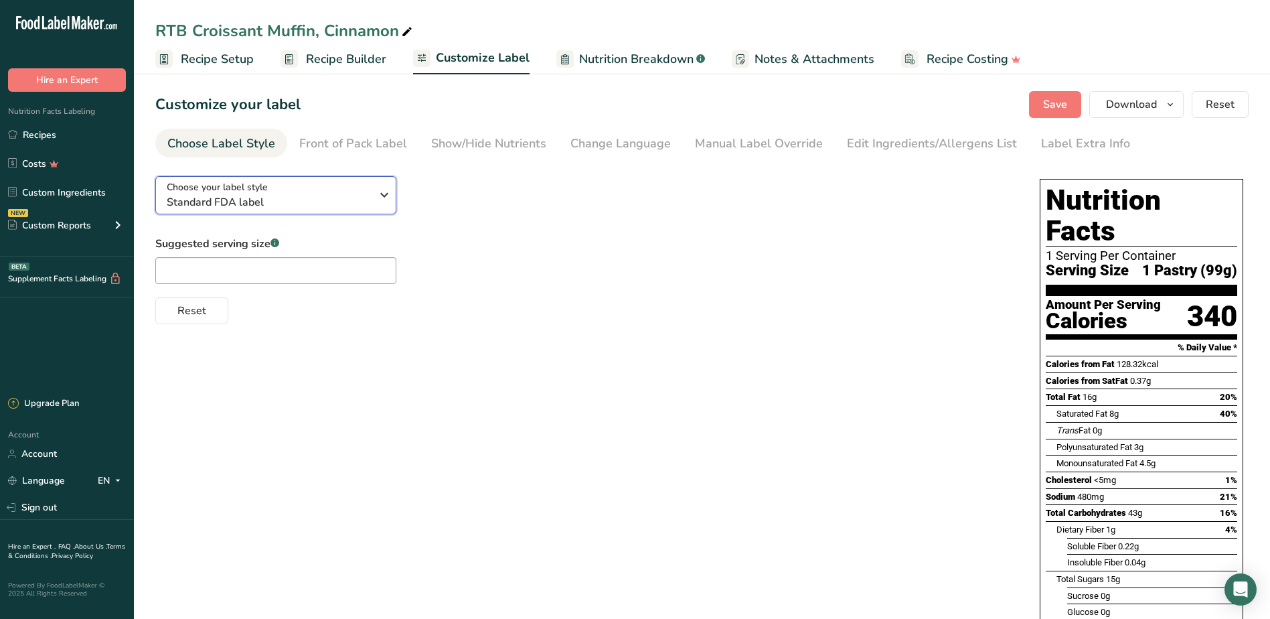
click at [335, 185] on div "Choose your label style Standard FDA label" at bounding box center [269, 195] width 204 height 30
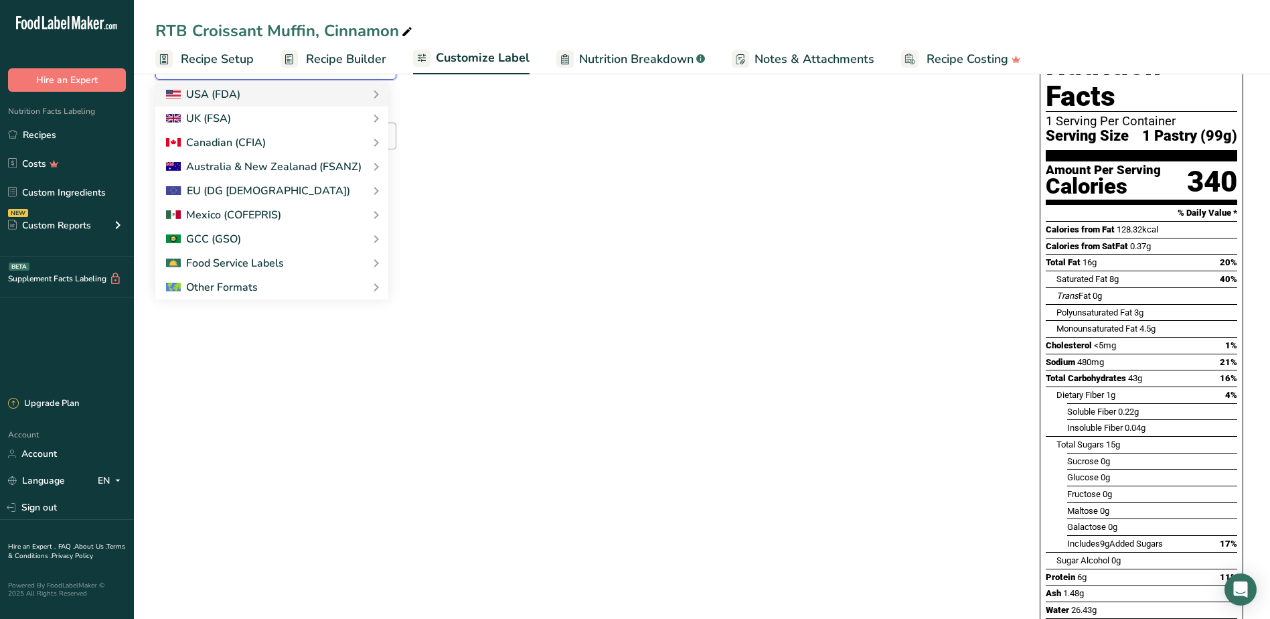
scroll to position [134, 0]
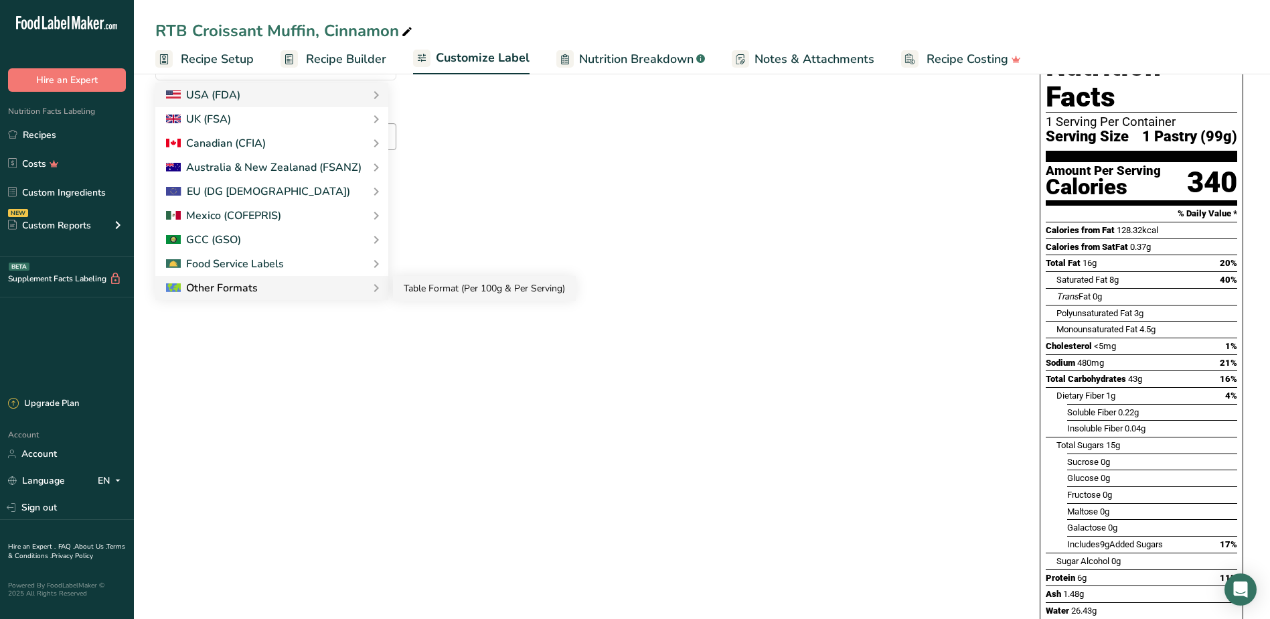
click at [449, 289] on link "Table Format (Per 100g & Per Serving)" at bounding box center [484, 288] width 183 height 25
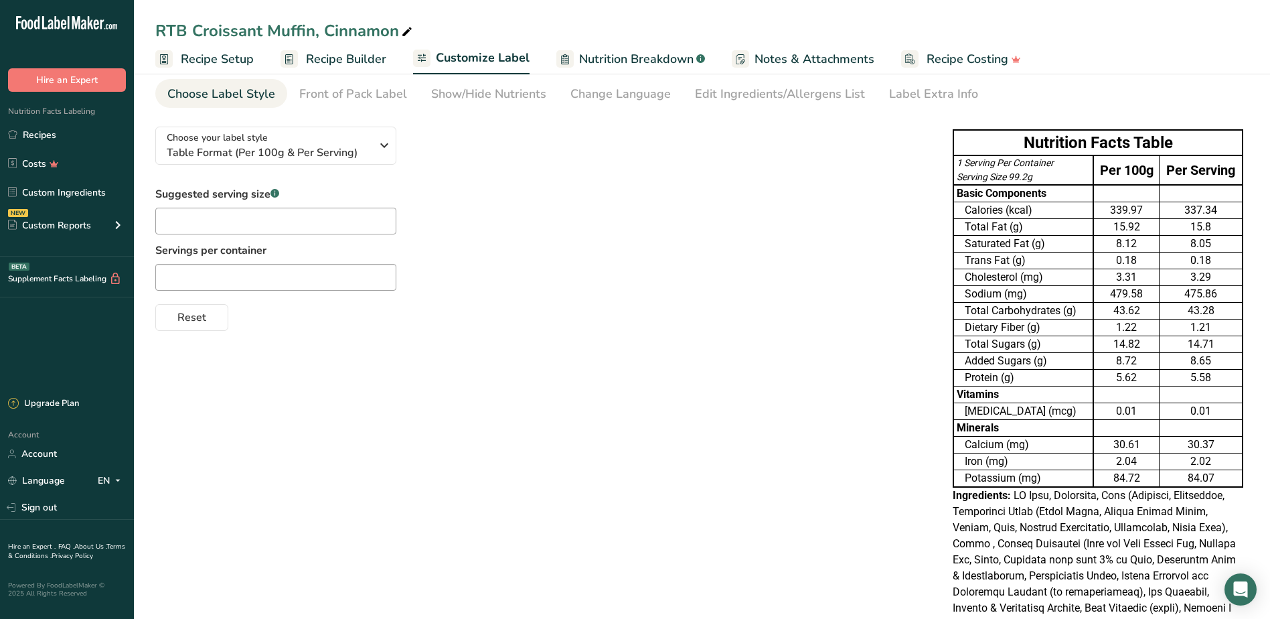
scroll to position [0, 0]
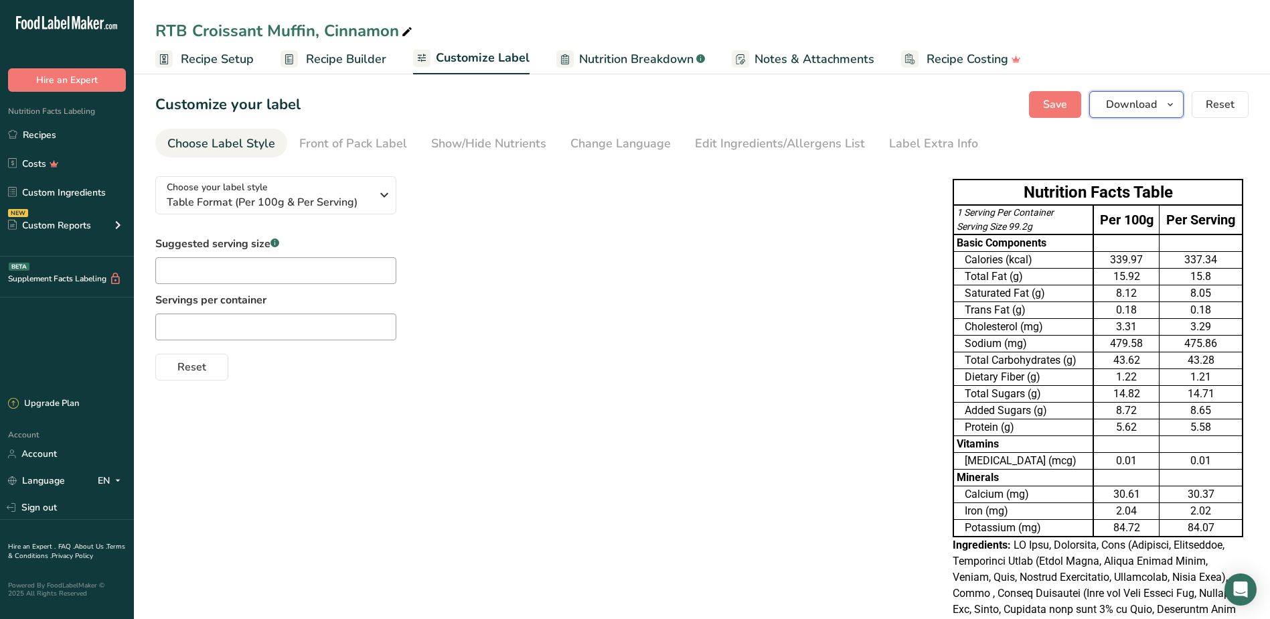
click at [1138, 105] on span "Download" at bounding box center [1131, 104] width 51 height 16
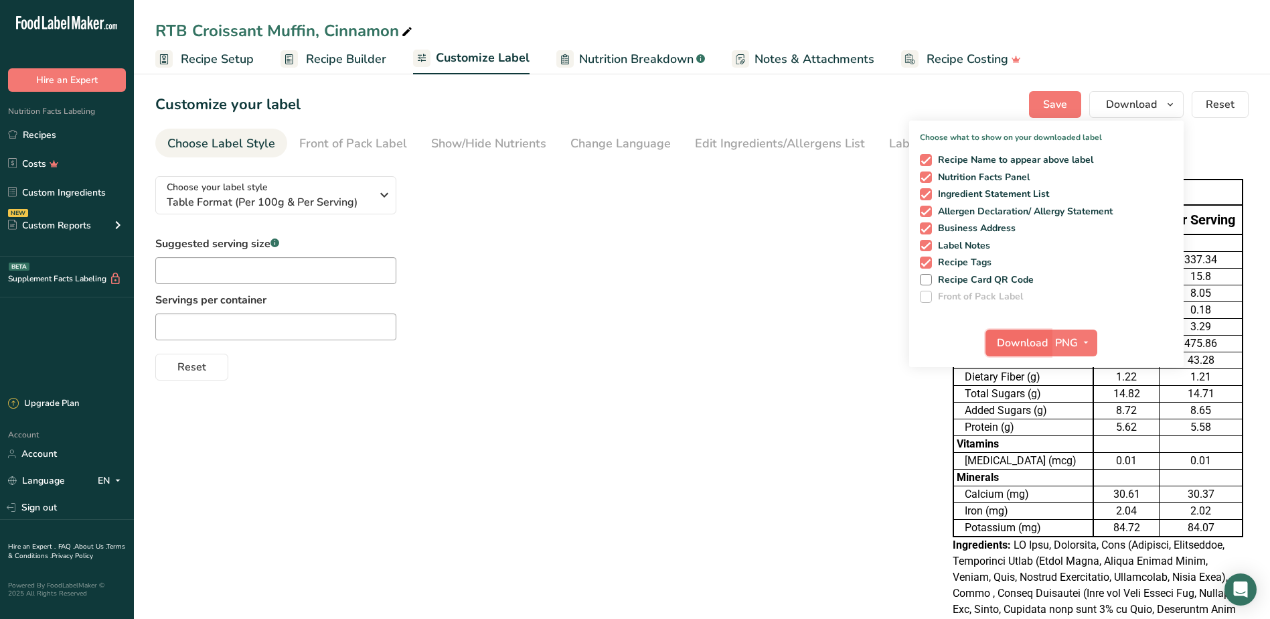
click at [1006, 339] on span "Download" at bounding box center [1022, 343] width 51 height 16
click at [627, 267] on div "Suggested serving size .a-a{fill:#347362;}.b-a{fill:#fff;} Servings per contain…" at bounding box center [540, 308] width 771 height 145
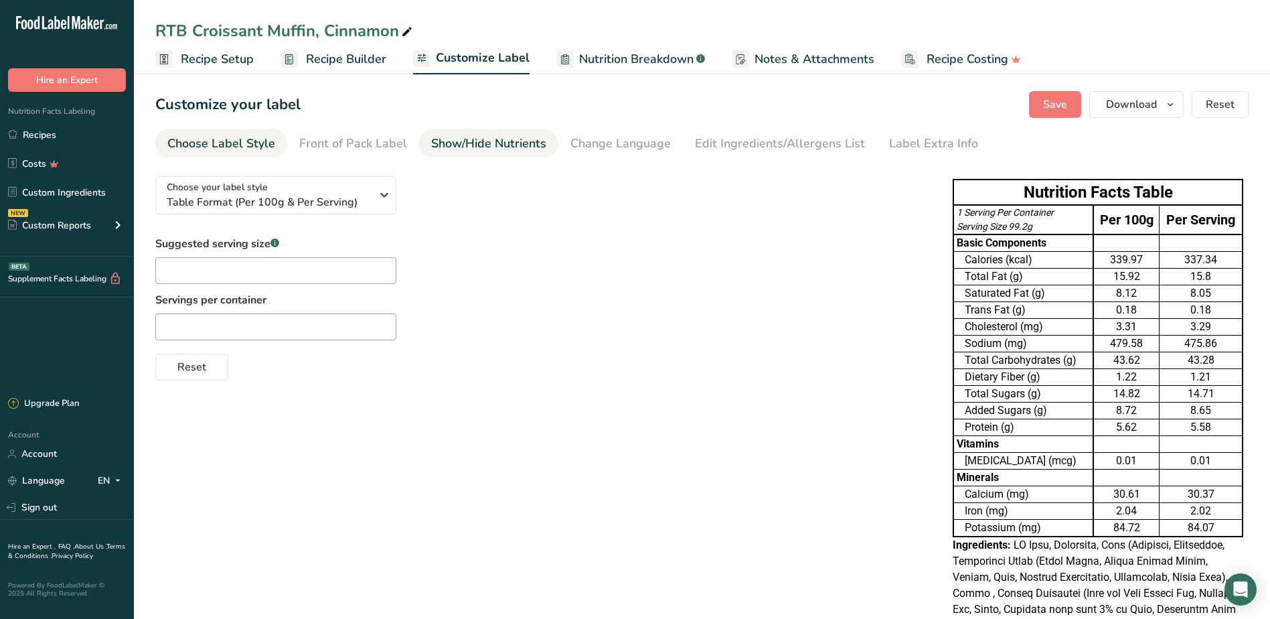
click at [527, 148] on div "Show/Hide Nutrients" at bounding box center [488, 144] width 115 height 18
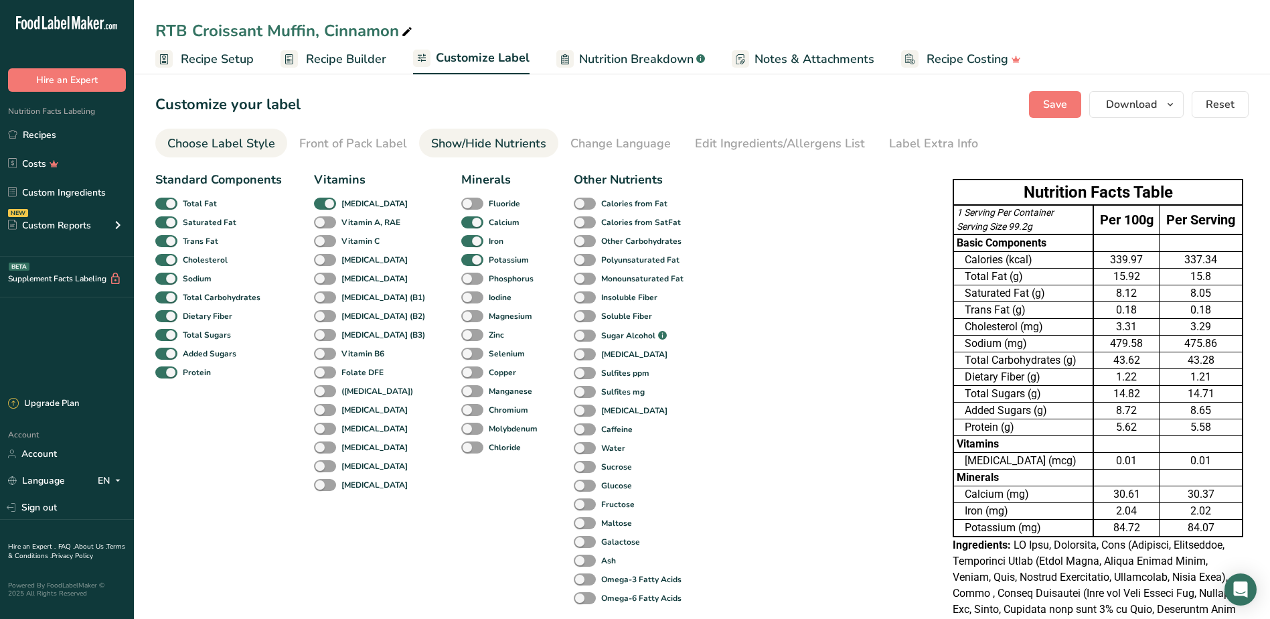
click at [245, 153] on link "Choose Label Style" at bounding box center [221, 144] width 108 height 30
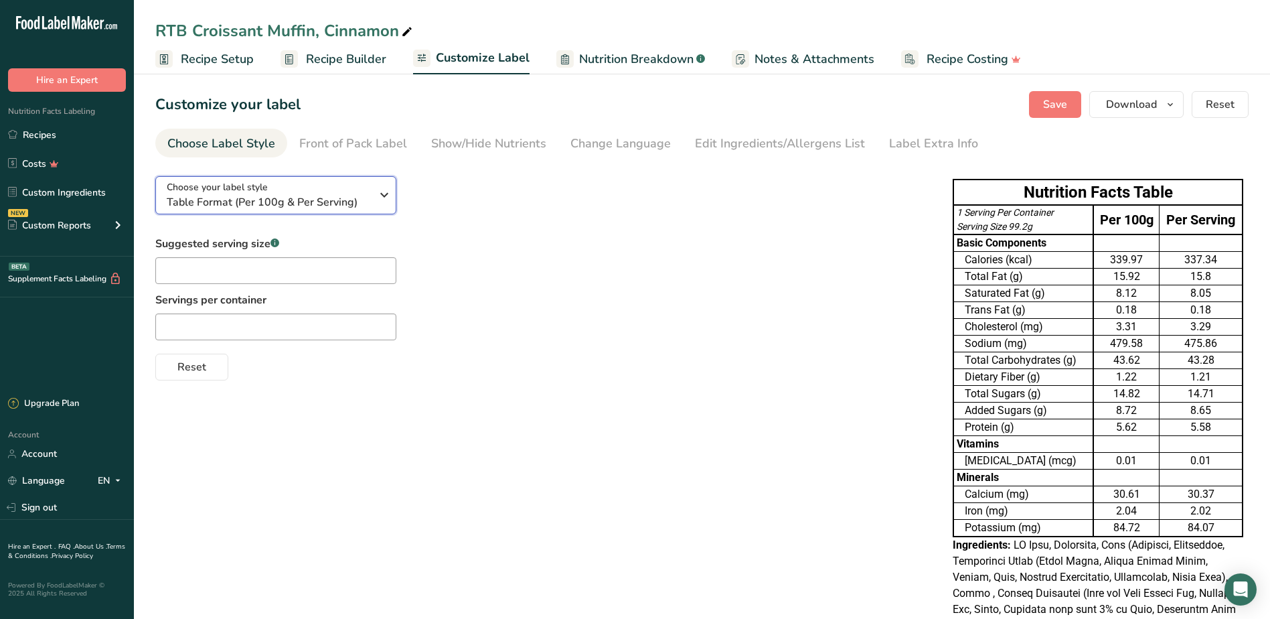
click at [238, 183] on span "Choose your label style" at bounding box center [217, 187] width 101 height 14
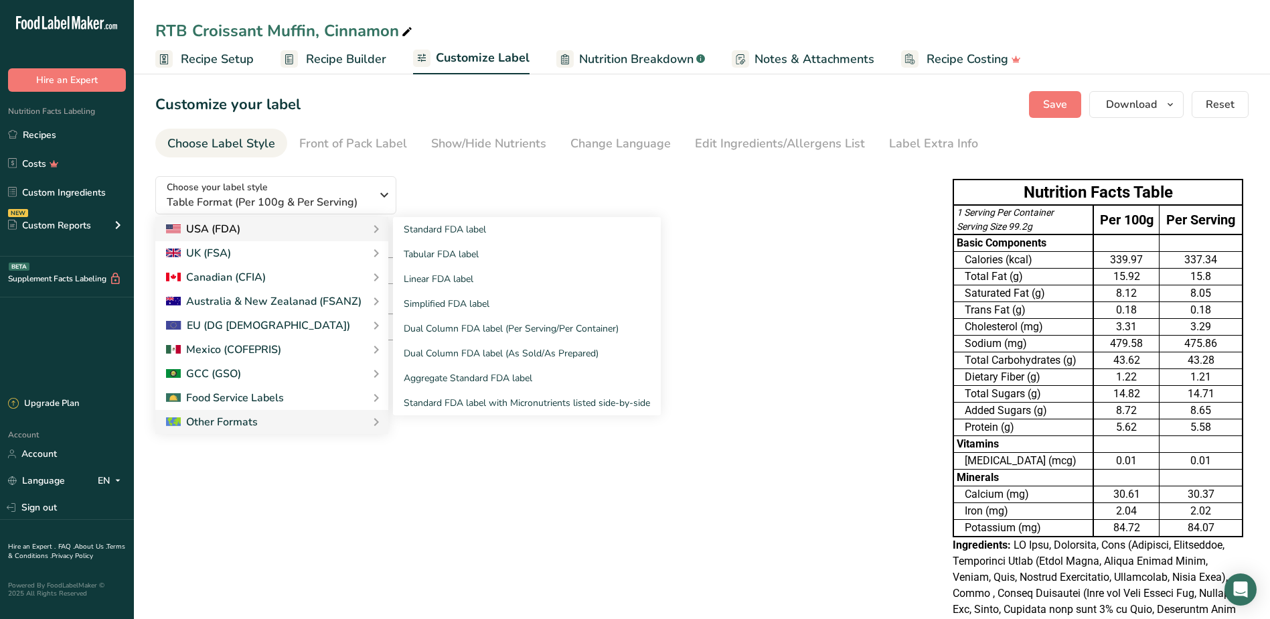
click at [243, 222] on div "USA (FDA)" at bounding box center [272, 229] width 212 height 16
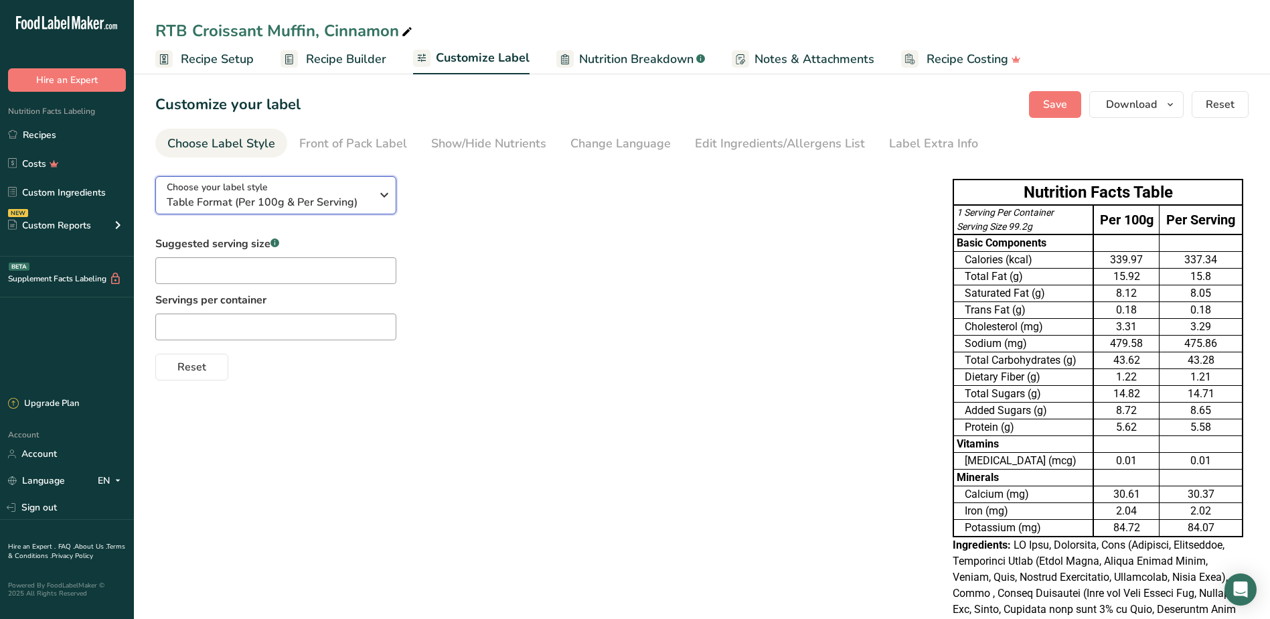
click at [324, 205] on span "Table Format (Per 100g & Per Serving)" at bounding box center [269, 202] width 204 height 16
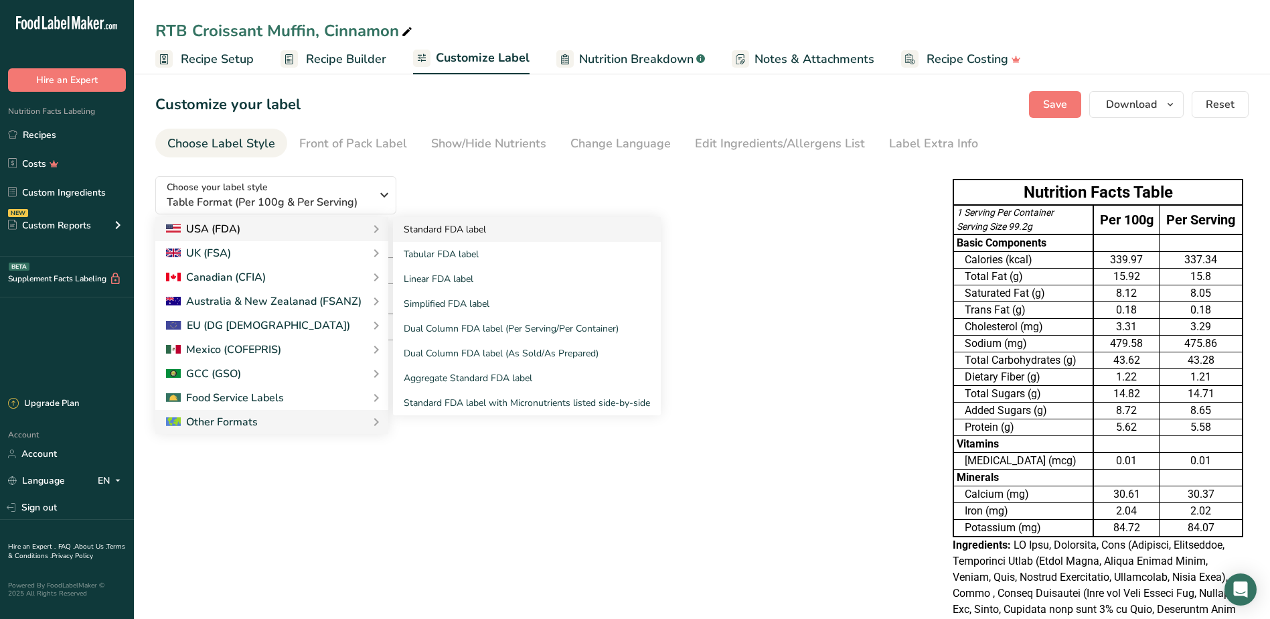
click at [443, 227] on link "Standard FDA label" at bounding box center [527, 229] width 268 height 25
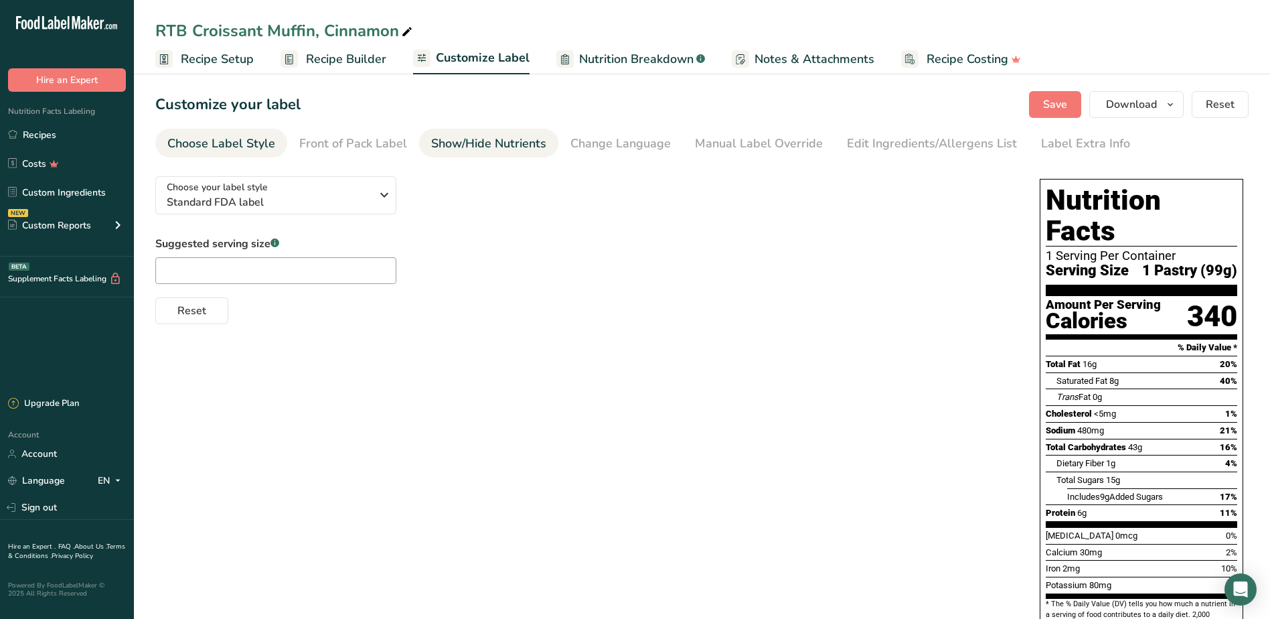
click at [466, 155] on link "Show/Hide Nutrients" at bounding box center [488, 144] width 115 height 30
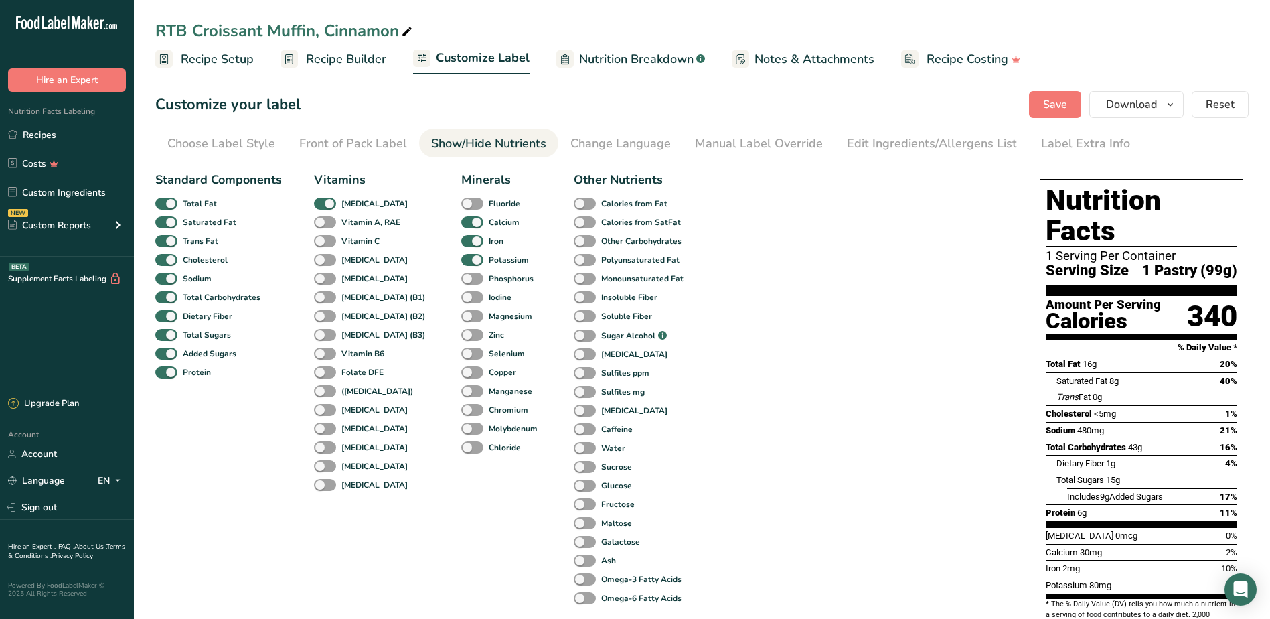
click at [250, 66] on span "Recipe Setup" at bounding box center [217, 59] width 73 height 18
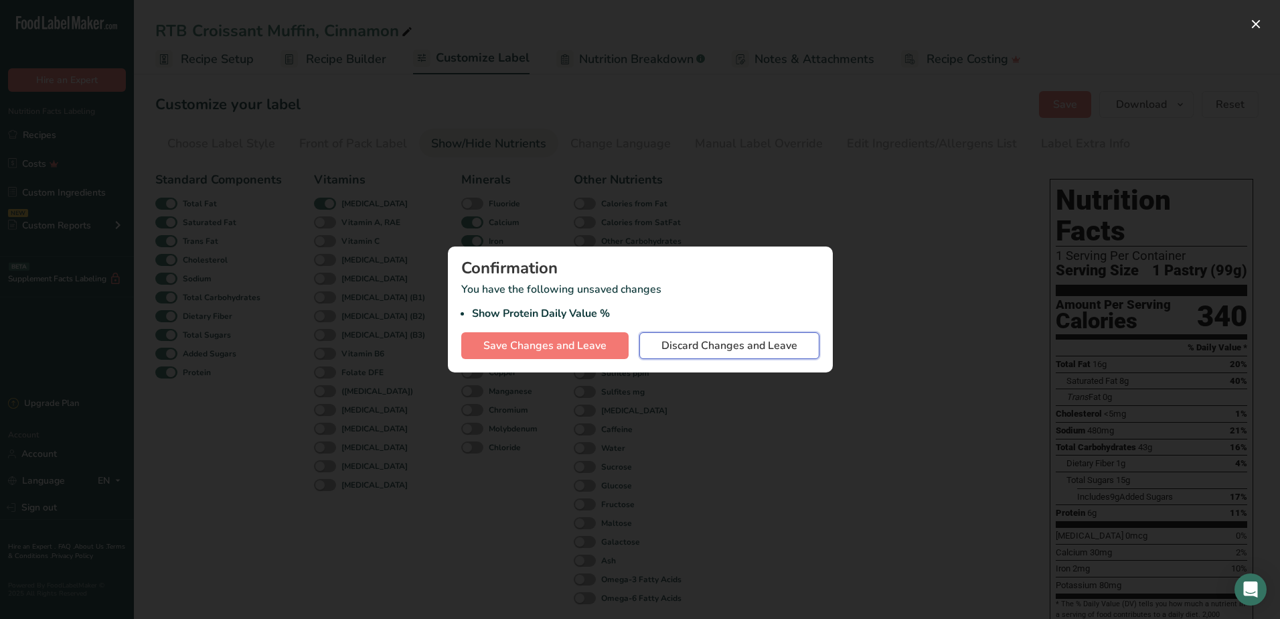
click at [729, 344] on span "Discard Changes and Leave" at bounding box center [730, 345] width 136 height 16
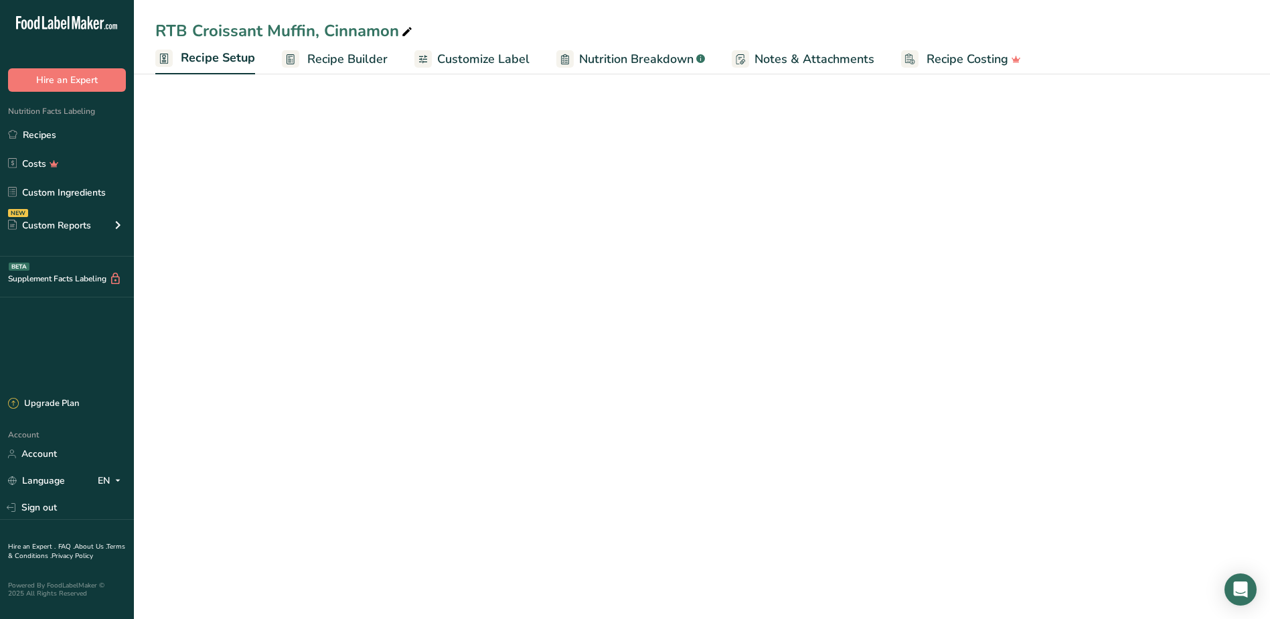
select select "5"
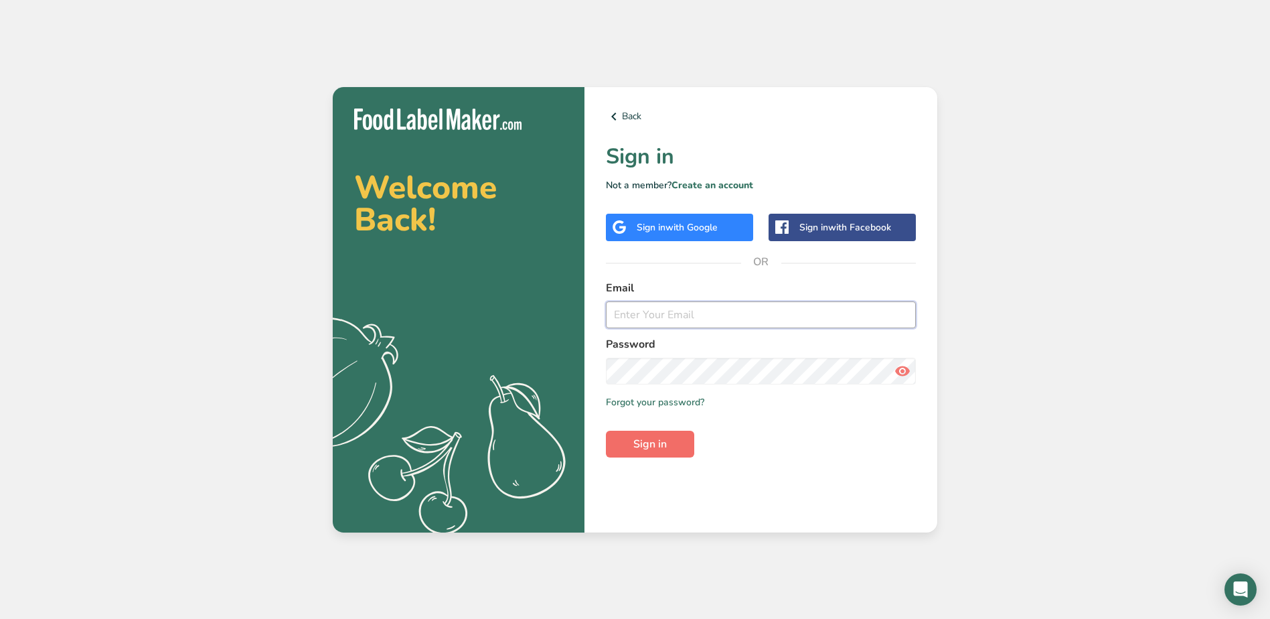
type input "[EMAIL_ADDRESS][DOMAIN_NAME]"
click at [628, 431] on button "Sign in" at bounding box center [650, 444] width 88 height 27
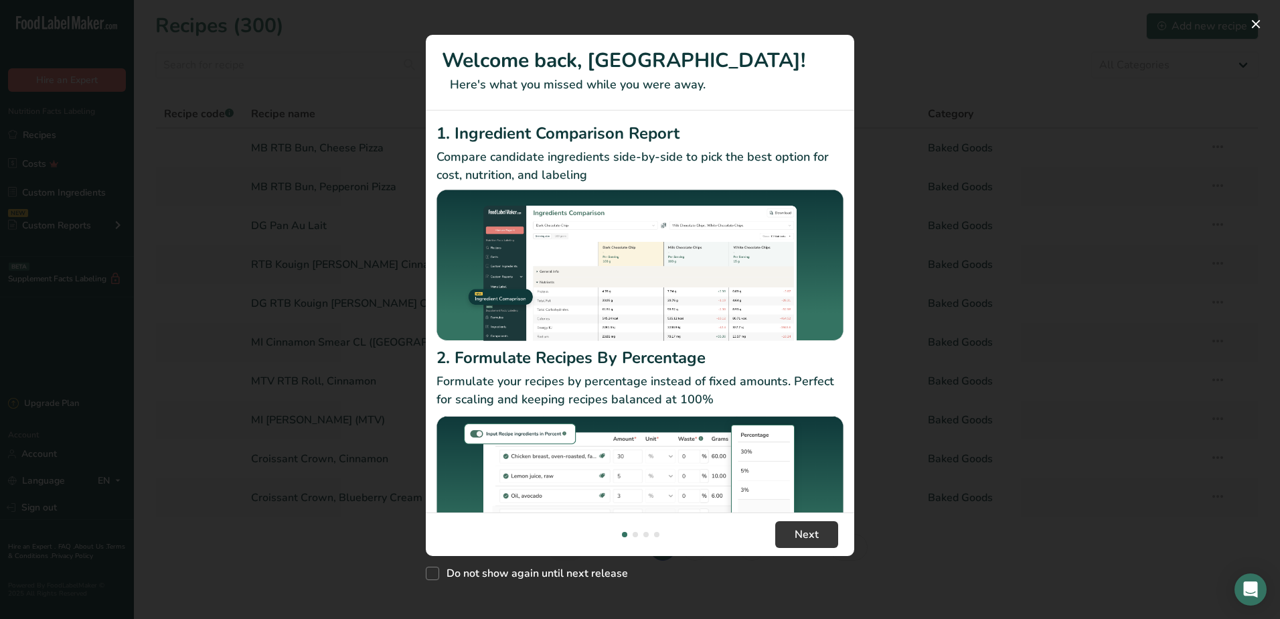
click at [948, 509] on div "New Features" at bounding box center [640, 309] width 1280 height 619
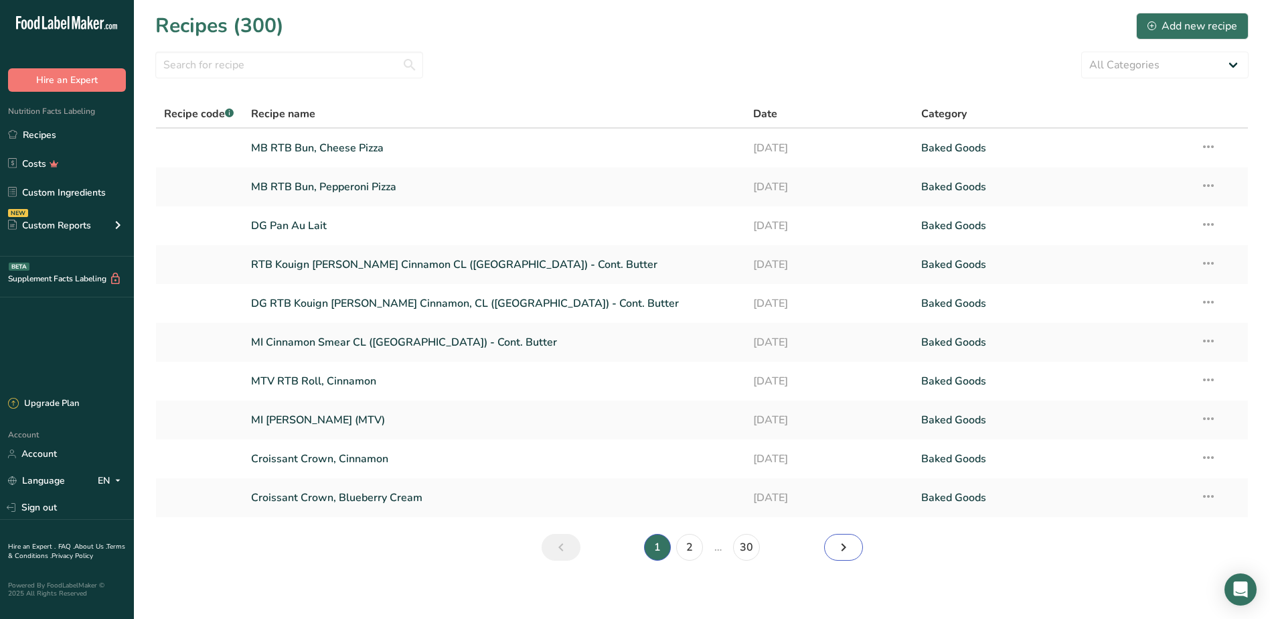
click at [837, 542] on icon "Next page" at bounding box center [844, 547] width 16 height 24
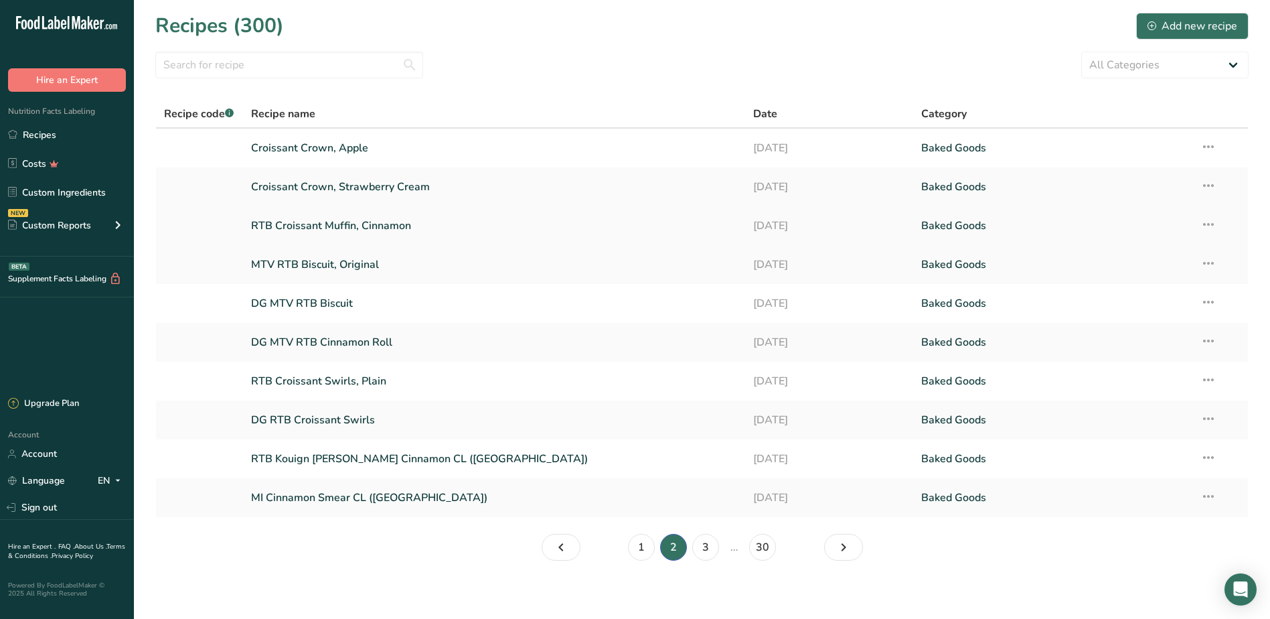
click at [352, 216] on link "RTB Croissant Muffin, Cinnamon" at bounding box center [494, 226] width 487 height 28
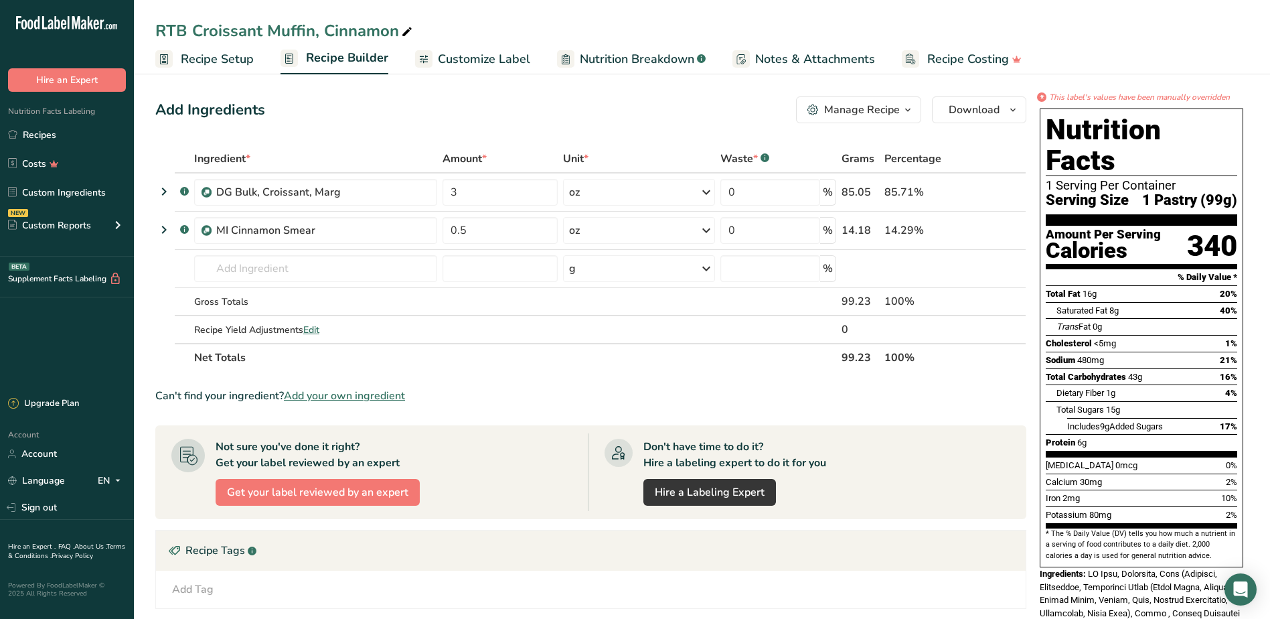
click at [438, 62] on span "Customize Label" at bounding box center [484, 59] width 92 height 18
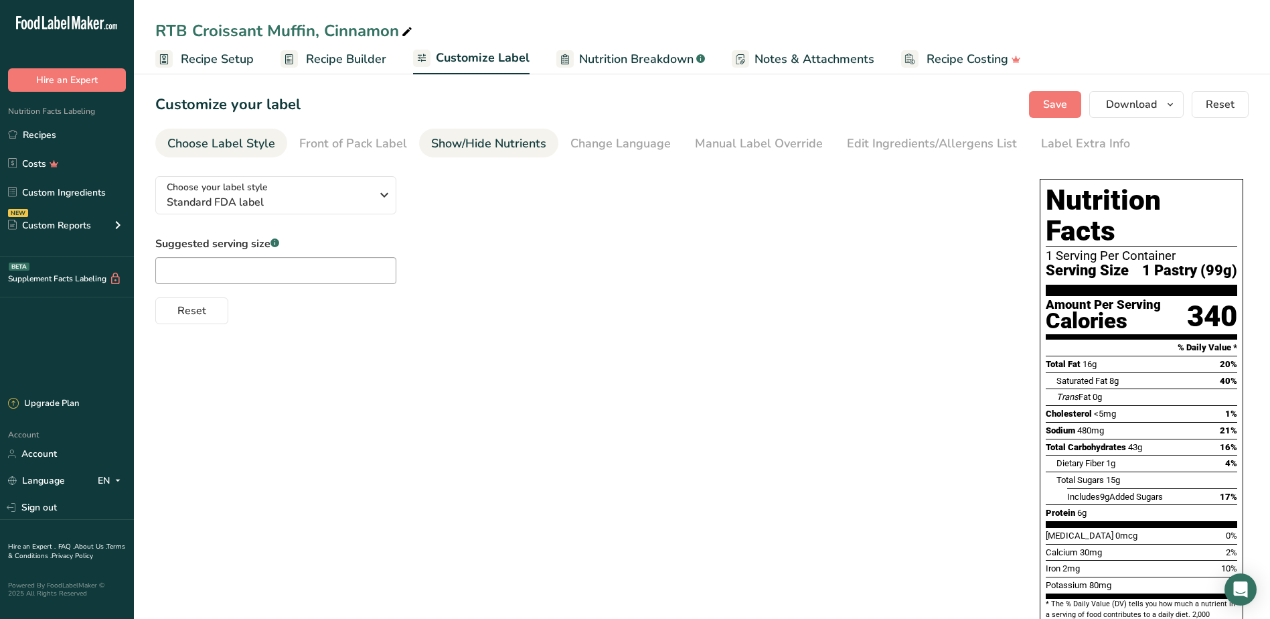
click at [461, 145] on div "Show/Hide Nutrients" at bounding box center [488, 144] width 115 height 18
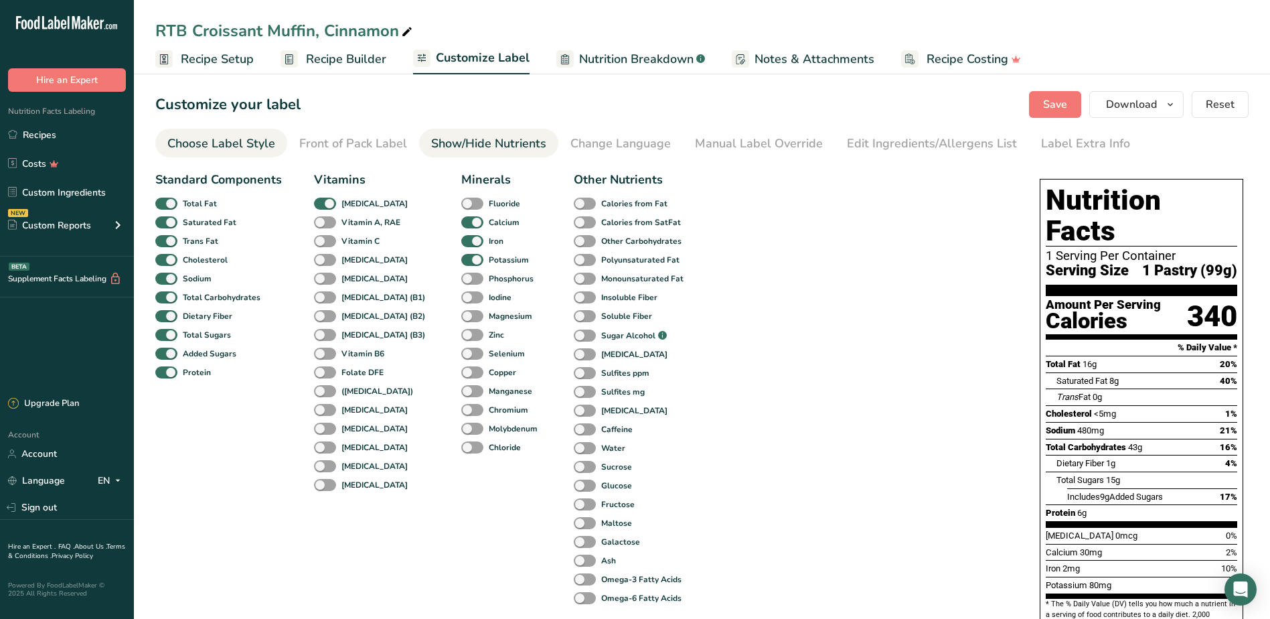
click at [264, 147] on div "Choose Label Style" at bounding box center [221, 144] width 108 height 18
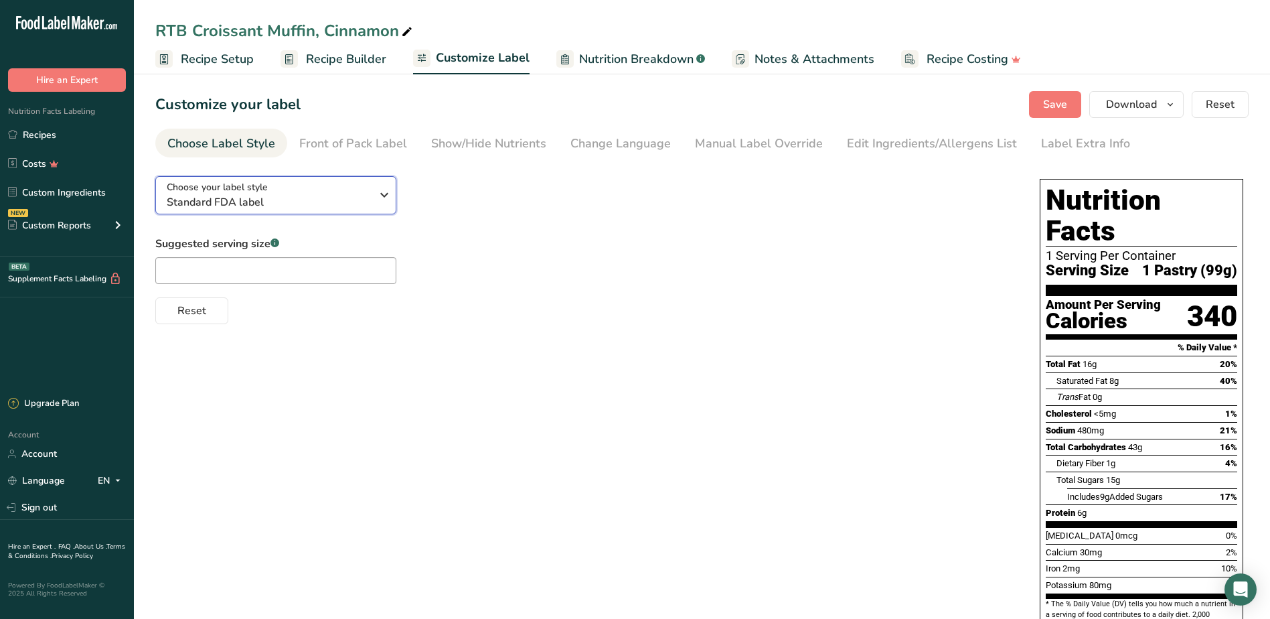
click at [253, 189] on span "Choose your label style" at bounding box center [217, 187] width 101 height 14
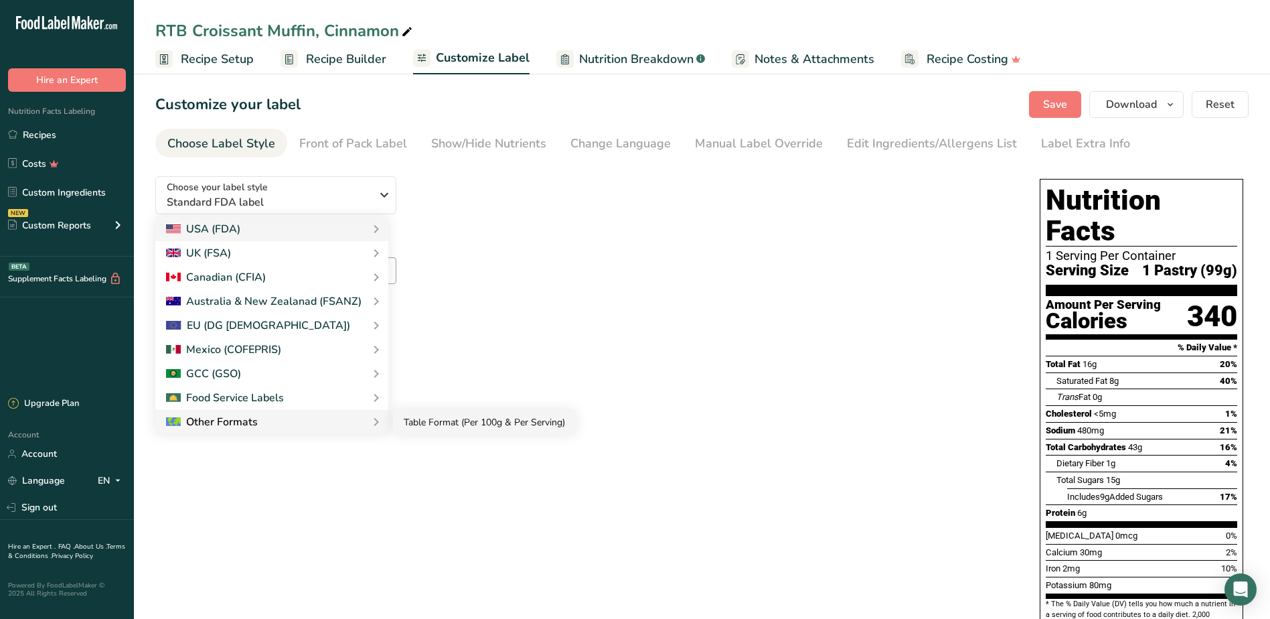
click at [458, 421] on link "Table Format (Per 100g & Per Serving)" at bounding box center [484, 422] width 183 height 25
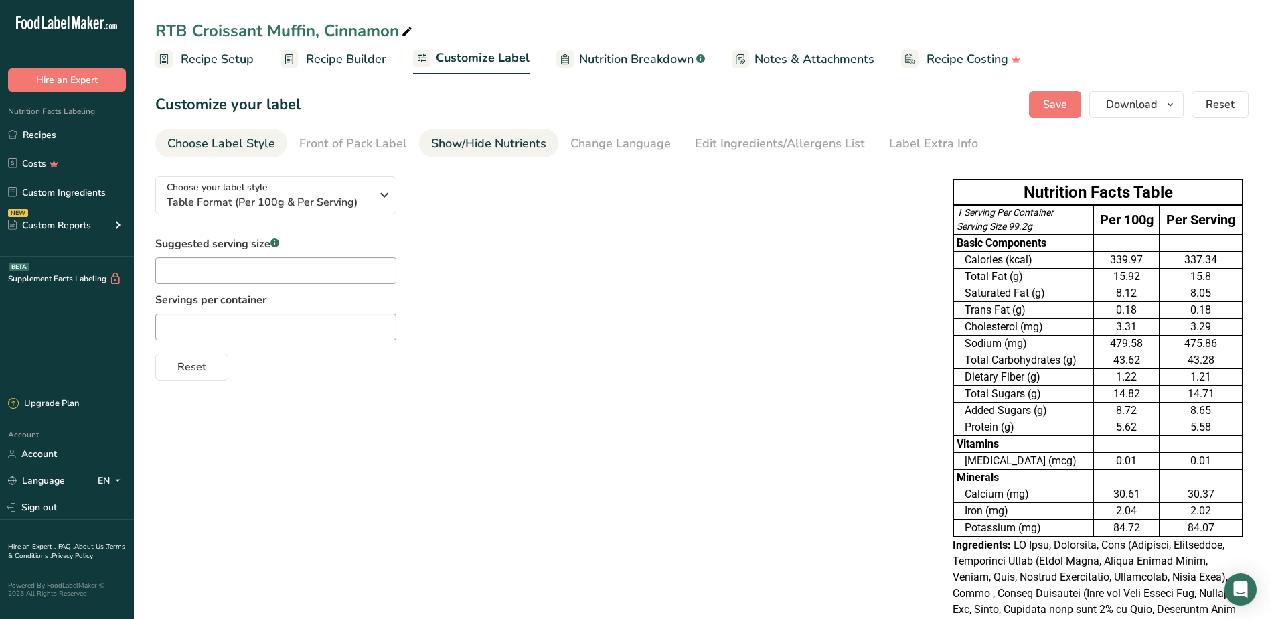
click at [474, 149] on div "Show/Hide Nutrients" at bounding box center [488, 144] width 115 height 18
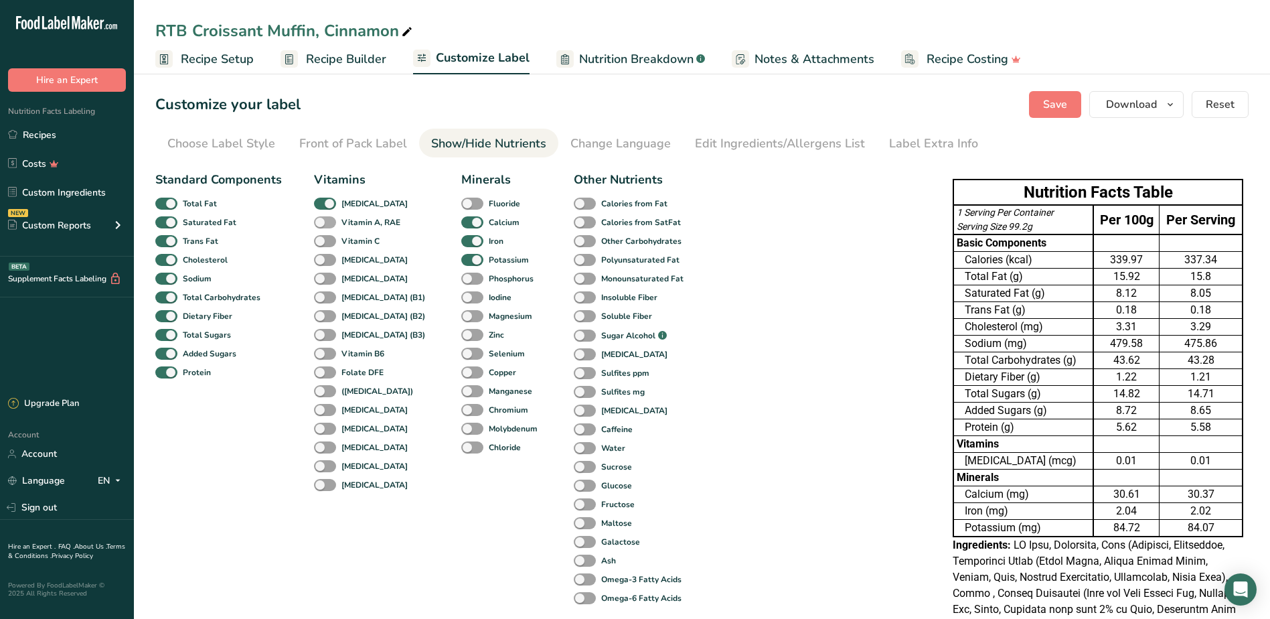
click at [327, 224] on span at bounding box center [325, 222] width 22 height 13
click at [323, 224] on input "Vitamin A, RAE" at bounding box center [318, 222] width 9 height 9
checkbox input "true"
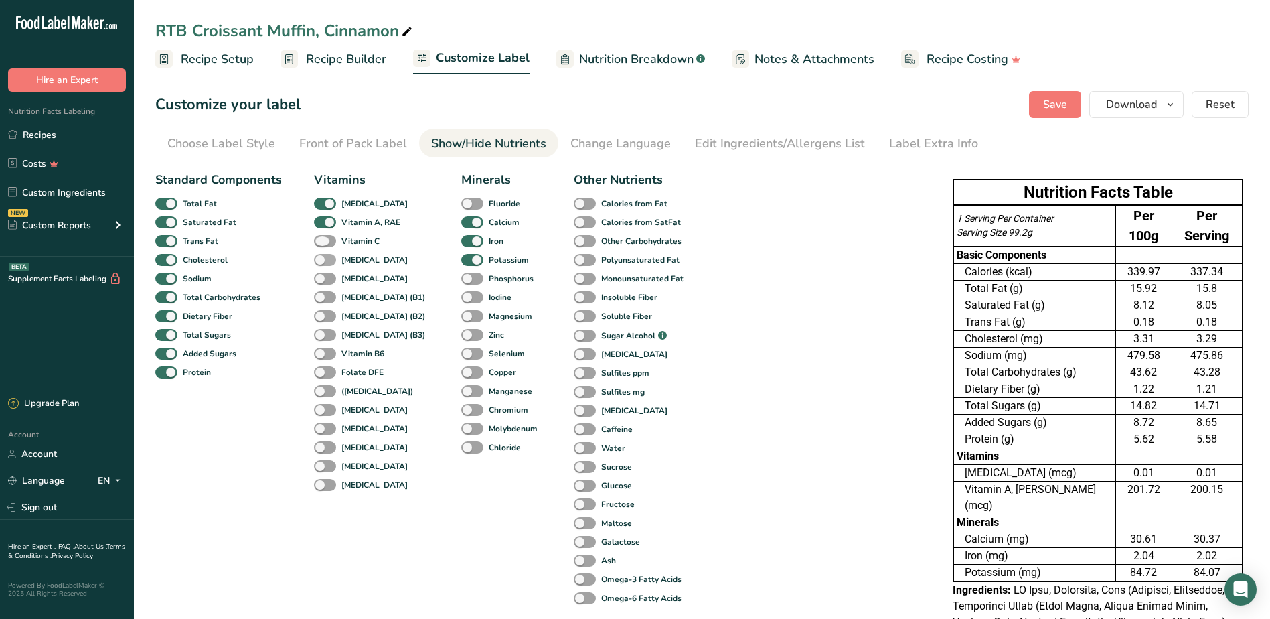
drag, startPoint x: 326, startPoint y: 242, endPoint x: 325, endPoint y: 257, distance: 15.4
click at [327, 242] on span at bounding box center [325, 241] width 22 height 13
click at [323, 242] on input "Vitamin C" at bounding box center [318, 240] width 9 height 9
checkbox input "true"
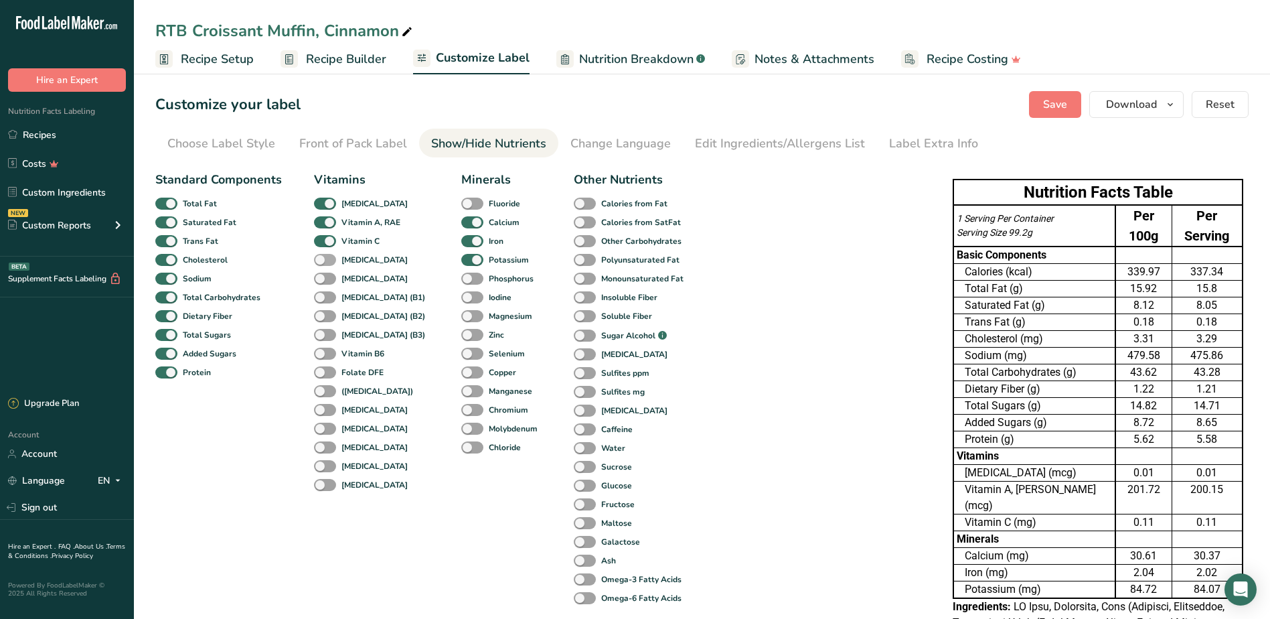
click at [325, 260] on span at bounding box center [325, 260] width 22 height 13
click at [323, 260] on input "[MEDICAL_DATA]" at bounding box center [318, 259] width 9 height 9
checkbox input "true"
click at [327, 279] on span at bounding box center [325, 279] width 22 height 13
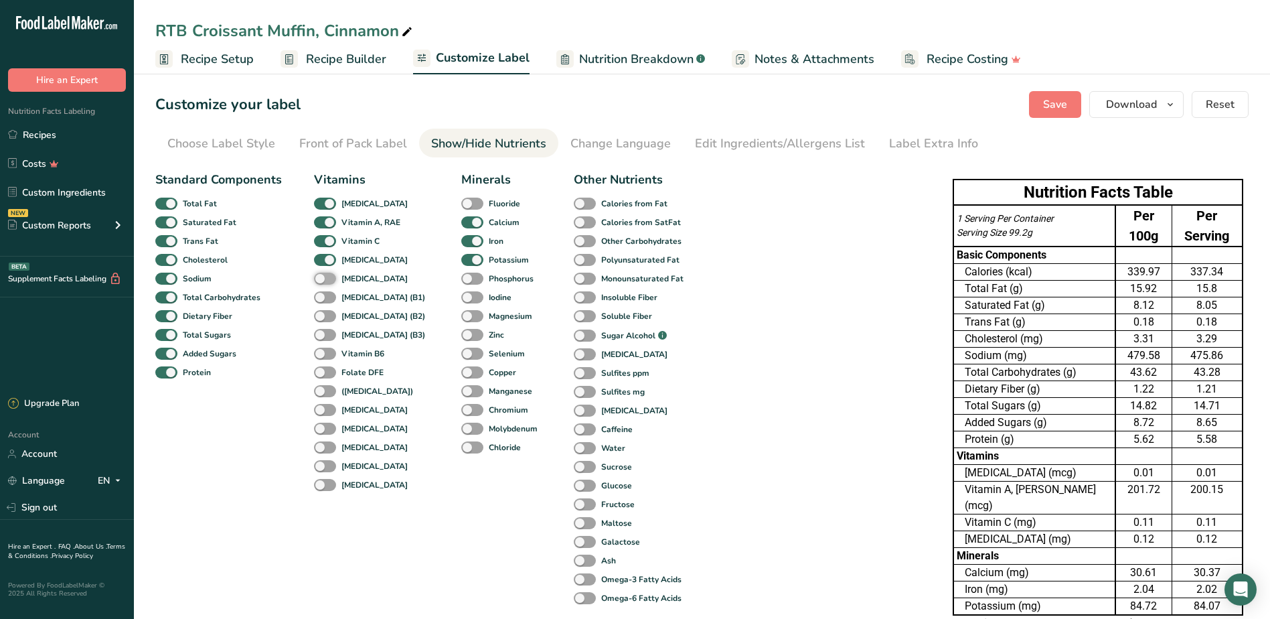
click at [323, 279] on input "[MEDICAL_DATA]" at bounding box center [318, 278] width 9 height 9
checkbox input "true"
click at [327, 296] on span at bounding box center [325, 297] width 22 height 13
click at [323, 296] on input "[MEDICAL_DATA] (B1)" at bounding box center [318, 297] width 9 height 9
checkbox input "true"
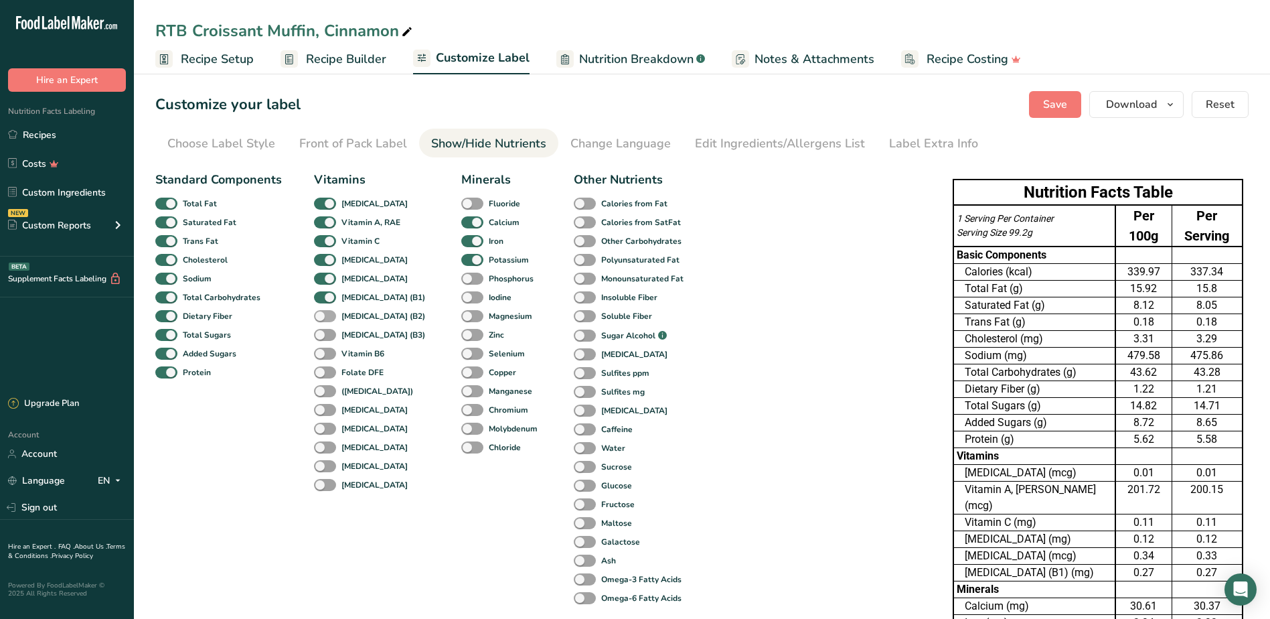
click at [328, 315] on span at bounding box center [325, 316] width 22 height 13
click at [323, 315] on input "[MEDICAL_DATA] (B2)" at bounding box center [318, 315] width 9 height 9
checkbox input "true"
click at [328, 334] on span at bounding box center [325, 335] width 22 height 13
click at [323, 334] on input "[MEDICAL_DATA] (B3)" at bounding box center [318, 334] width 9 height 9
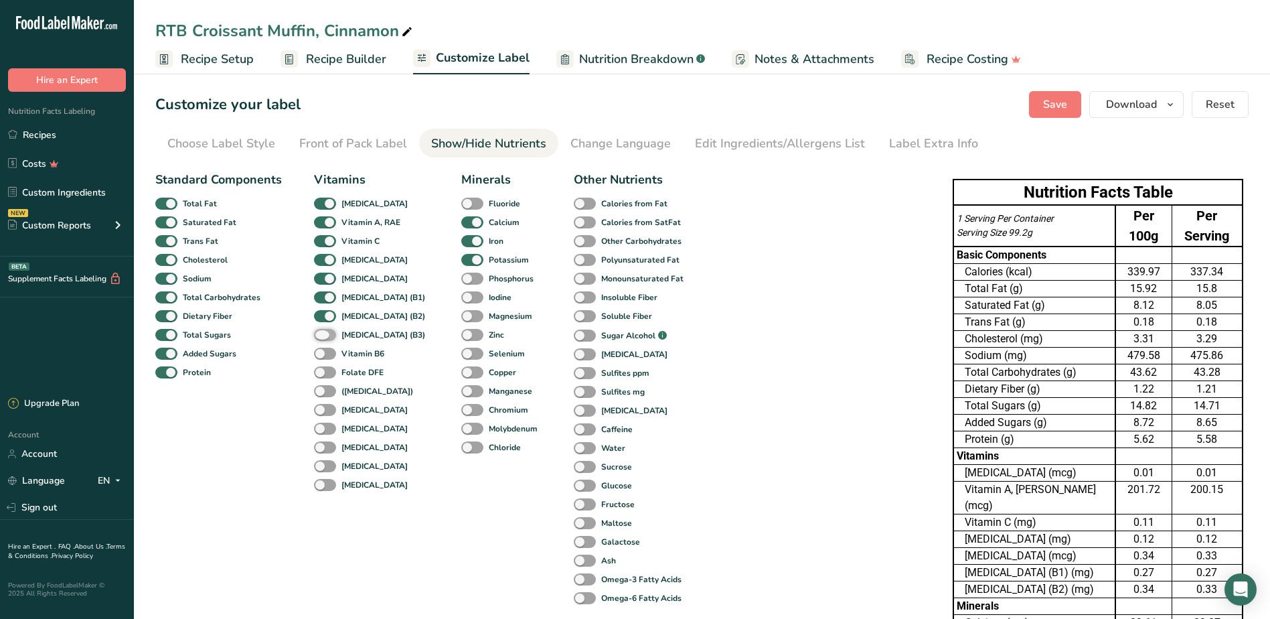
checkbox input "true"
click at [327, 353] on span at bounding box center [325, 354] width 22 height 13
click at [323, 353] on input "Vitamin B6" at bounding box center [318, 353] width 9 height 9
checkbox input "true"
click at [322, 376] on span at bounding box center [325, 372] width 22 height 13
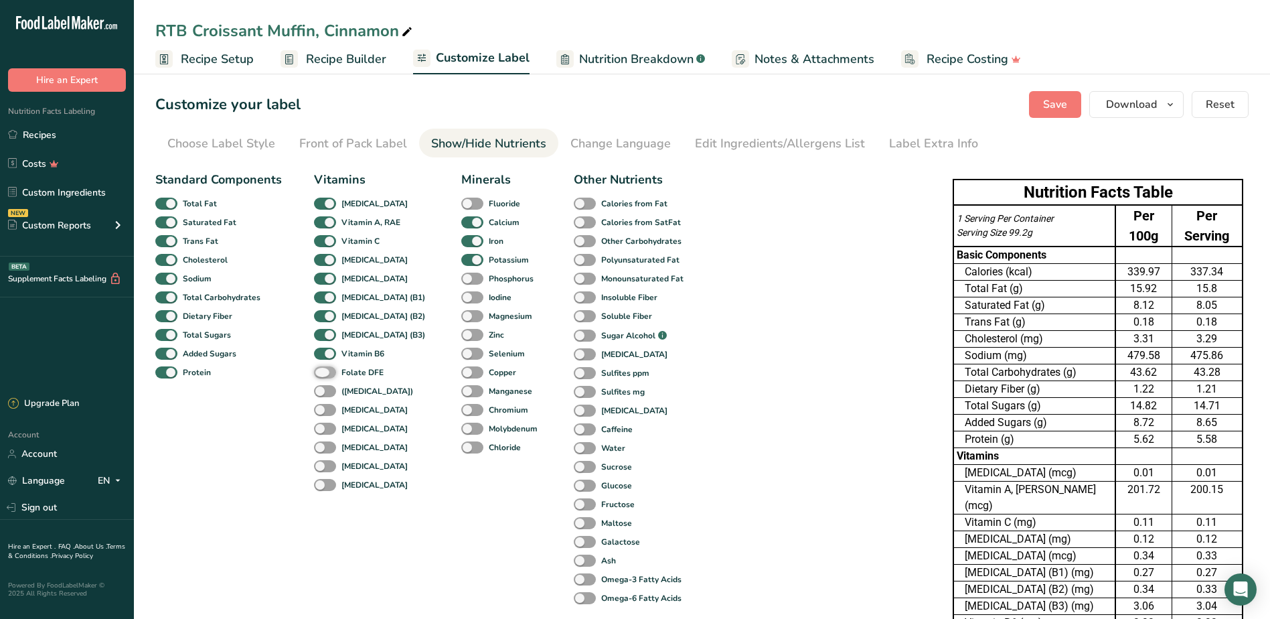
click at [322, 376] on input "Folate DFE" at bounding box center [318, 372] width 9 height 9
checkbox input "true"
click at [329, 395] on span at bounding box center [325, 391] width 22 height 13
click at [323, 395] on input "([MEDICAL_DATA])" at bounding box center [318, 390] width 9 height 9
checkbox input "true"
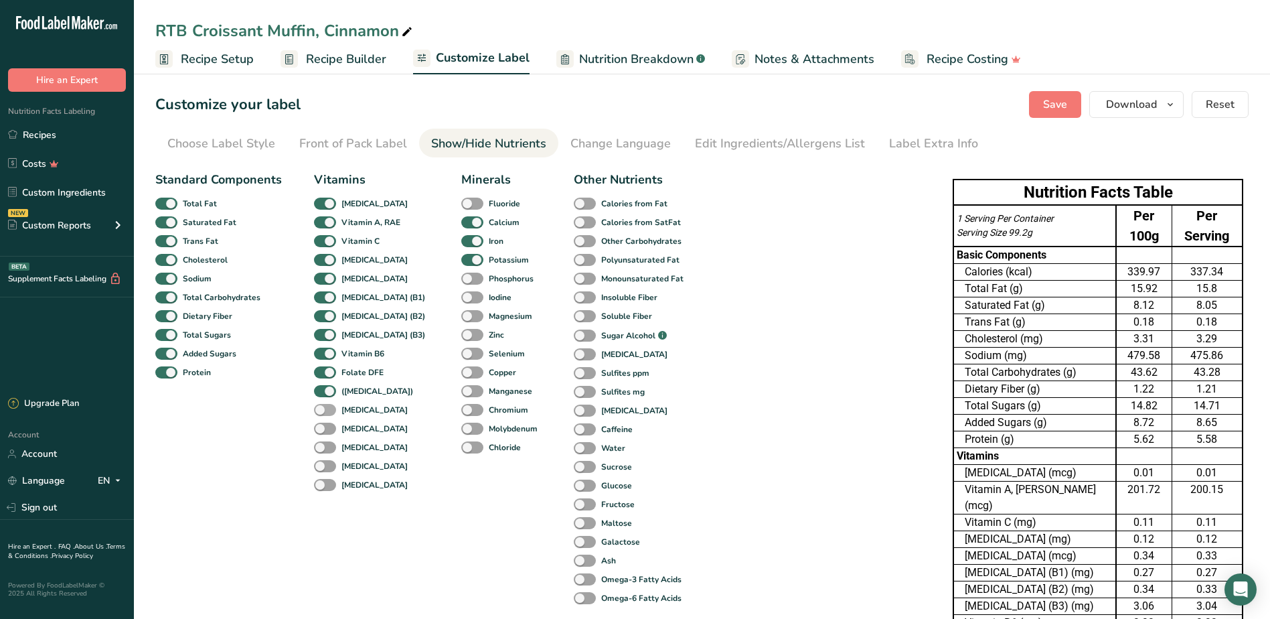
click at [327, 407] on span at bounding box center [325, 410] width 22 height 13
click at [323, 407] on input "[MEDICAL_DATA]" at bounding box center [318, 409] width 9 height 9
checkbox input "true"
click at [324, 428] on span at bounding box center [325, 429] width 22 height 13
click at [323, 428] on input "[MEDICAL_DATA]" at bounding box center [318, 428] width 9 height 9
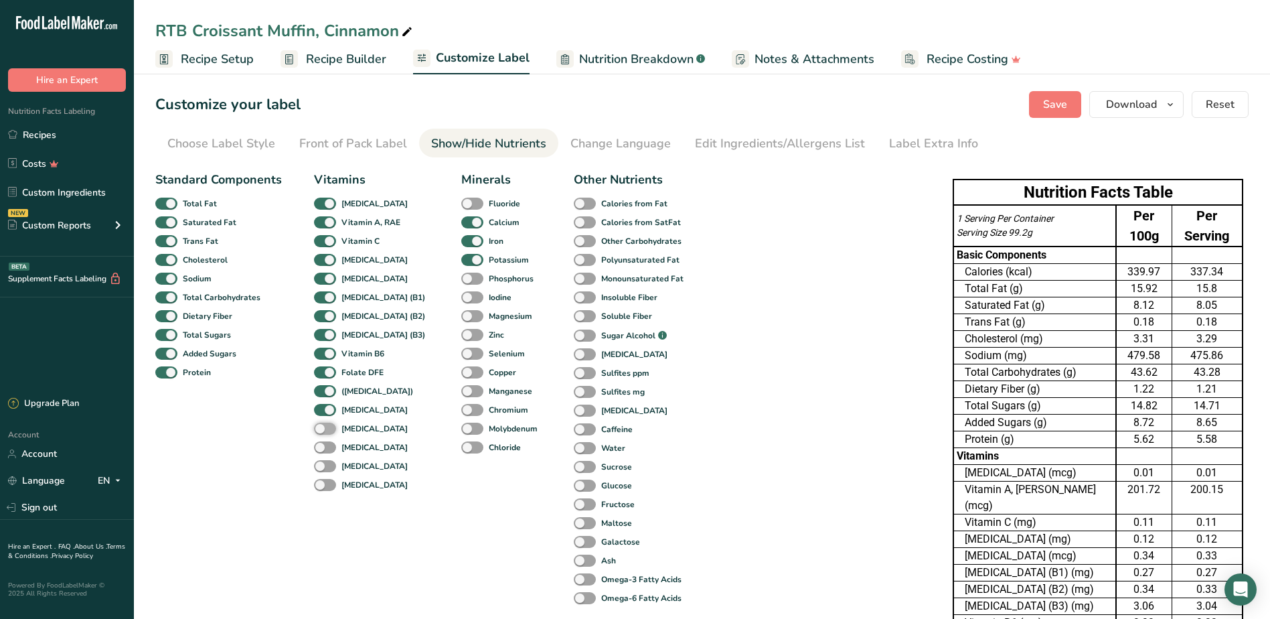
checkbox input "true"
click at [324, 445] on span at bounding box center [325, 447] width 22 height 13
click at [323, 445] on input "[MEDICAL_DATA]" at bounding box center [318, 447] width 9 height 9
checkbox input "true"
click at [327, 459] on div "[MEDICAL_DATA]" at bounding box center [328, 466] width 29 height 19
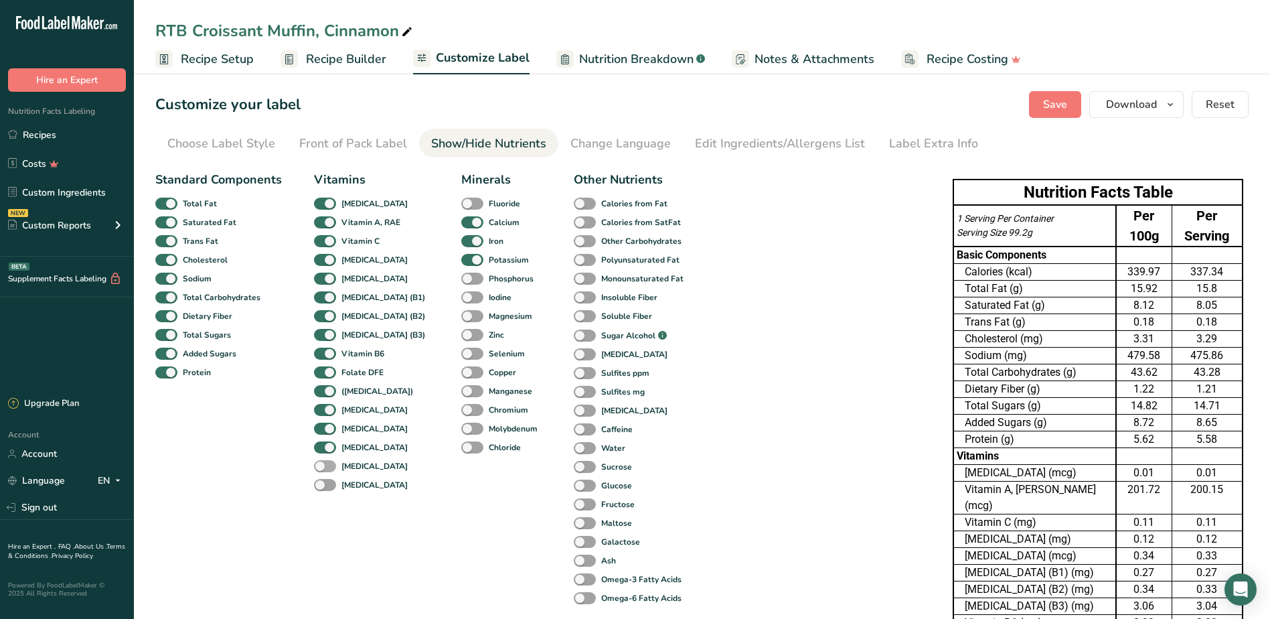
click at [328, 467] on span at bounding box center [325, 466] width 22 height 13
click at [323, 467] on input "[MEDICAL_DATA]" at bounding box center [318, 465] width 9 height 9
checkbox input "true"
click at [327, 486] on span at bounding box center [325, 485] width 22 height 13
click at [323, 486] on input "[MEDICAL_DATA]" at bounding box center [318, 484] width 9 height 9
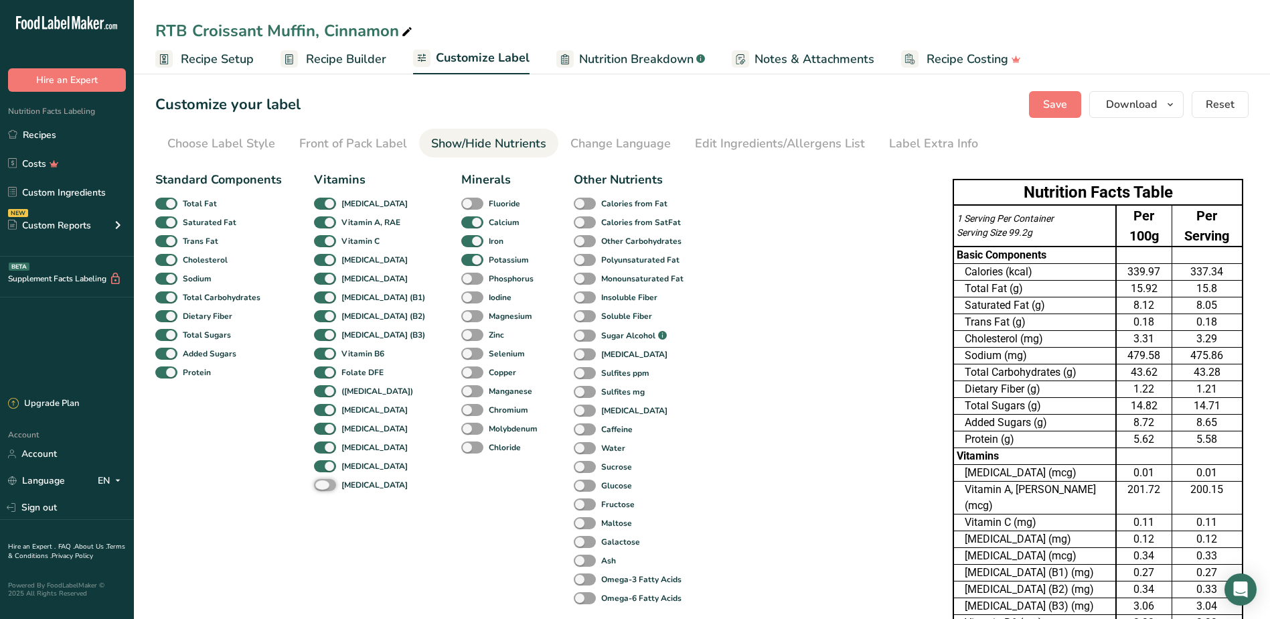
checkbox input "true"
click at [461, 206] on span at bounding box center [472, 204] width 22 height 13
click at [461, 206] on input "Fluoride" at bounding box center [465, 203] width 9 height 9
checkbox input "true"
click at [461, 284] on span at bounding box center [472, 279] width 22 height 13
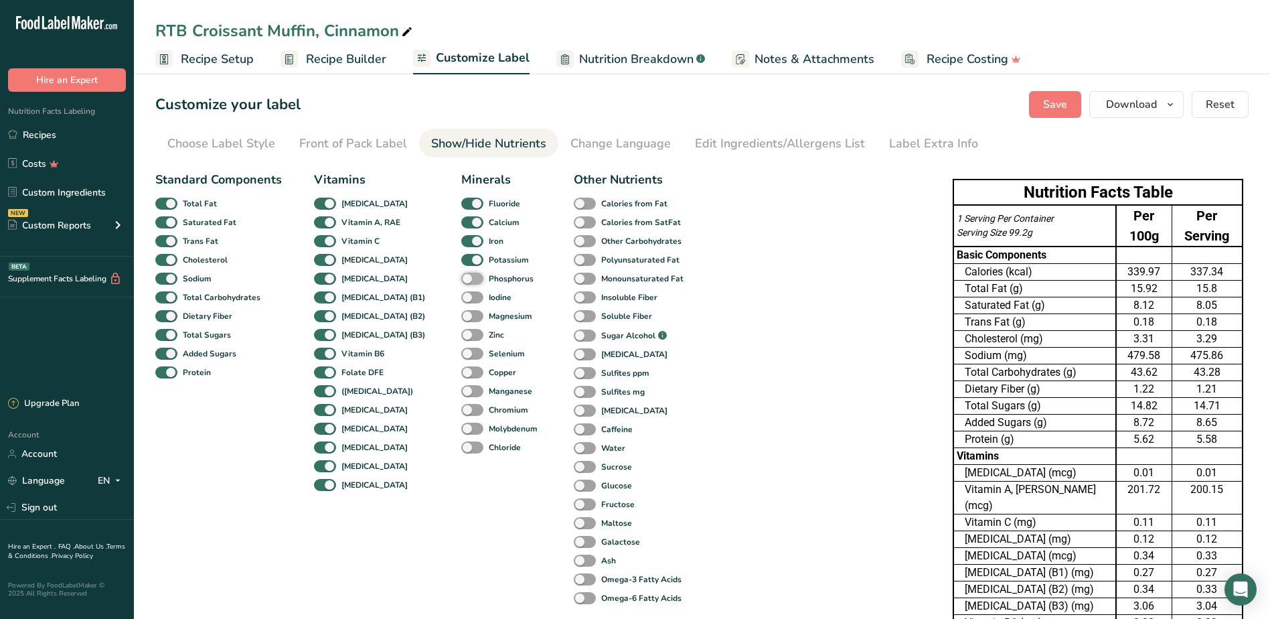
click at [461, 283] on input "Phosphorus" at bounding box center [465, 278] width 9 height 9
checkbox input "true"
click at [461, 298] on span at bounding box center [472, 297] width 22 height 13
click at [461, 298] on input "Iodine" at bounding box center [465, 297] width 9 height 9
checkbox input "true"
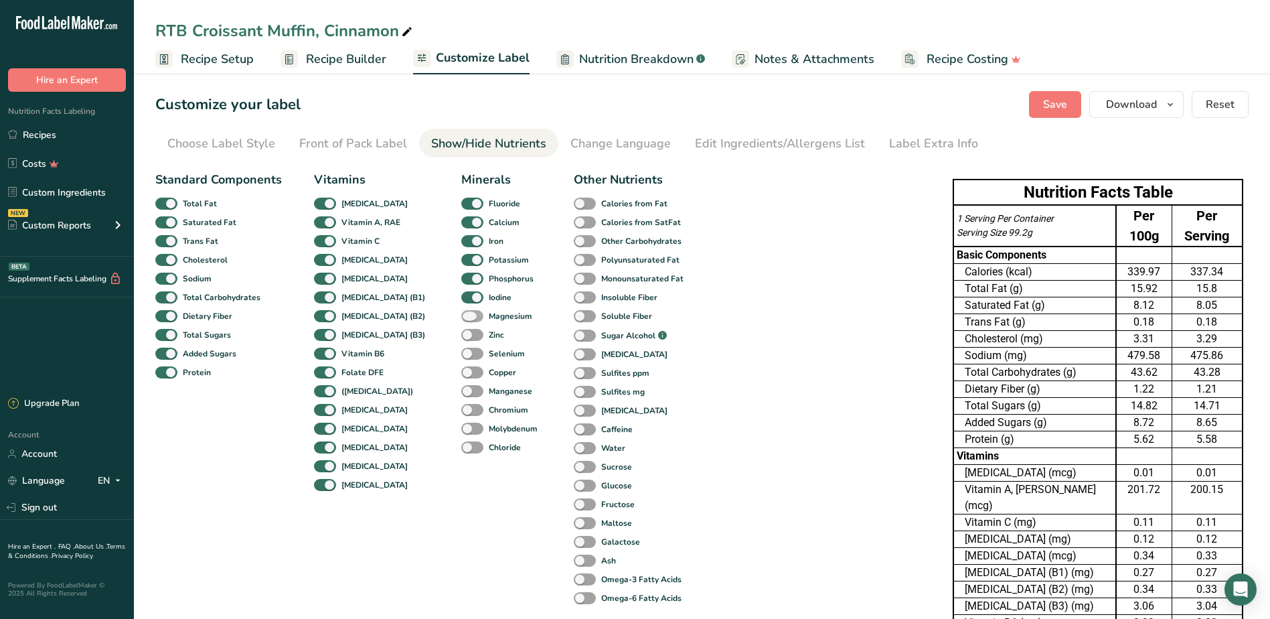
click at [461, 317] on span at bounding box center [472, 316] width 22 height 13
click at [461, 317] on input "Magnesium" at bounding box center [465, 315] width 9 height 9
checkbox input "true"
click at [461, 337] on span at bounding box center [472, 335] width 22 height 13
click at [461, 337] on input "Zinc" at bounding box center [465, 334] width 9 height 9
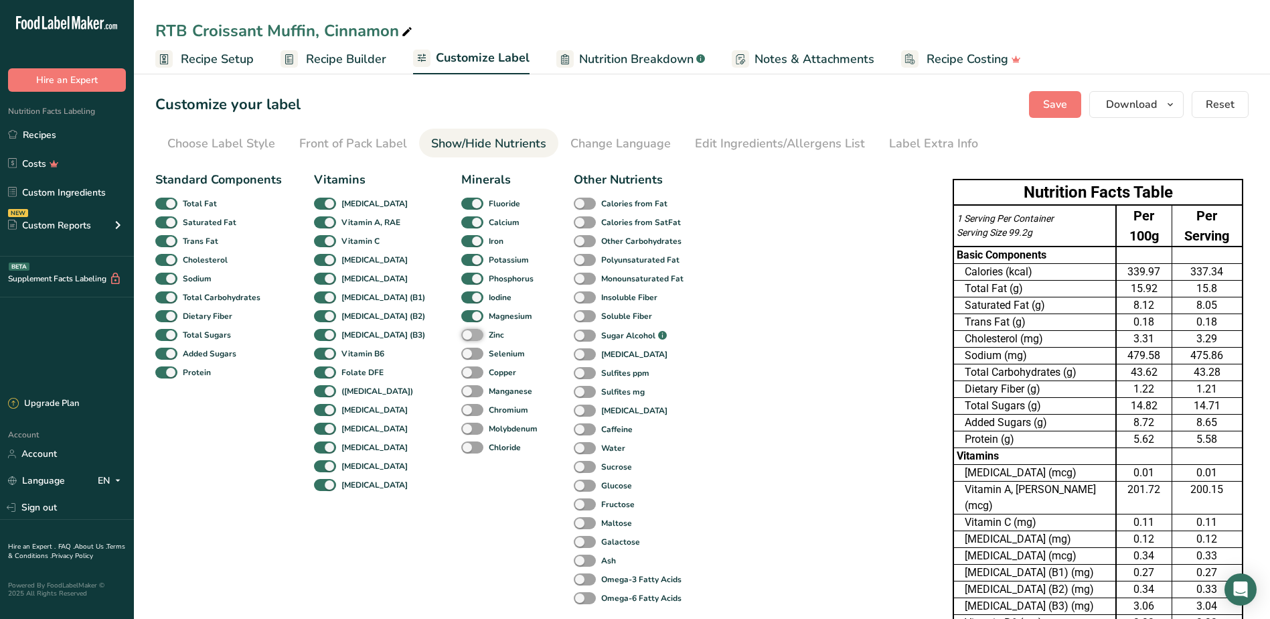
checkbox input "true"
click at [461, 351] on span at bounding box center [472, 354] width 22 height 13
click at [461, 351] on input "Selenium" at bounding box center [465, 353] width 9 height 9
checkbox input "true"
click at [461, 373] on span at bounding box center [472, 372] width 22 height 13
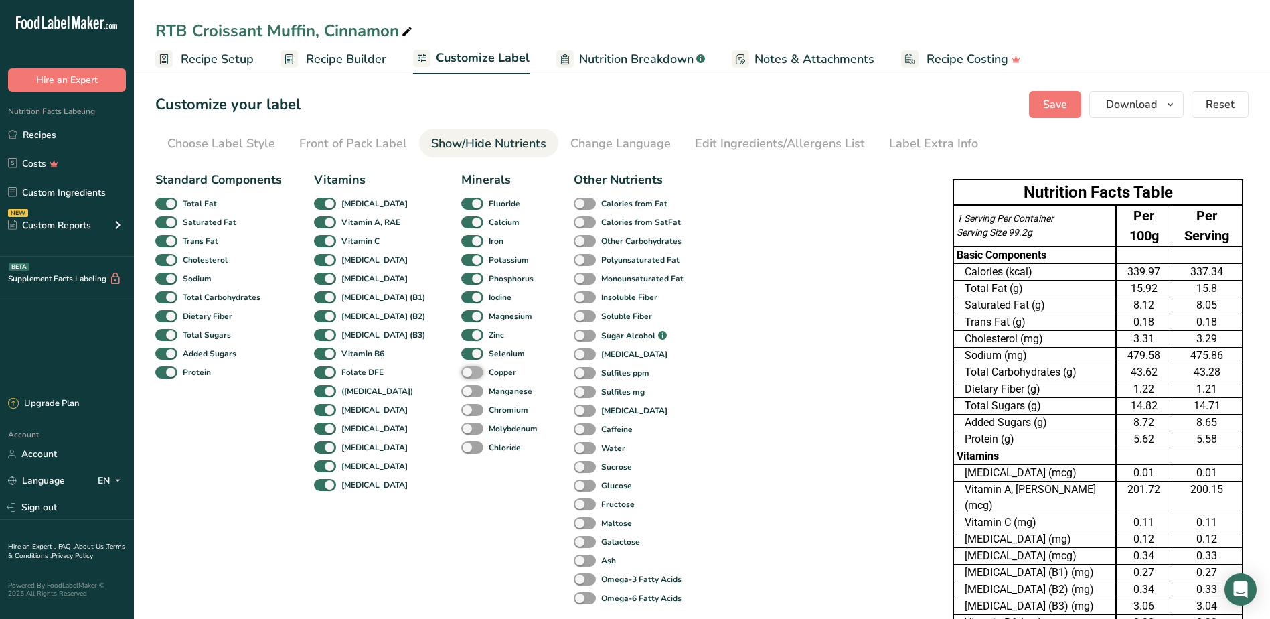
click at [461, 373] on input "Copper" at bounding box center [465, 372] width 9 height 9
checkbox input "true"
click at [461, 391] on span at bounding box center [472, 391] width 22 height 13
click at [461, 391] on input "Manganese" at bounding box center [465, 390] width 9 height 9
checkbox input "true"
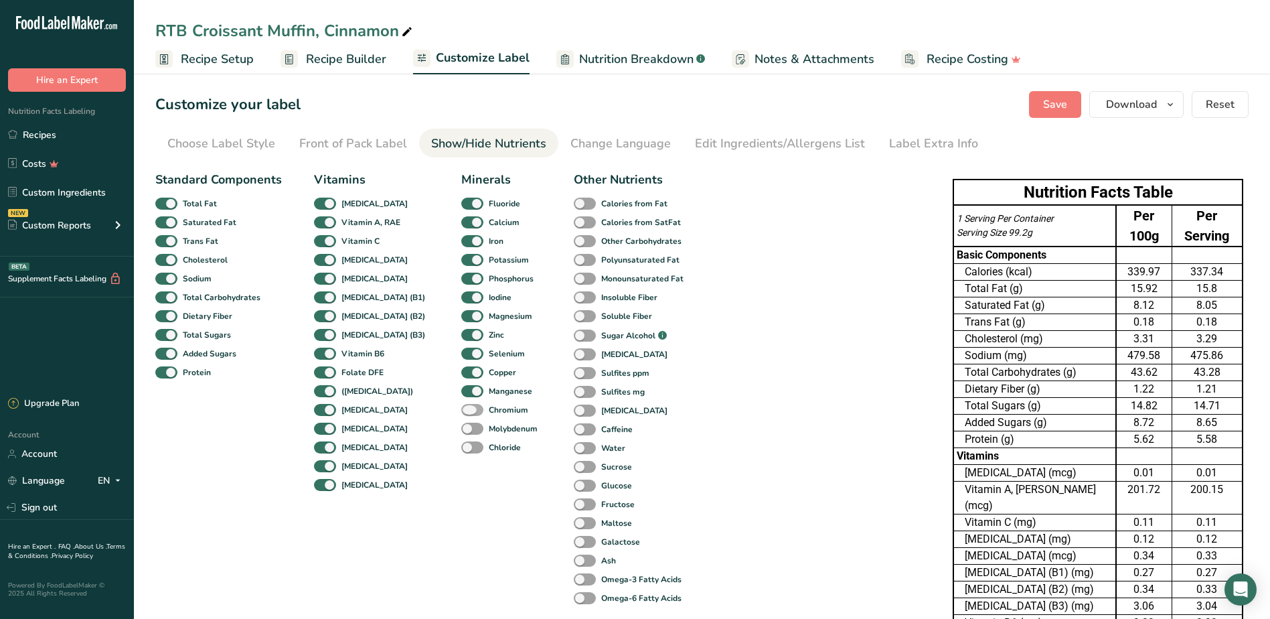
click at [461, 408] on span at bounding box center [472, 410] width 22 height 13
click at [461, 408] on input "Chromium" at bounding box center [465, 409] width 9 height 9
checkbox input "true"
click at [461, 427] on span at bounding box center [472, 429] width 22 height 13
click at [461, 427] on input "Molybdenum" at bounding box center [465, 428] width 9 height 9
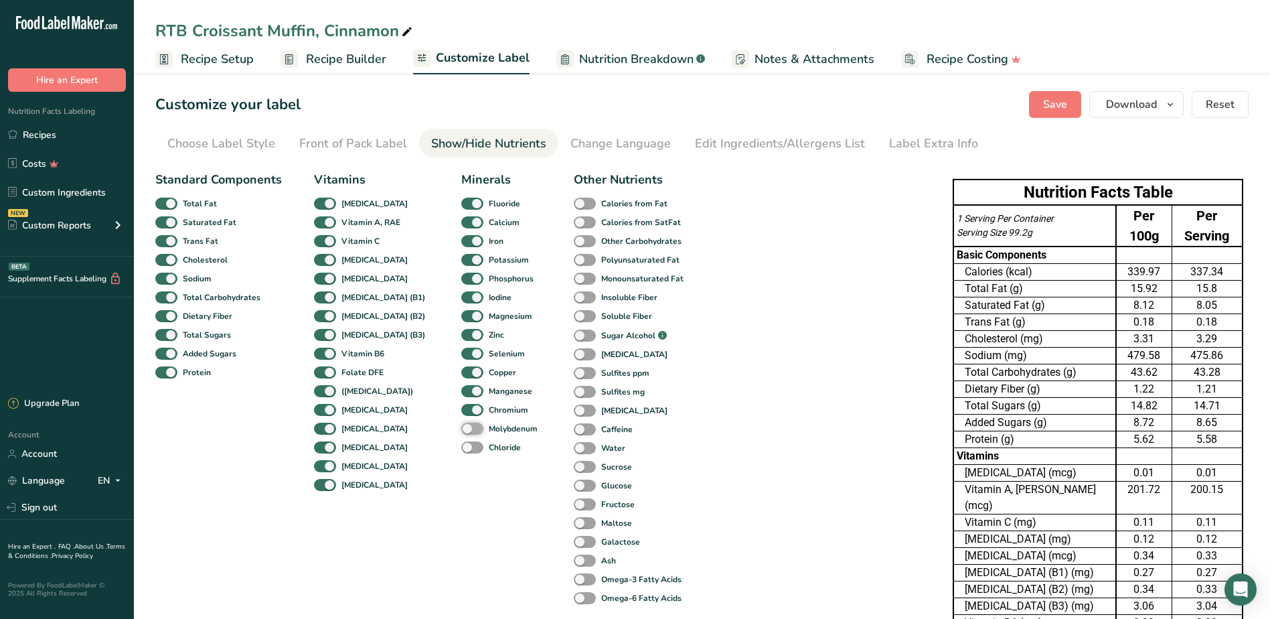
checkbox input "true"
click at [461, 441] on span at bounding box center [472, 447] width 22 height 13
click at [461, 443] on input "Chloride" at bounding box center [465, 447] width 9 height 9
checkbox input "true"
click at [574, 203] on span at bounding box center [585, 204] width 22 height 13
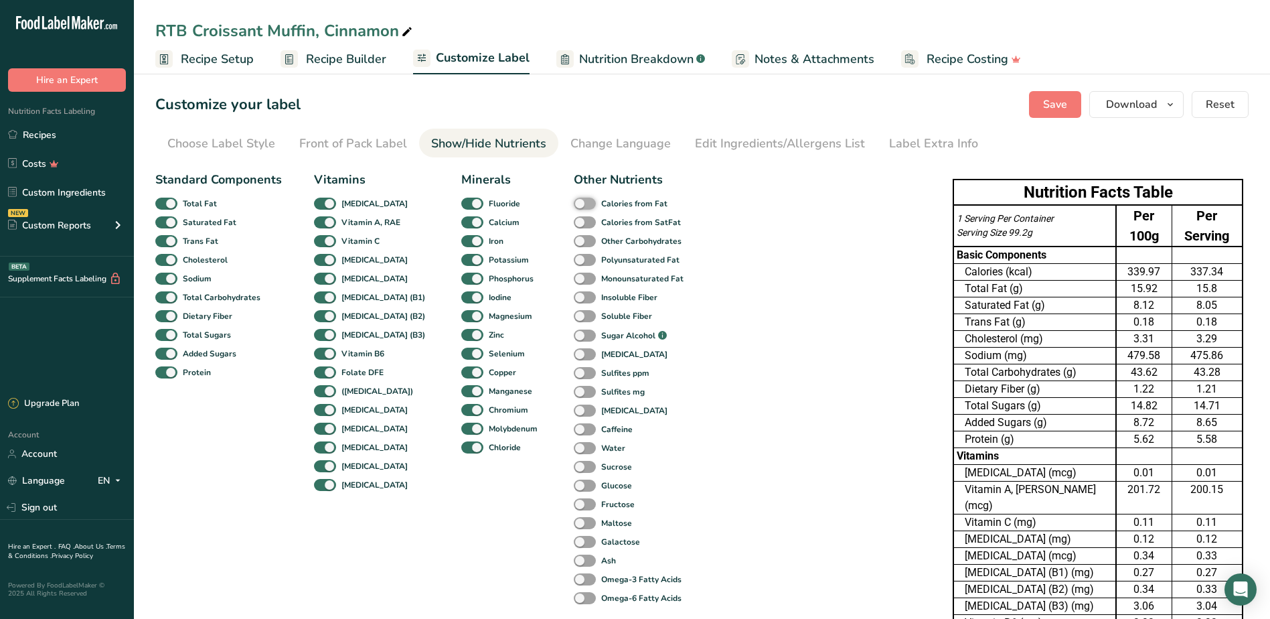
click at [574, 203] on input "Calories from Fat" at bounding box center [578, 203] width 9 height 9
checkbox input "true"
click at [574, 213] on div "Calories from SatFat" at bounding box center [588, 222] width 29 height 19
click at [574, 223] on span at bounding box center [585, 222] width 22 height 13
click at [574, 223] on input "Calories from SatFat" at bounding box center [578, 222] width 9 height 9
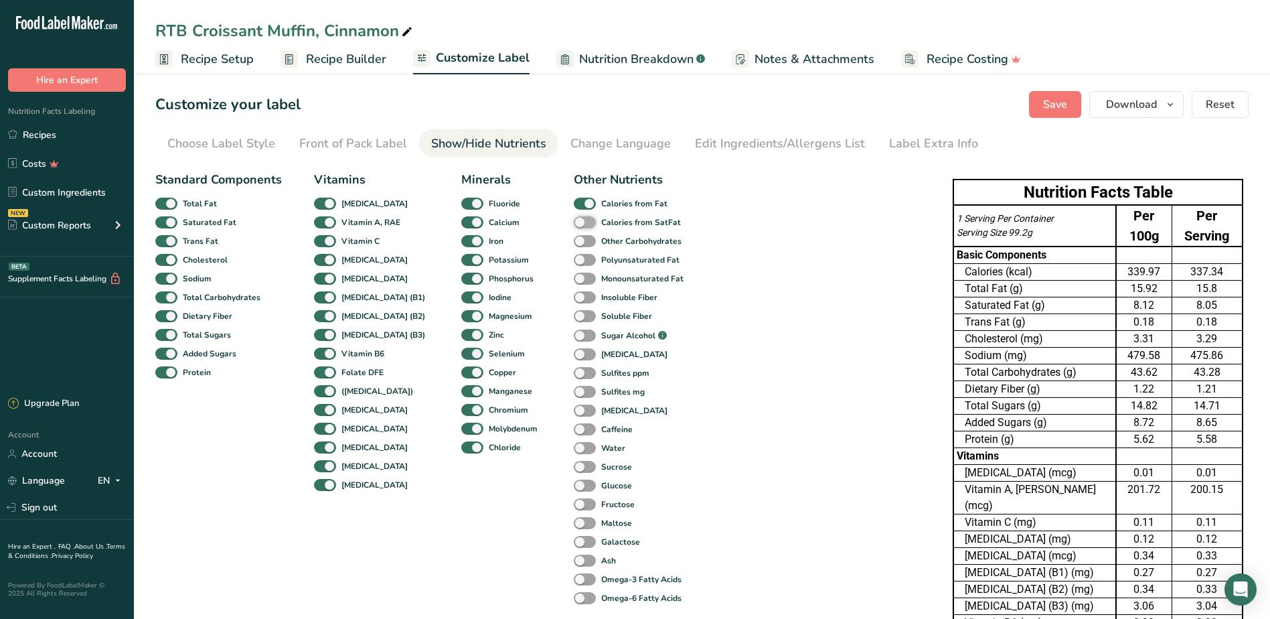
checkbox input "true"
click at [574, 244] on span at bounding box center [585, 241] width 22 height 13
click at [574, 244] on input "Other Carbohydrates" at bounding box center [578, 240] width 9 height 9
checkbox input "true"
click at [574, 262] on span at bounding box center [585, 260] width 22 height 13
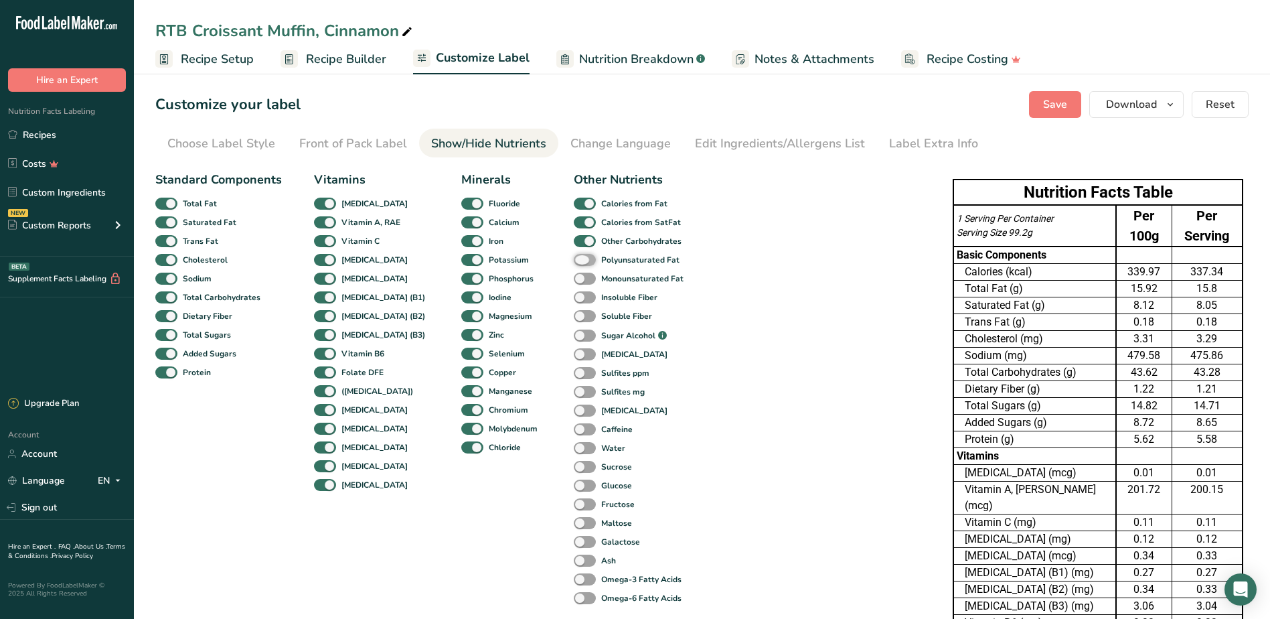
click at [574, 262] on input "Polyunsaturated Fat" at bounding box center [578, 259] width 9 height 9
checkbox input "true"
click at [574, 280] on span at bounding box center [585, 279] width 22 height 13
click at [574, 280] on input "Monounsaturated Fat" at bounding box center [578, 278] width 9 height 9
checkbox input "true"
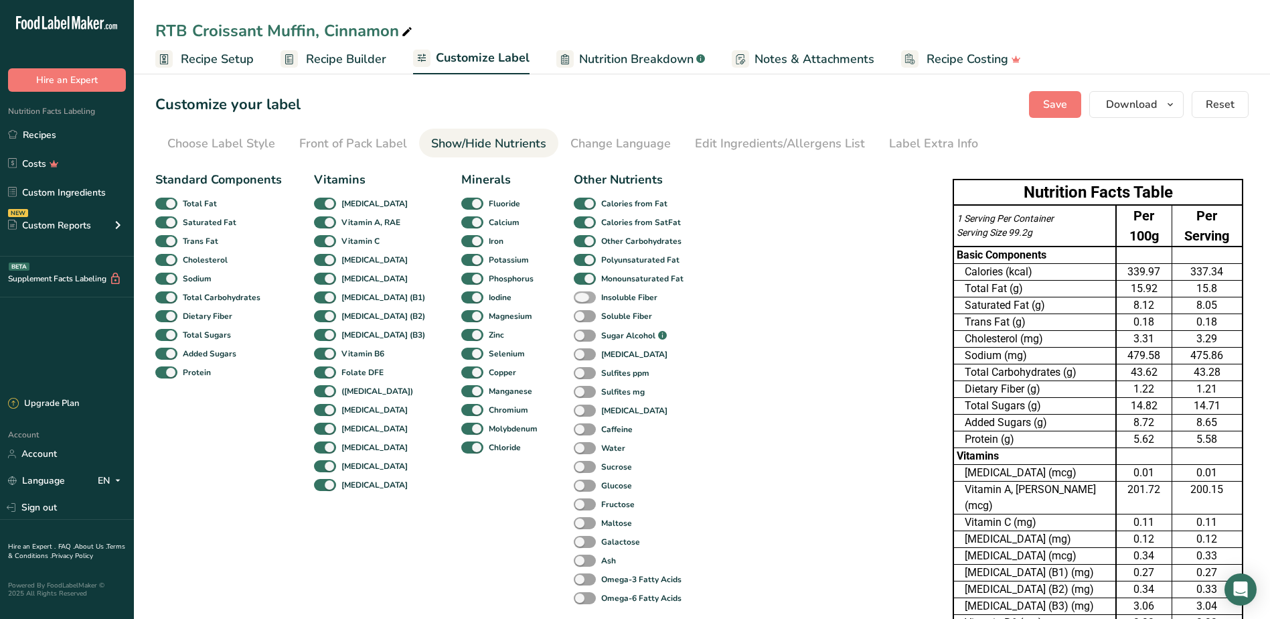
click at [574, 302] on span at bounding box center [585, 297] width 22 height 13
click at [574, 301] on input "Insoluble Fiber" at bounding box center [578, 297] width 9 height 9
checkbox input "true"
click at [574, 318] on span at bounding box center [585, 316] width 22 height 13
click at [574, 318] on input "Soluble Fiber" at bounding box center [578, 315] width 9 height 9
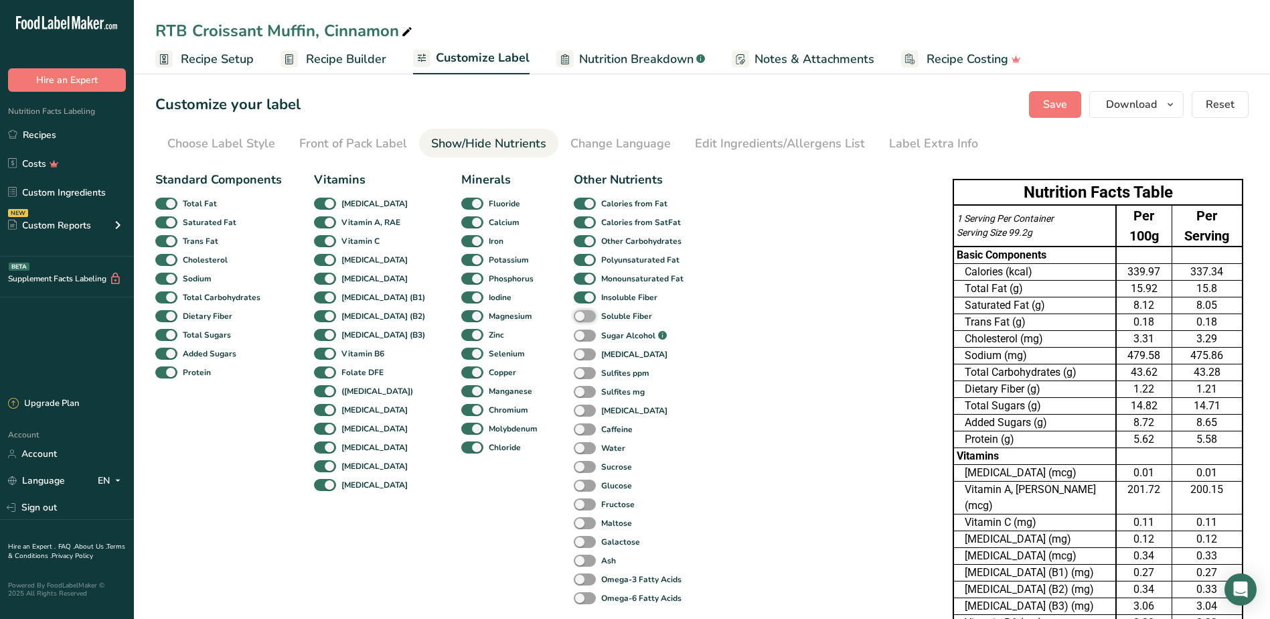
checkbox input "true"
click at [574, 339] on span at bounding box center [585, 335] width 22 height 13
click at [574, 339] on input "Sugar Alcohol .a-a{fill:#347362;}.b-a{fill:#fff;}" at bounding box center [578, 335] width 9 height 9
checkbox input "true"
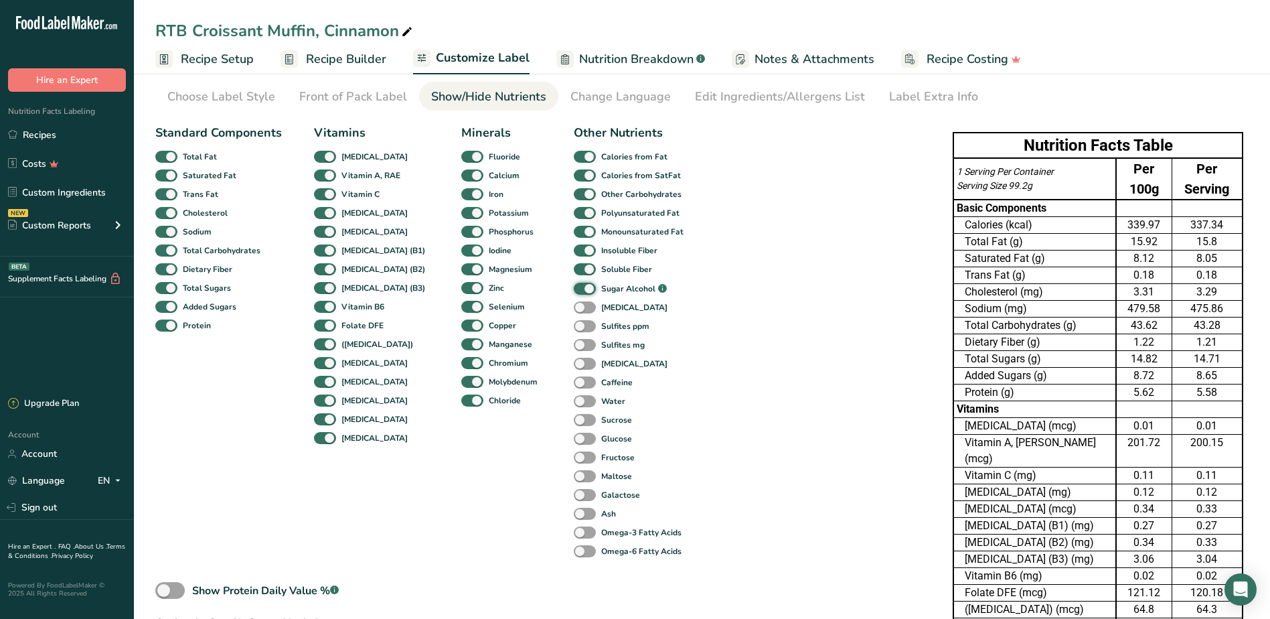
scroll to position [201, 0]
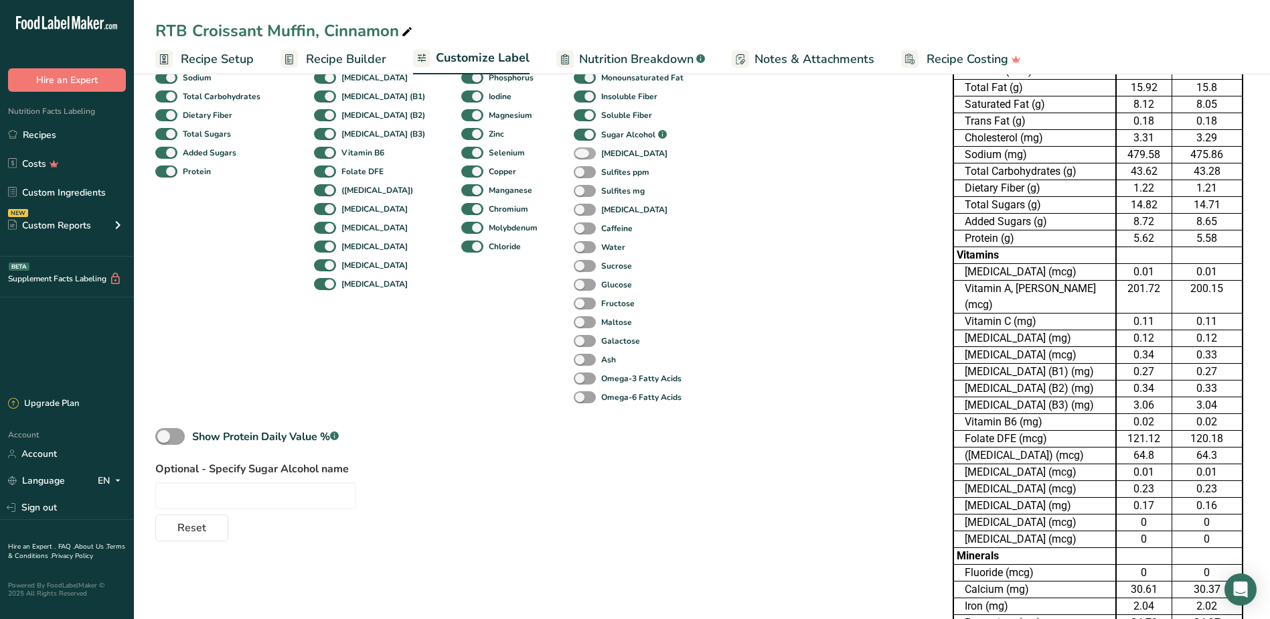
click at [574, 151] on span at bounding box center [585, 153] width 22 height 13
click at [574, 151] on input "[MEDICAL_DATA]" at bounding box center [578, 153] width 9 height 9
checkbox input "true"
click at [574, 176] on span at bounding box center [585, 172] width 22 height 13
click at [574, 176] on input "Sulfites ppm" at bounding box center [578, 171] width 9 height 9
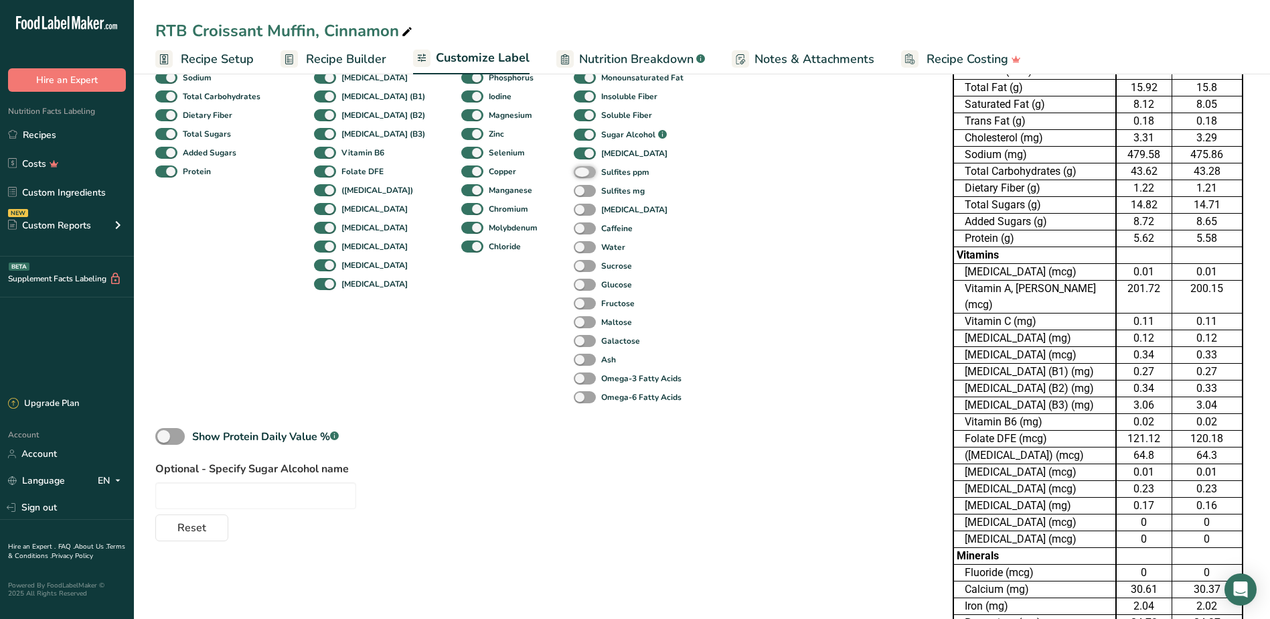
checkbox input "true"
click at [574, 193] on span at bounding box center [585, 191] width 22 height 13
click at [574, 193] on input "Sulfites mg" at bounding box center [578, 190] width 9 height 9
checkbox input "true"
click at [574, 214] on span at bounding box center [585, 210] width 22 height 13
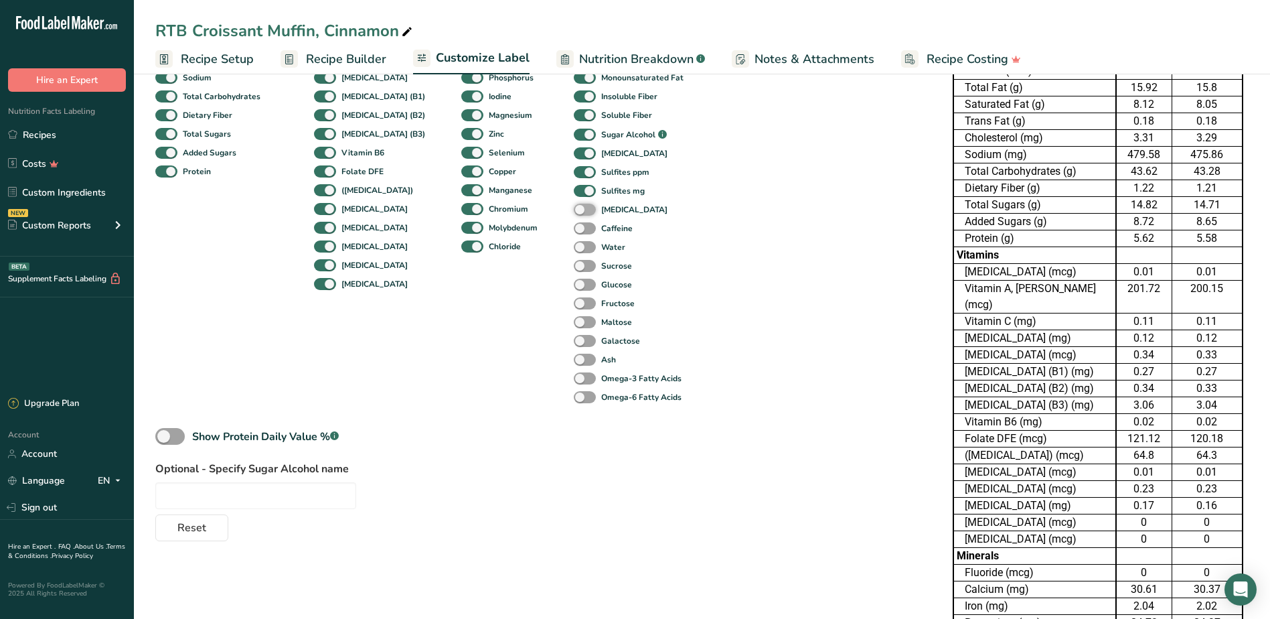
click at [574, 214] on input "[MEDICAL_DATA]" at bounding box center [578, 209] width 9 height 9
checkbox input "true"
click at [574, 233] on span at bounding box center [585, 228] width 22 height 13
click at [574, 232] on input "Caffeine" at bounding box center [578, 228] width 9 height 9
checkbox input "true"
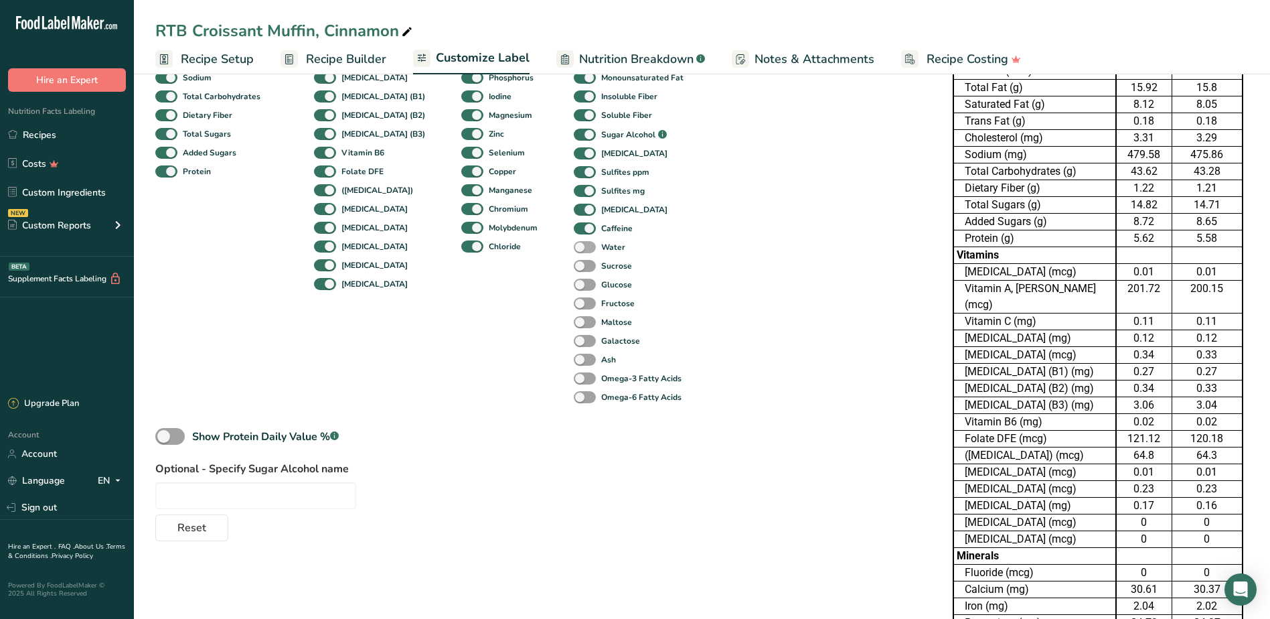
click at [574, 251] on span at bounding box center [585, 247] width 22 height 13
click at [574, 251] on input "Water" at bounding box center [578, 246] width 9 height 9
checkbox input "true"
click at [574, 267] on span at bounding box center [585, 266] width 22 height 13
click at [574, 267] on input "Sucrose" at bounding box center [578, 265] width 9 height 9
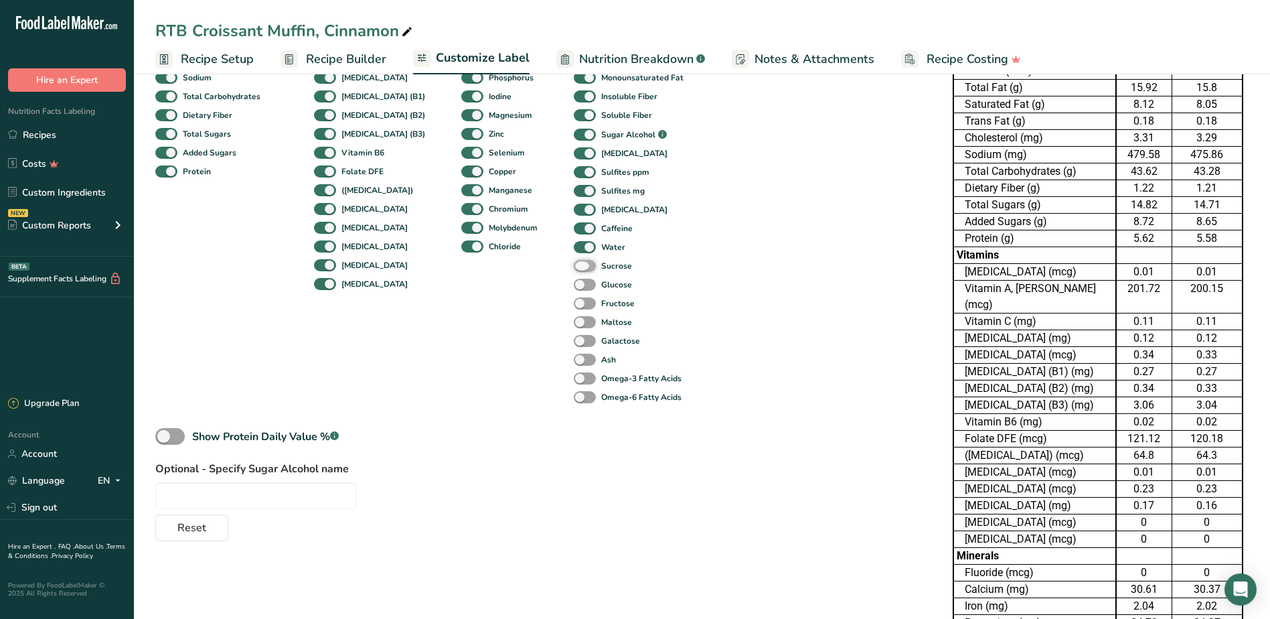
checkbox input "true"
click at [574, 279] on span at bounding box center [585, 285] width 22 height 13
click at [574, 280] on input "Glucose" at bounding box center [578, 284] width 9 height 9
checkbox input "true"
click at [574, 308] on span at bounding box center [585, 303] width 22 height 13
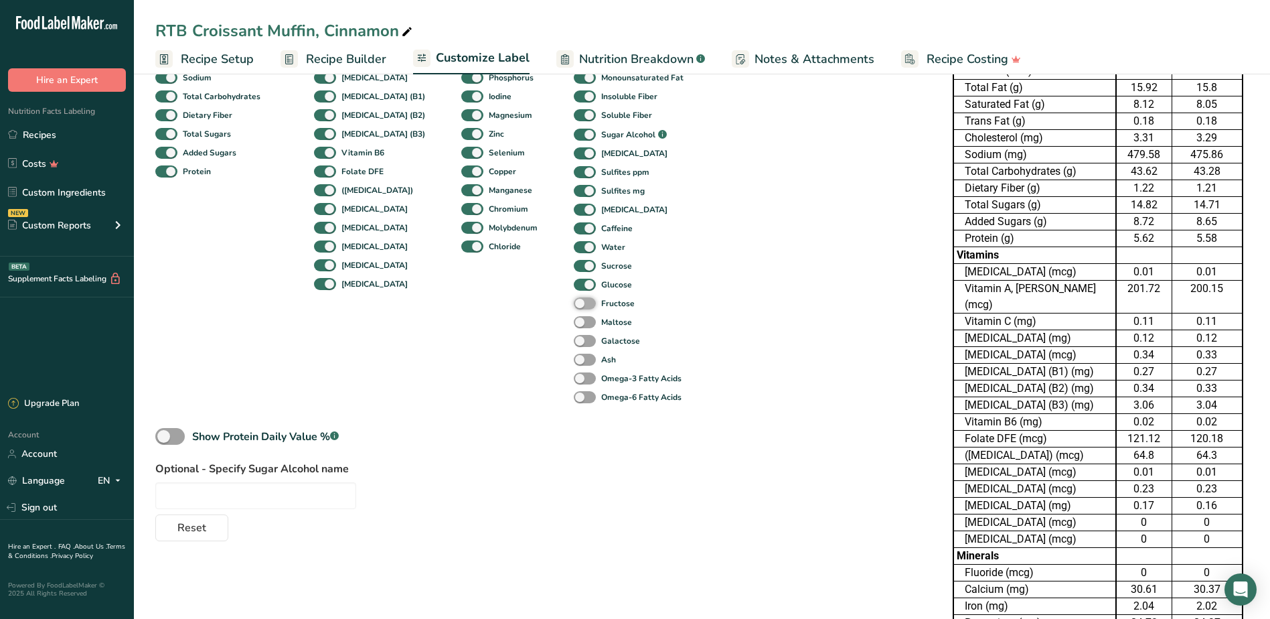
click at [574, 307] on input "Fructose" at bounding box center [578, 303] width 9 height 9
checkbox input "true"
click at [574, 329] on div "Maltose" at bounding box center [588, 322] width 29 height 19
click at [574, 321] on span at bounding box center [585, 322] width 22 height 13
click at [574, 321] on input "Maltose" at bounding box center [578, 321] width 9 height 9
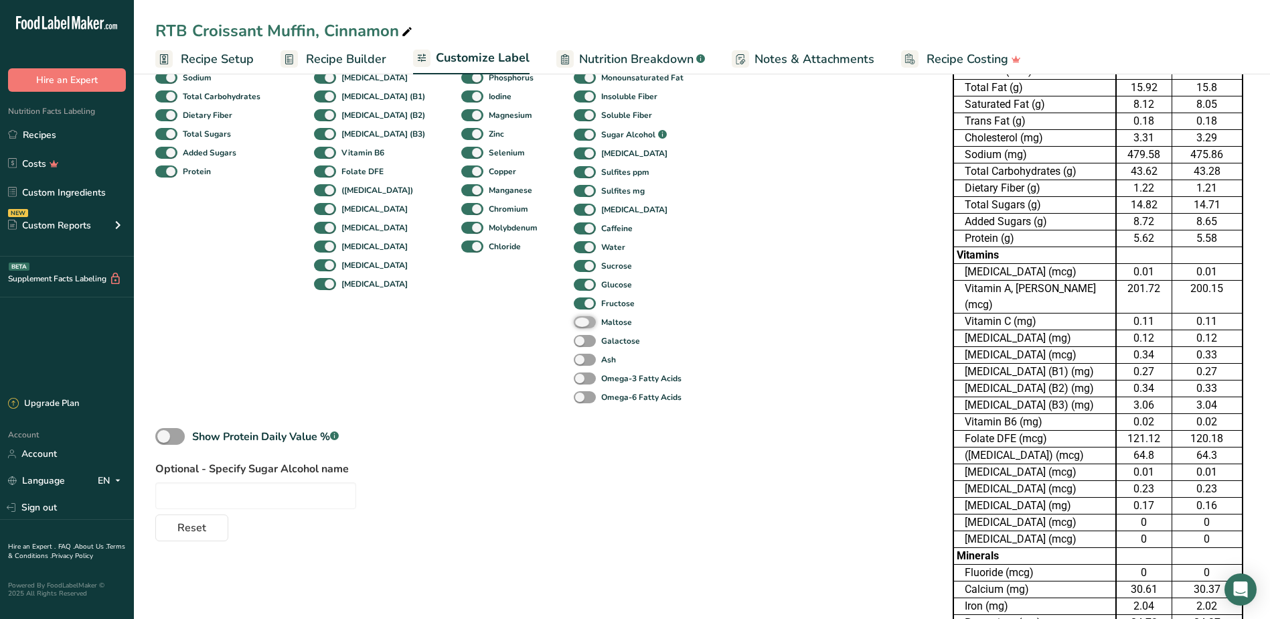
checkbox input "true"
click at [574, 349] on div "Galactose" at bounding box center [588, 340] width 29 height 19
click at [574, 339] on span at bounding box center [585, 341] width 22 height 13
click at [574, 339] on input "Galactose" at bounding box center [578, 340] width 9 height 9
checkbox input "true"
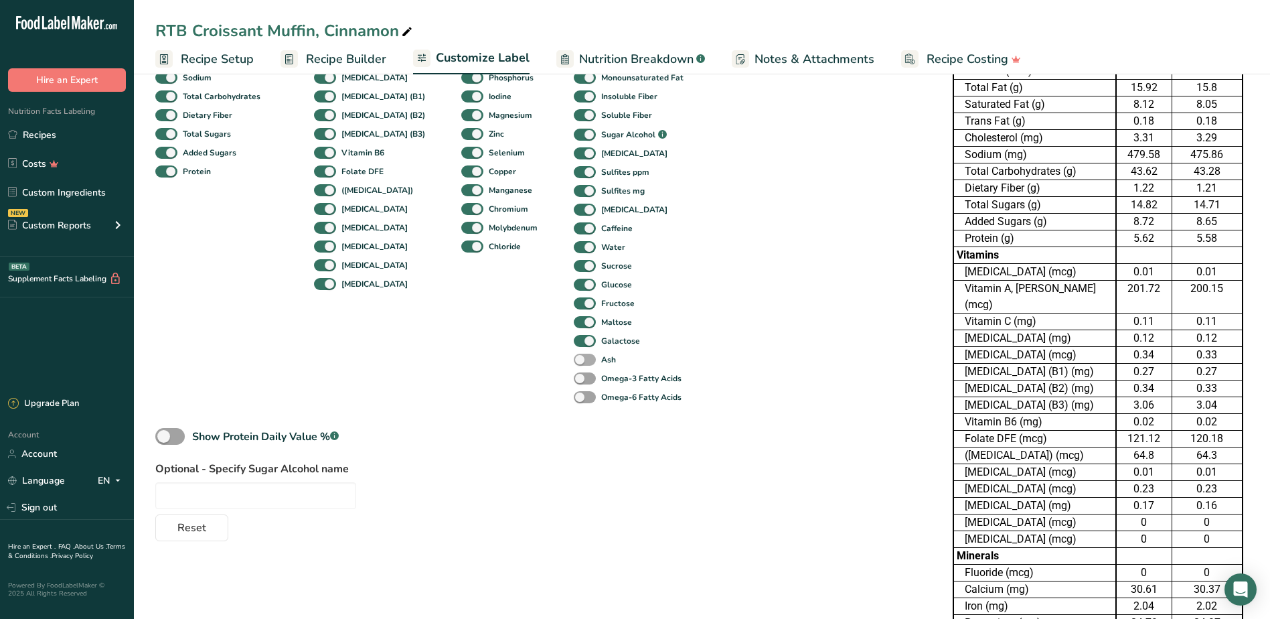
click at [574, 364] on span at bounding box center [585, 360] width 22 height 13
click at [574, 364] on input "Ash" at bounding box center [578, 359] width 9 height 9
checkbox input "true"
click at [574, 380] on span at bounding box center [585, 378] width 22 height 13
click at [574, 380] on input "Omega-3 Fatty Acids" at bounding box center [578, 378] width 9 height 9
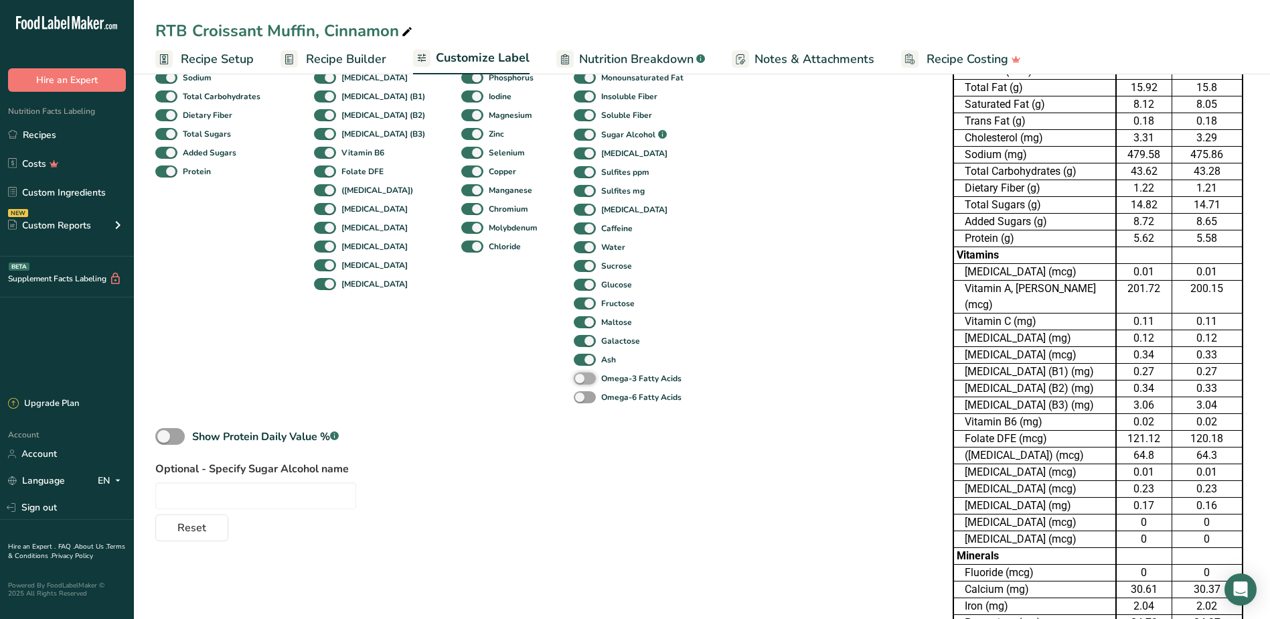
checkbox input "true"
click at [574, 396] on span at bounding box center [585, 397] width 22 height 13
click at [574, 396] on input "Omega-6 Fatty Acids" at bounding box center [578, 396] width 9 height 9
checkbox input "true"
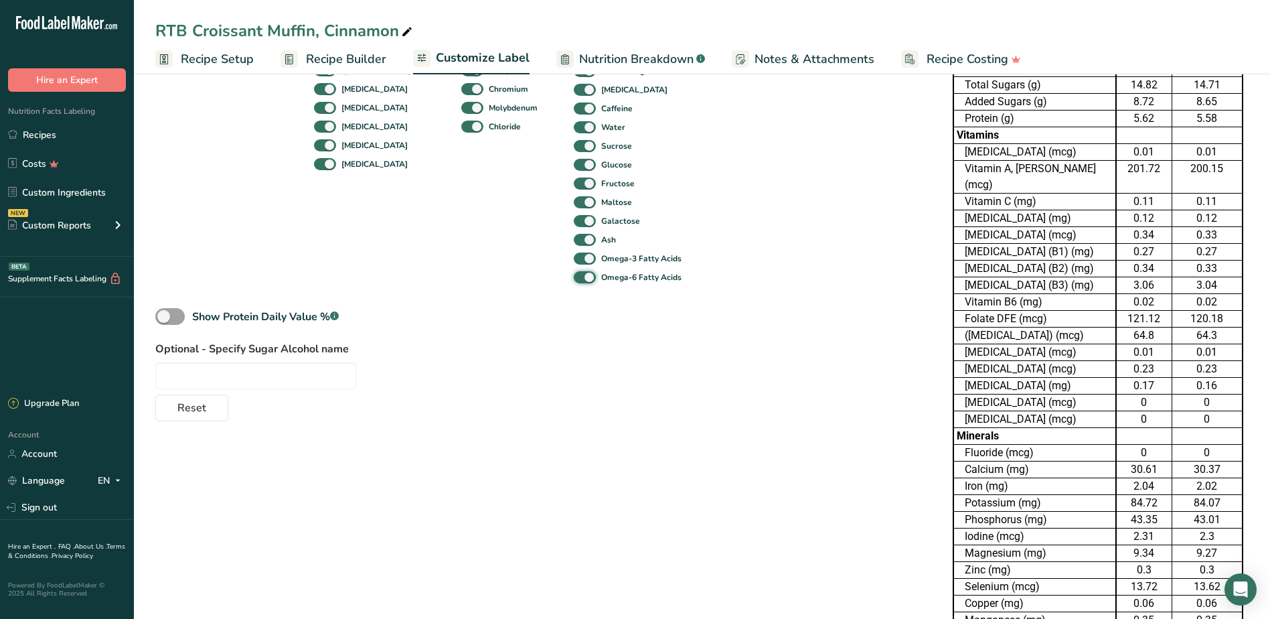
scroll to position [335, 0]
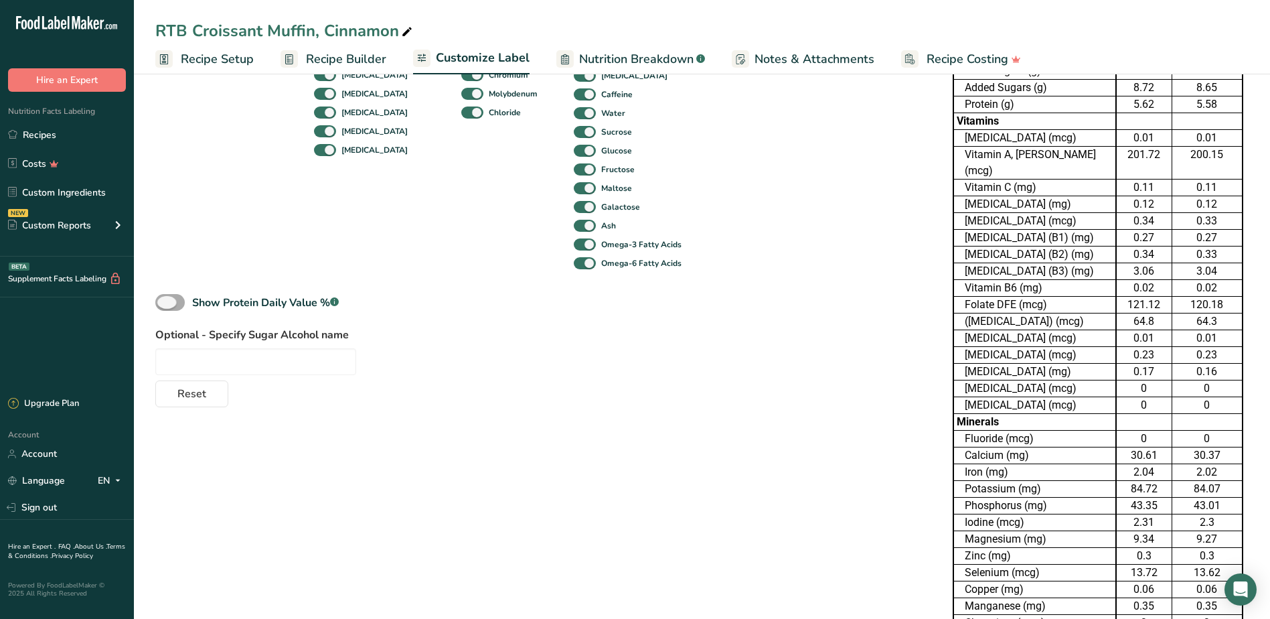
click at [167, 301] on span at bounding box center [169, 302] width 29 height 17
click at [164, 301] on input "Show Protein Daily Value % .a-a{fill:#347362;}.b-a{fill:#fff;}" at bounding box center [159, 302] width 9 height 9
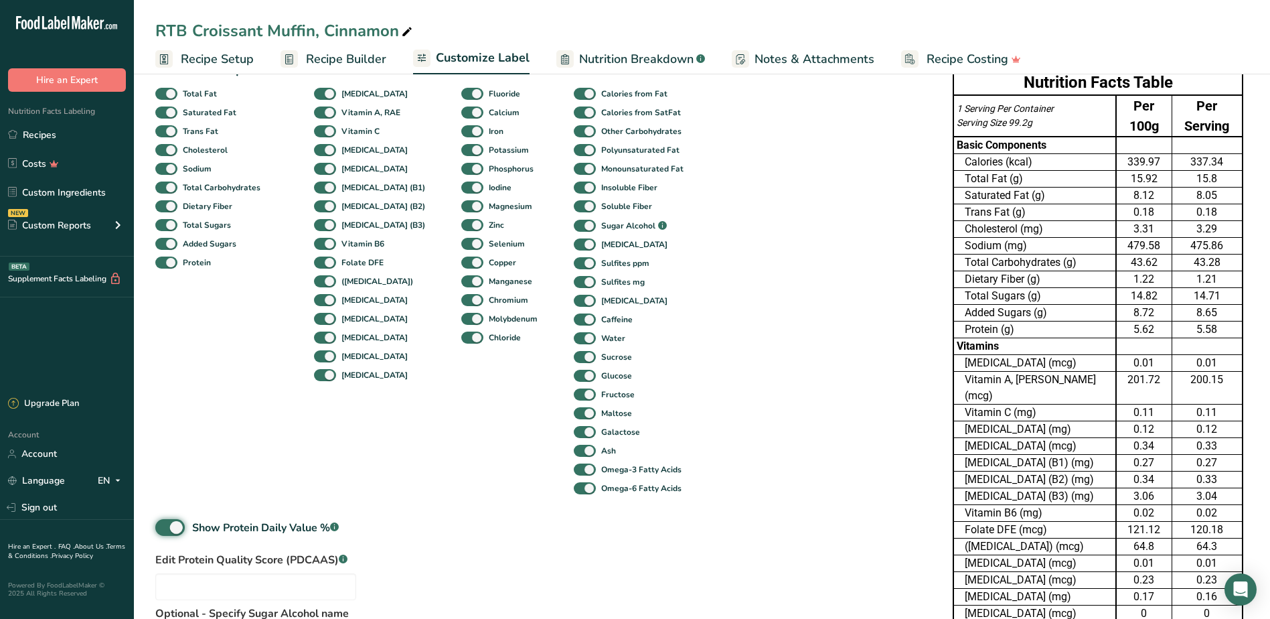
scroll to position [134, 0]
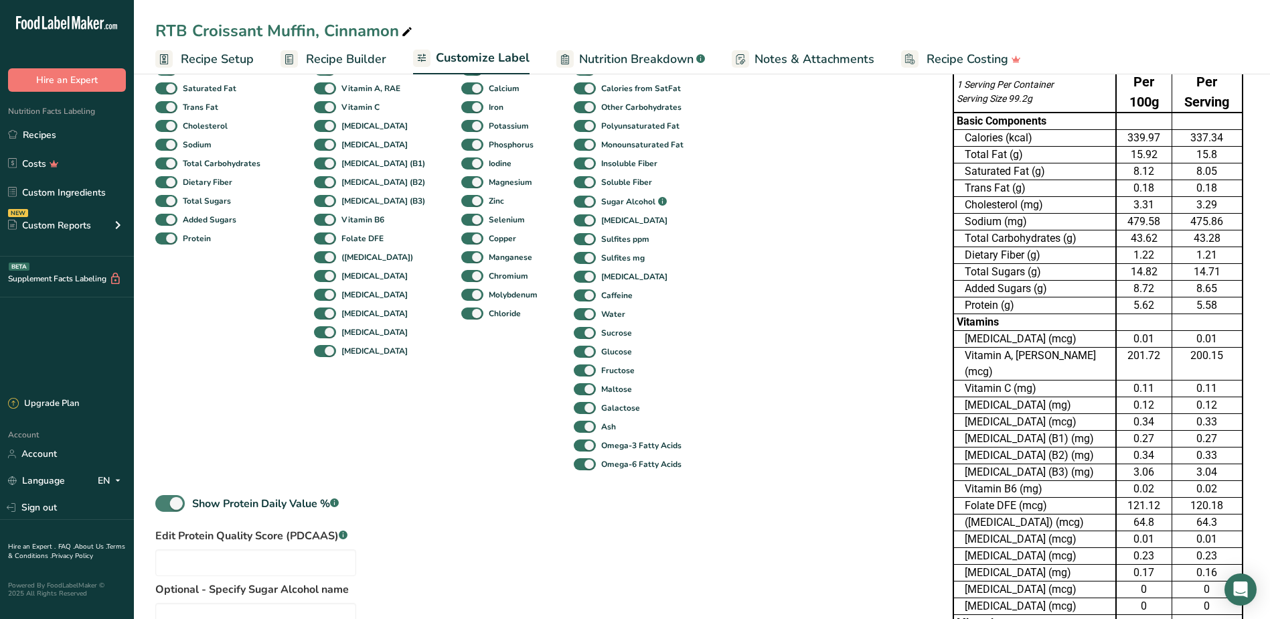
click at [172, 506] on span at bounding box center [169, 503] width 29 height 17
click at [164, 506] on input "Show Protein Daily Value % .a-a{fill:#347362;}.b-a{fill:#fff;}" at bounding box center [159, 503] width 9 height 9
checkbox input "false"
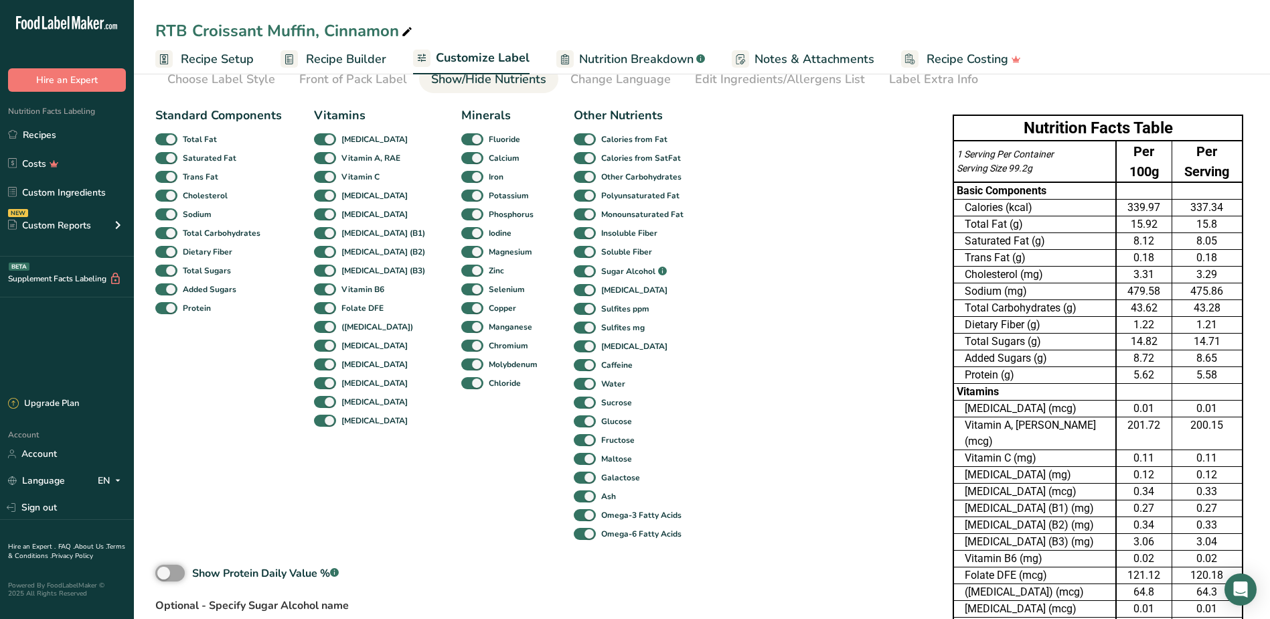
scroll to position [0, 0]
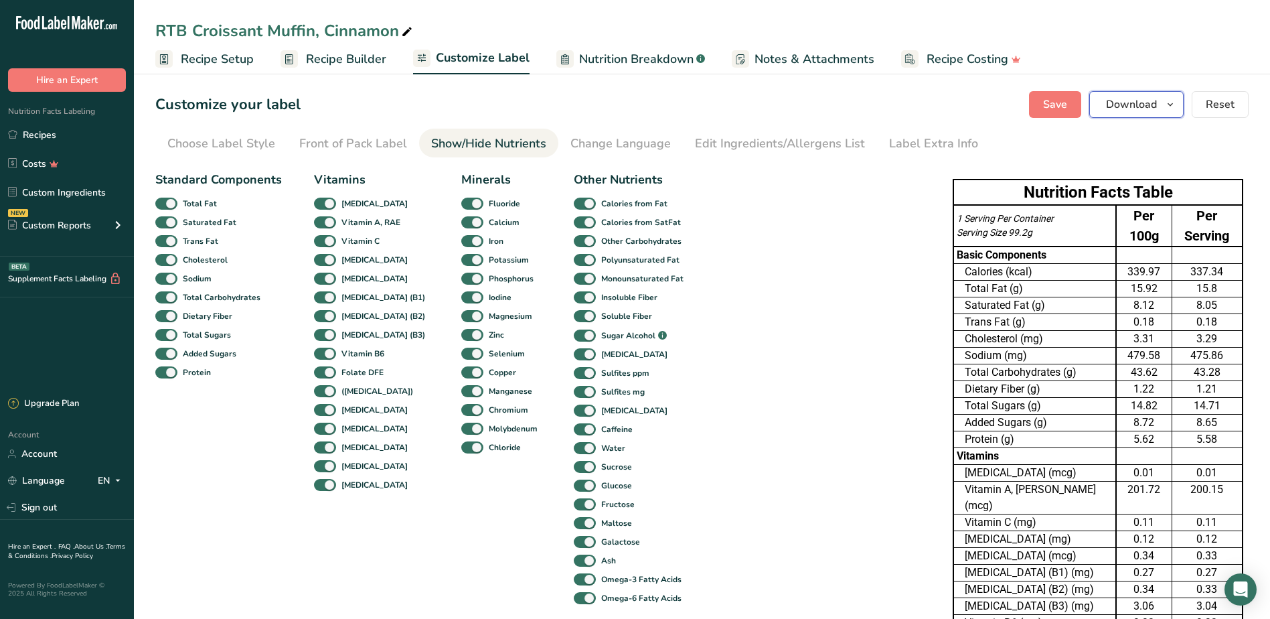
click at [1170, 108] on icon "button" at bounding box center [1170, 104] width 11 height 17
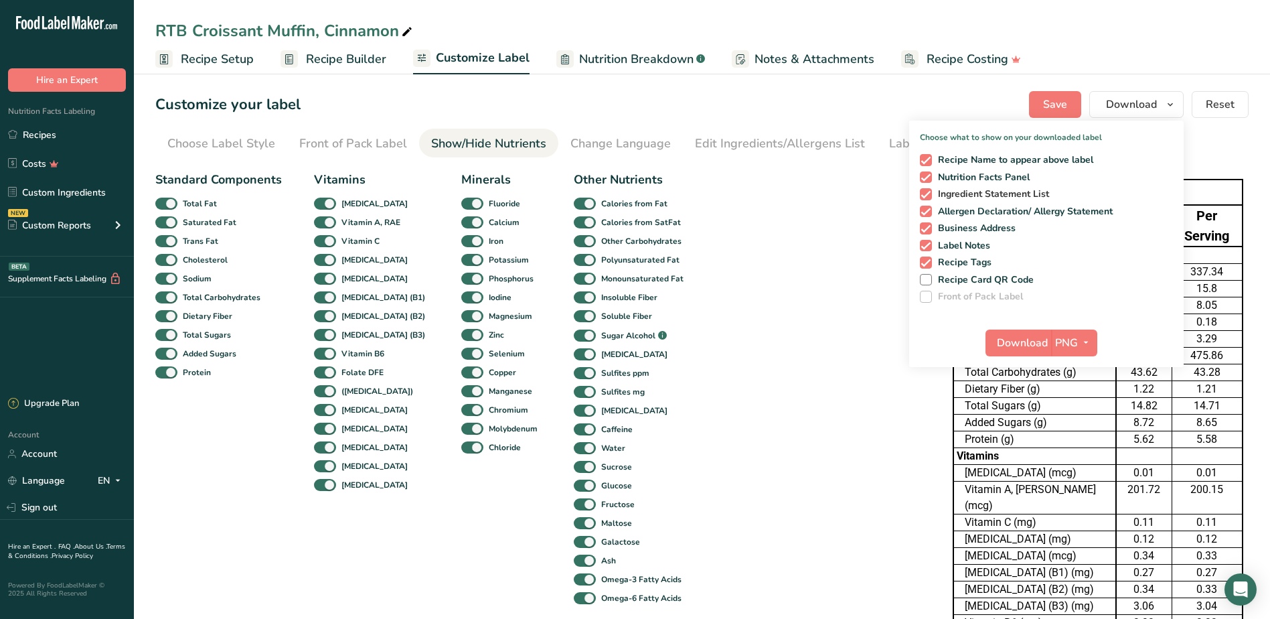
click at [927, 196] on span at bounding box center [926, 194] width 12 height 12
click at [927, 196] on input "Ingredient Statement List" at bounding box center [924, 194] width 9 height 9
checkbox input "false"
click at [928, 212] on span at bounding box center [926, 212] width 12 height 12
click at [928, 212] on input "Allergen Declaration/ Allergy Statement" at bounding box center [924, 211] width 9 height 9
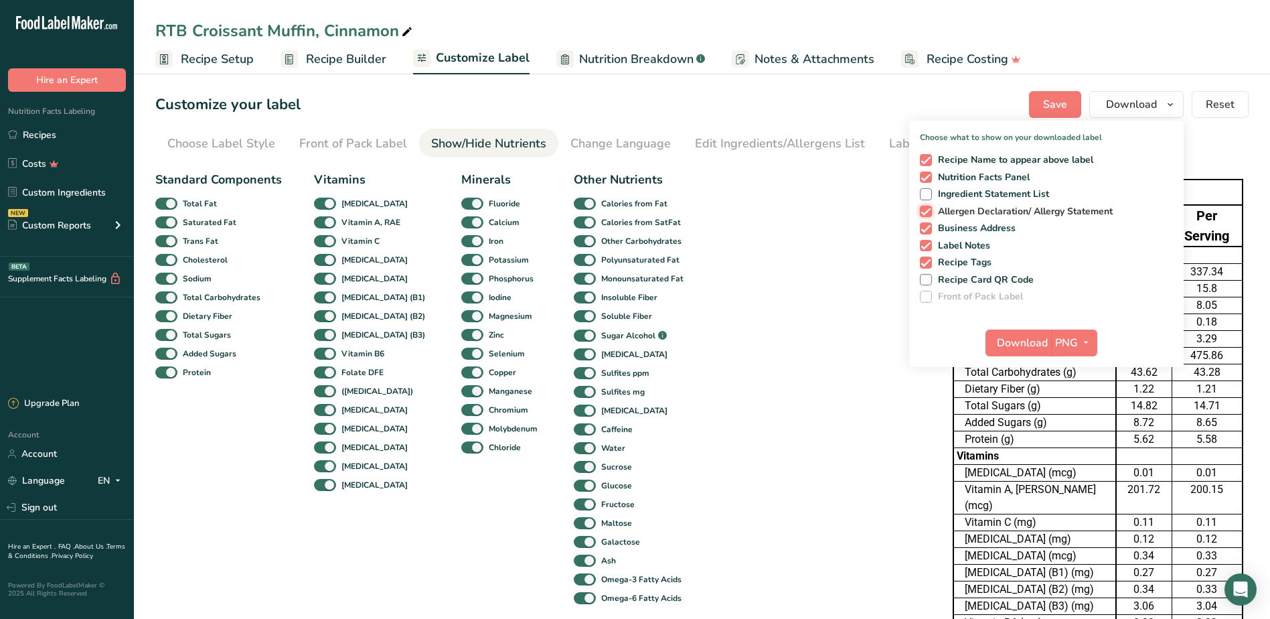
checkbox input "false"
click at [925, 230] on span at bounding box center [926, 228] width 12 height 12
click at [925, 230] on input "Business Address" at bounding box center [924, 228] width 9 height 9
checkbox input "false"
click at [927, 243] on span at bounding box center [926, 246] width 12 height 12
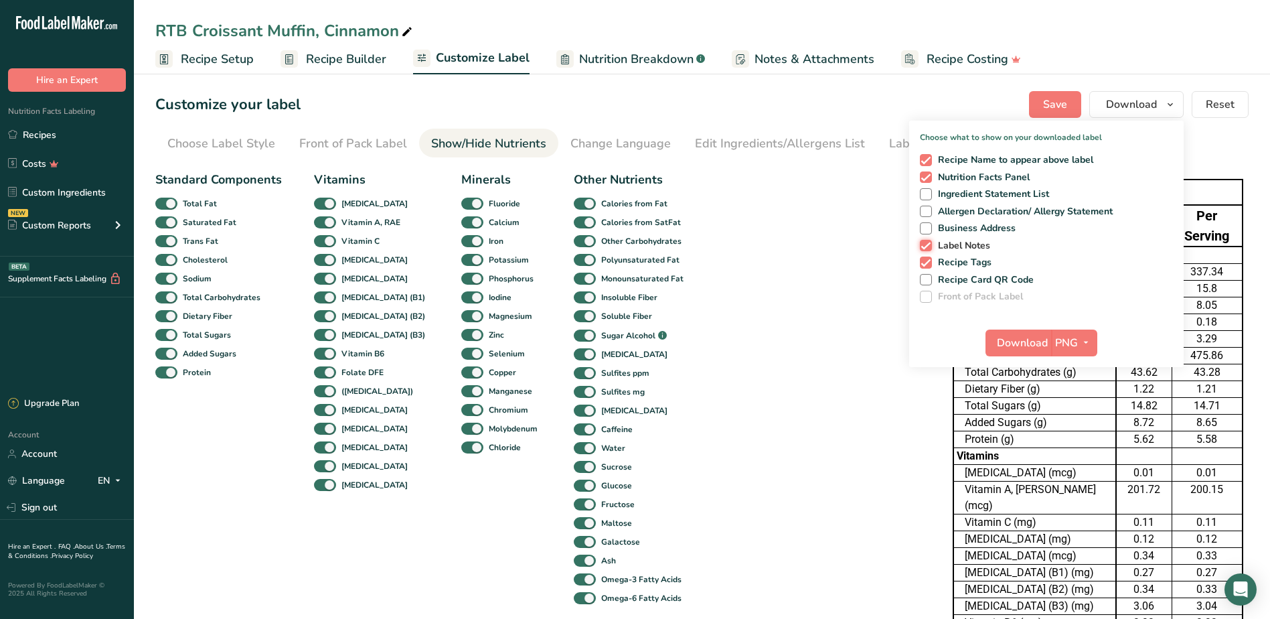
click at [927, 243] on input "Label Notes" at bounding box center [924, 245] width 9 height 9
checkbox input "false"
click at [927, 256] on span at bounding box center [926, 262] width 12 height 12
click at [927, 258] on input "Recipe Tags" at bounding box center [924, 262] width 9 height 9
checkbox input "false"
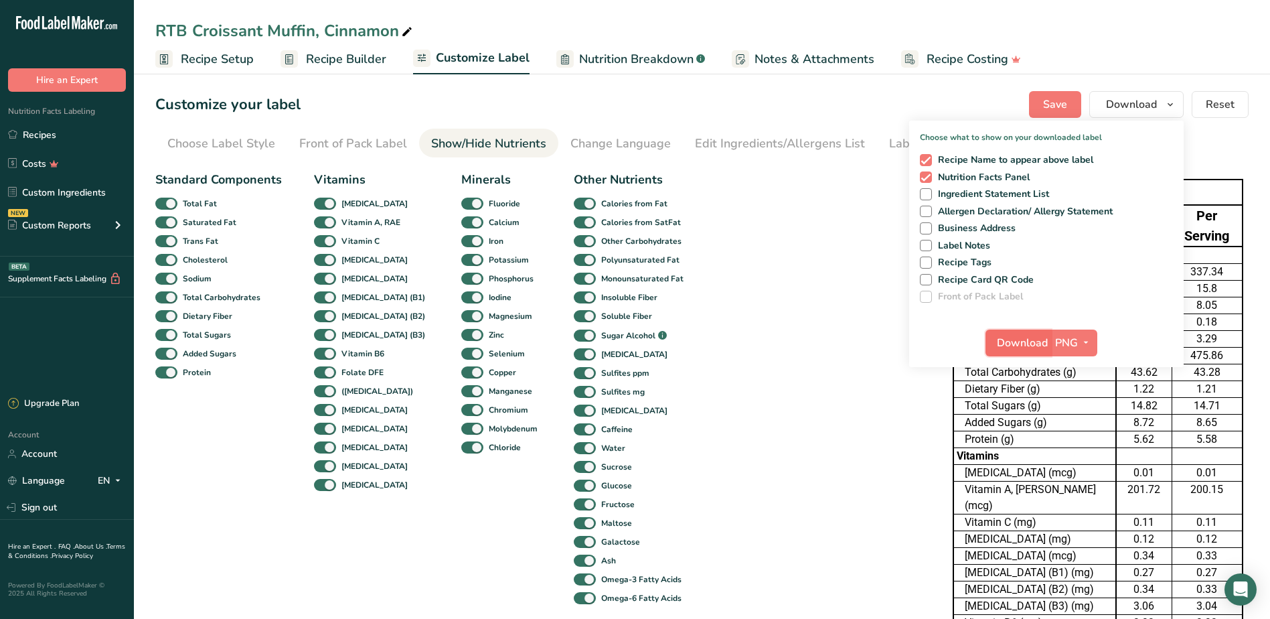
click at [1020, 339] on span "Download" at bounding box center [1022, 343] width 51 height 16
drag, startPoint x: 735, startPoint y: 167, endPoint x: 803, endPoint y: 167, distance: 68.3
click at [735, 167] on div "Standard Components Total Fat Saturated Fat Trans Fat [MEDICAL_DATA] Sodium Tot…" at bounding box center [540, 453] width 771 height 577
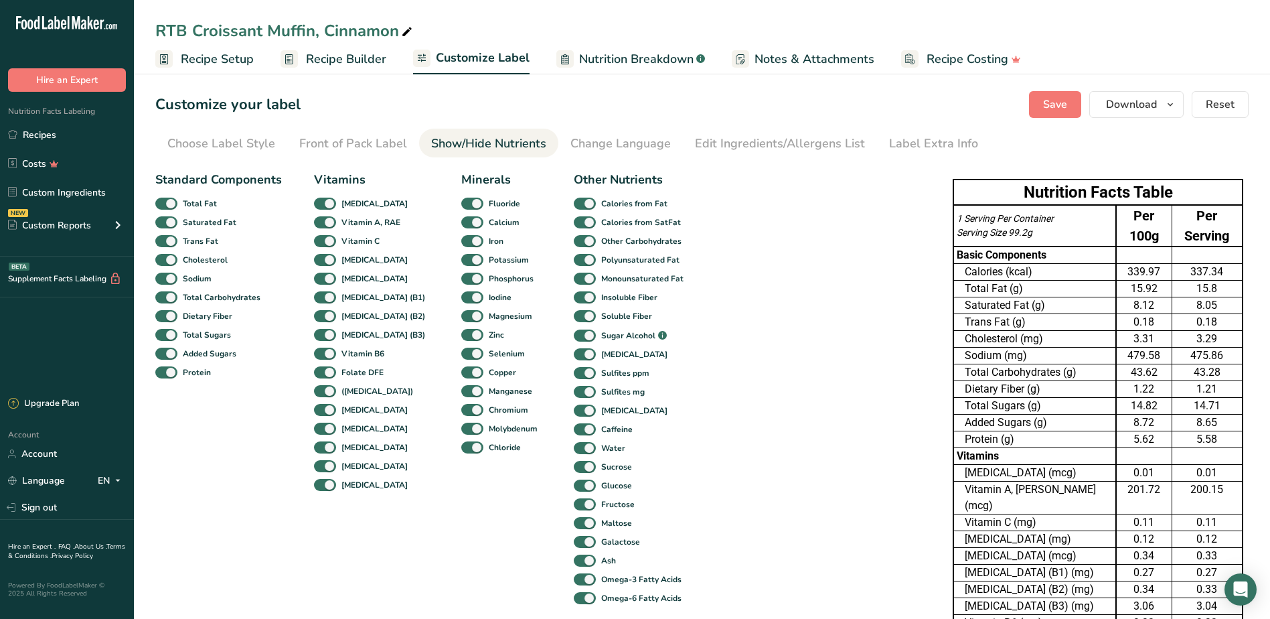
click at [244, 58] on span "Recipe Setup" at bounding box center [217, 59] width 73 height 18
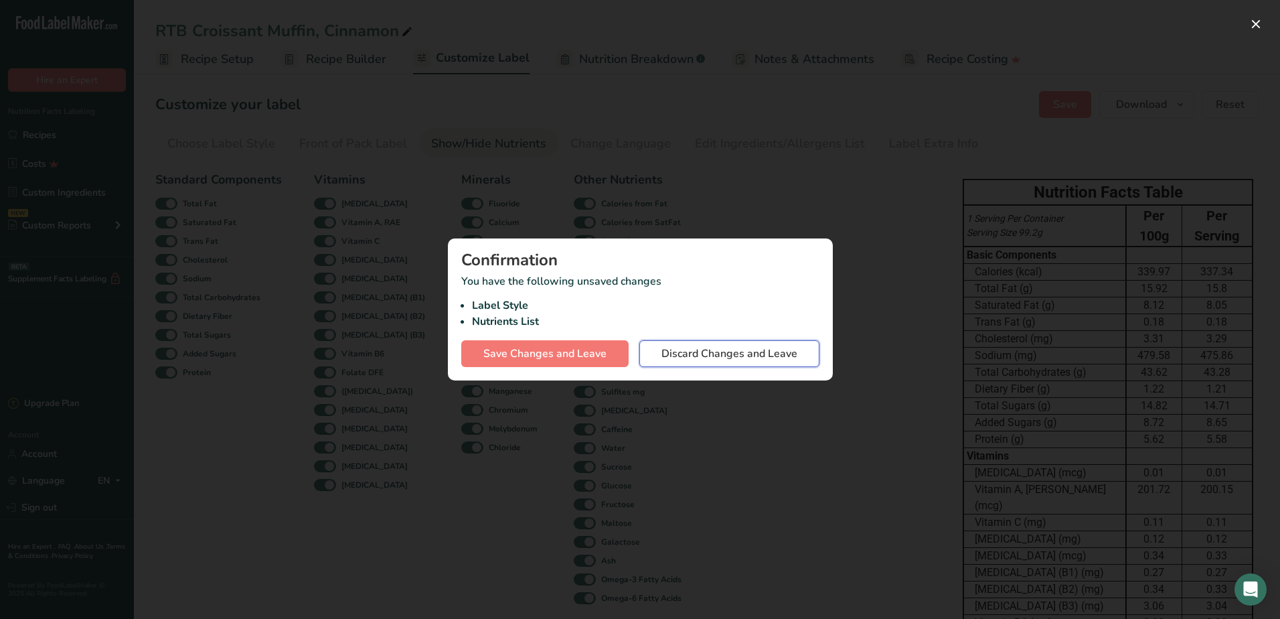
click at [742, 352] on span "Discard Changes and Leave" at bounding box center [730, 354] width 136 height 16
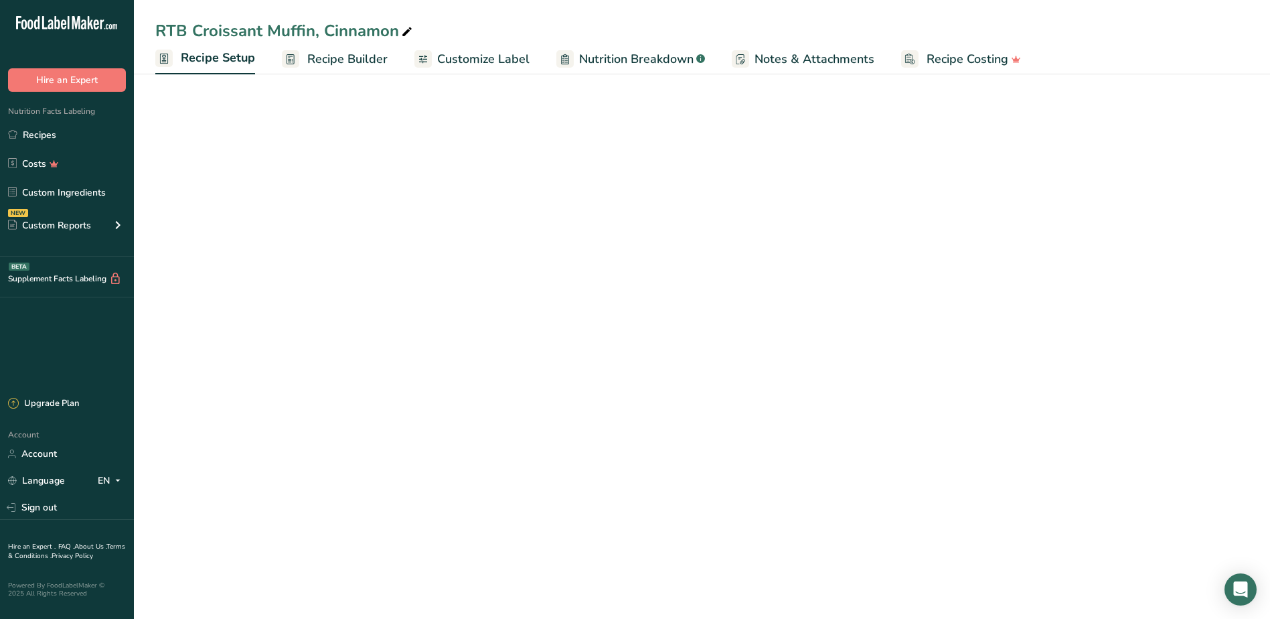
select select "5"
